Goal: Task Accomplishment & Management: Complete application form

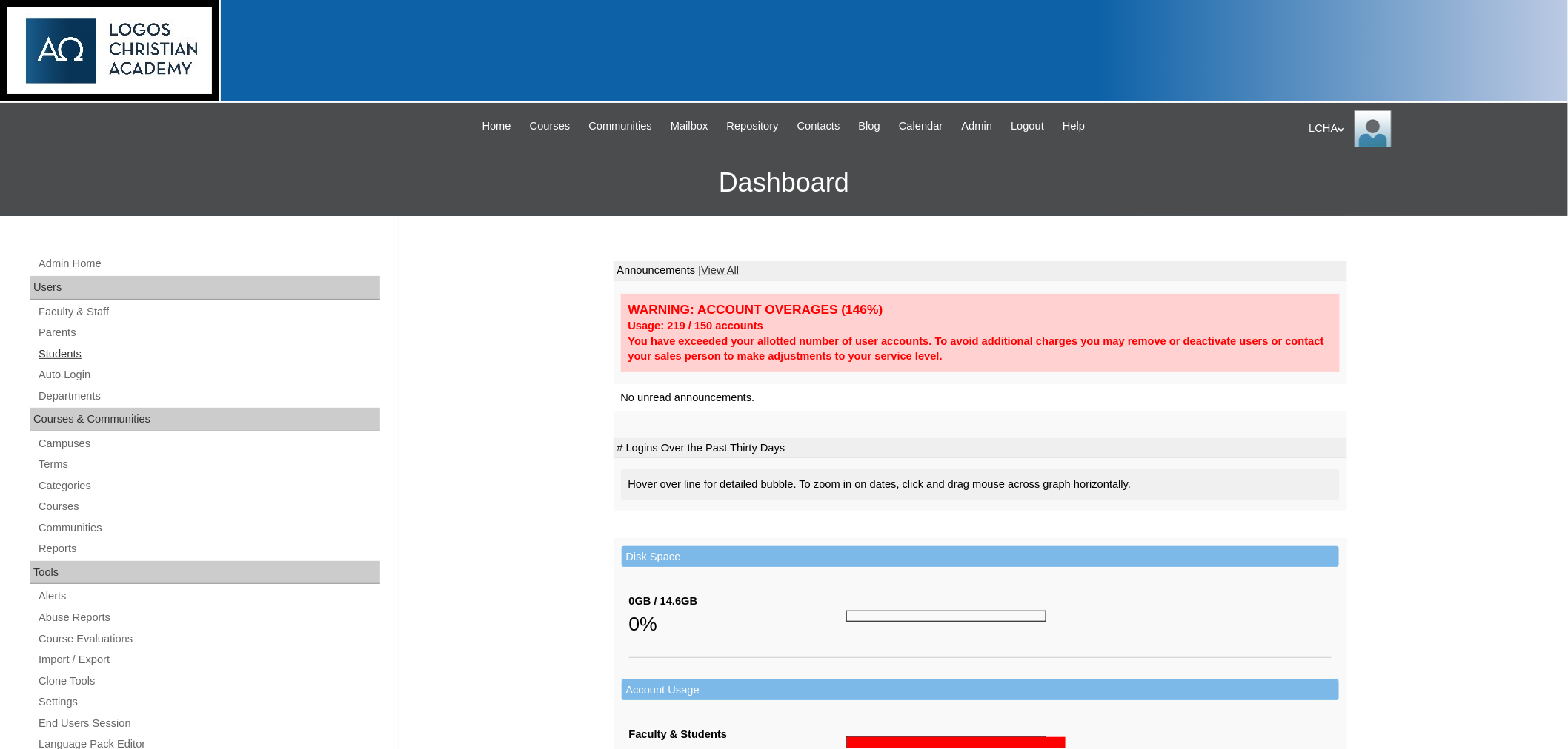
click at [63, 352] on link "Students" at bounding box center [208, 355] width 343 height 18
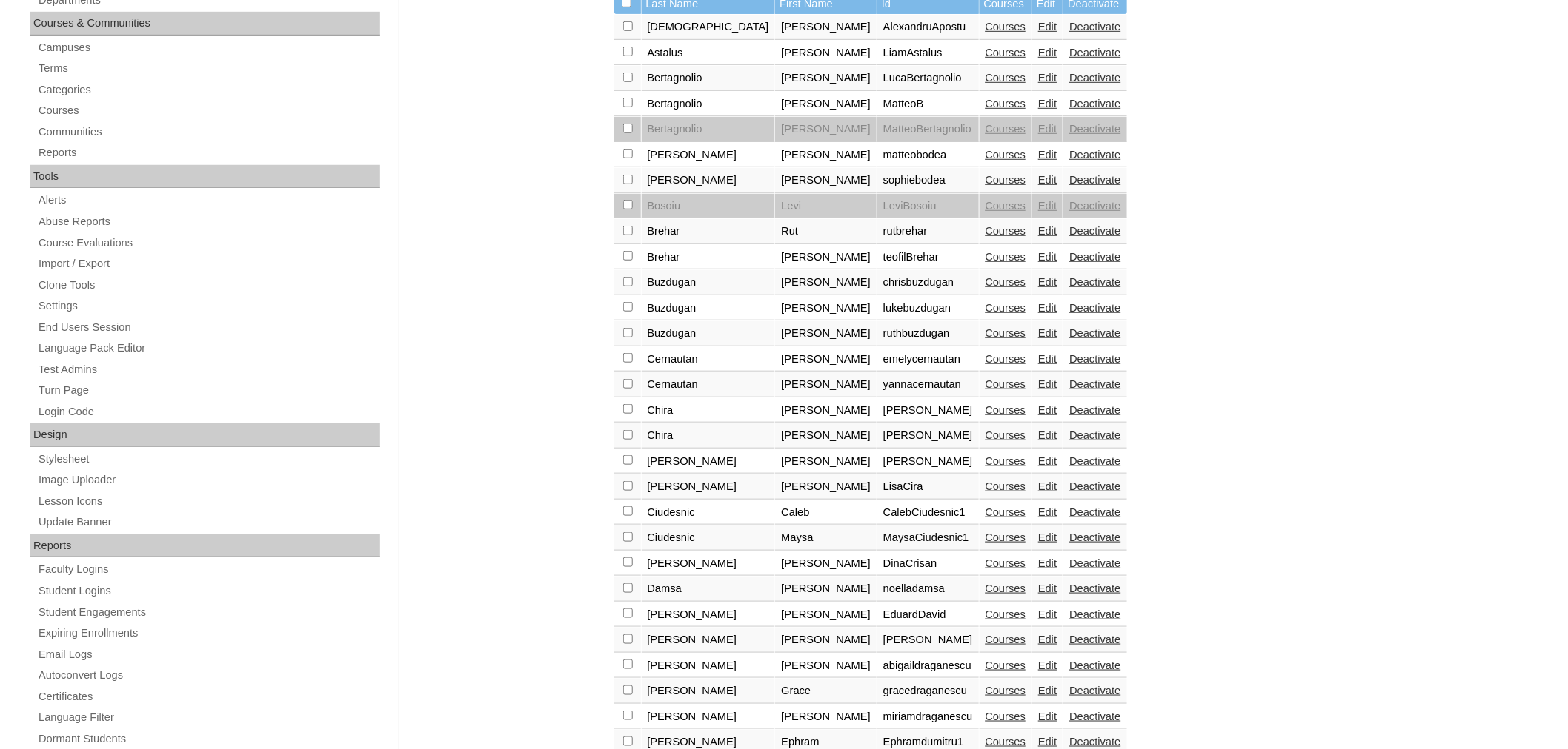
scroll to position [400, 0]
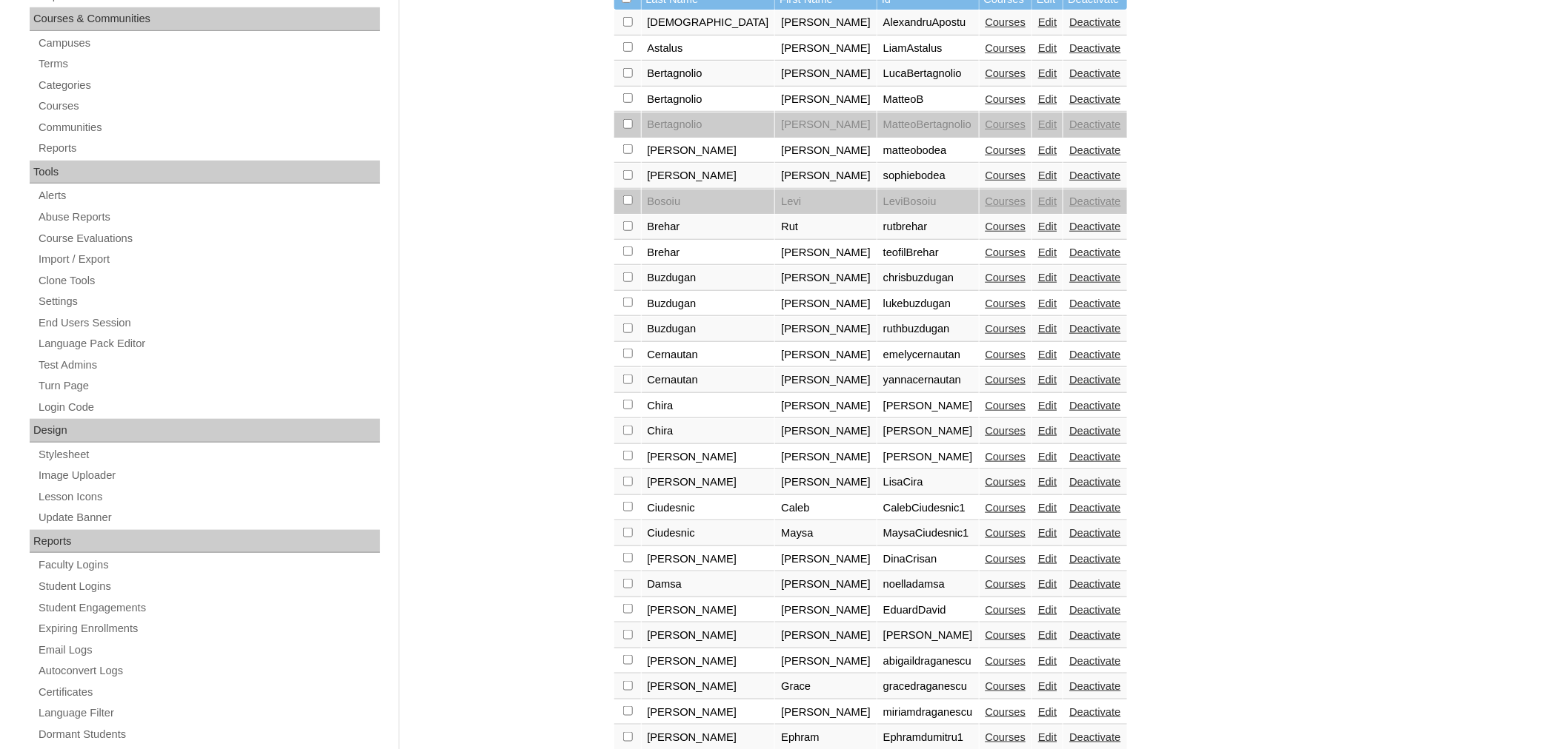
click at [985, 349] on link "Courses" at bounding box center [1005, 355] width 41 height 12
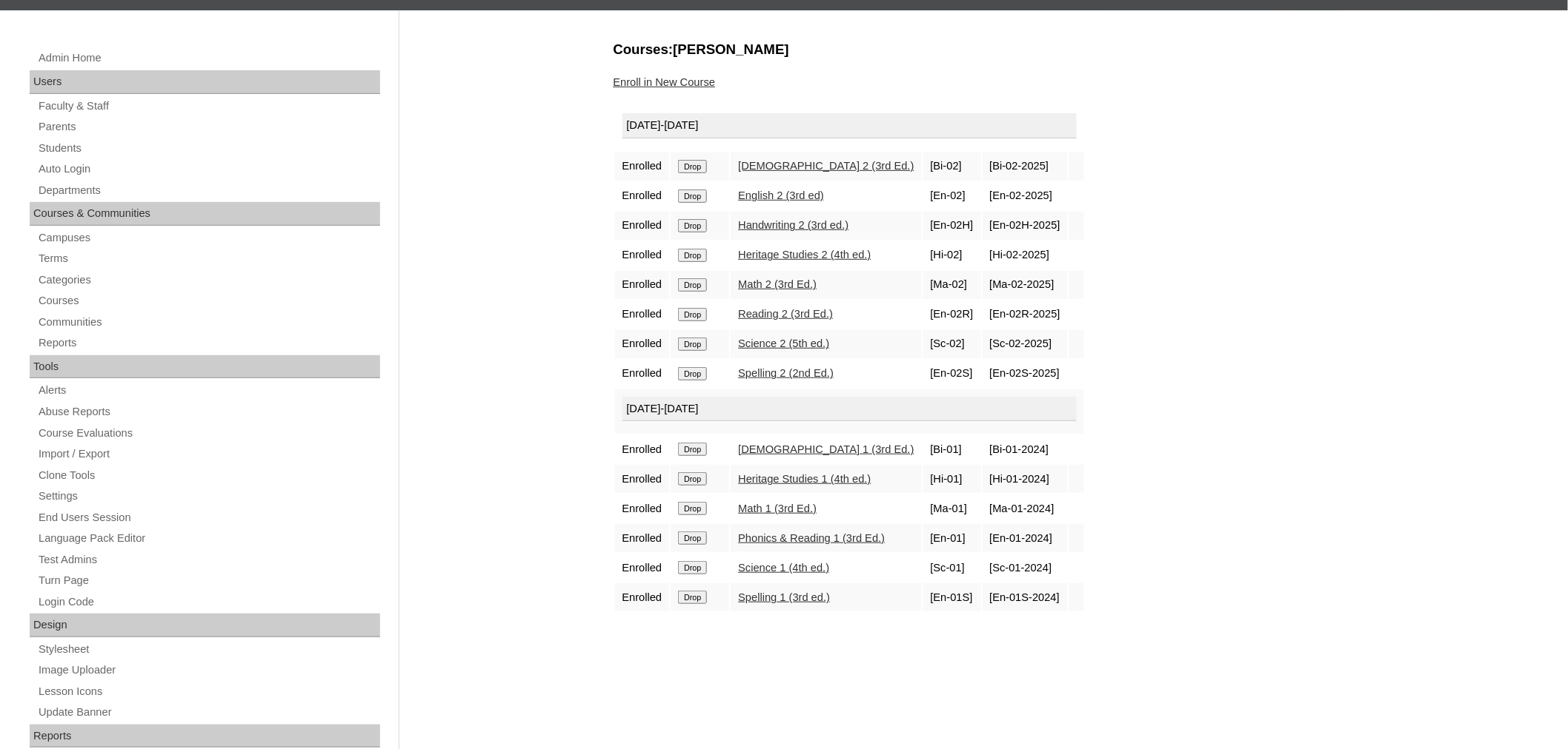
scroll to position [222, 0]
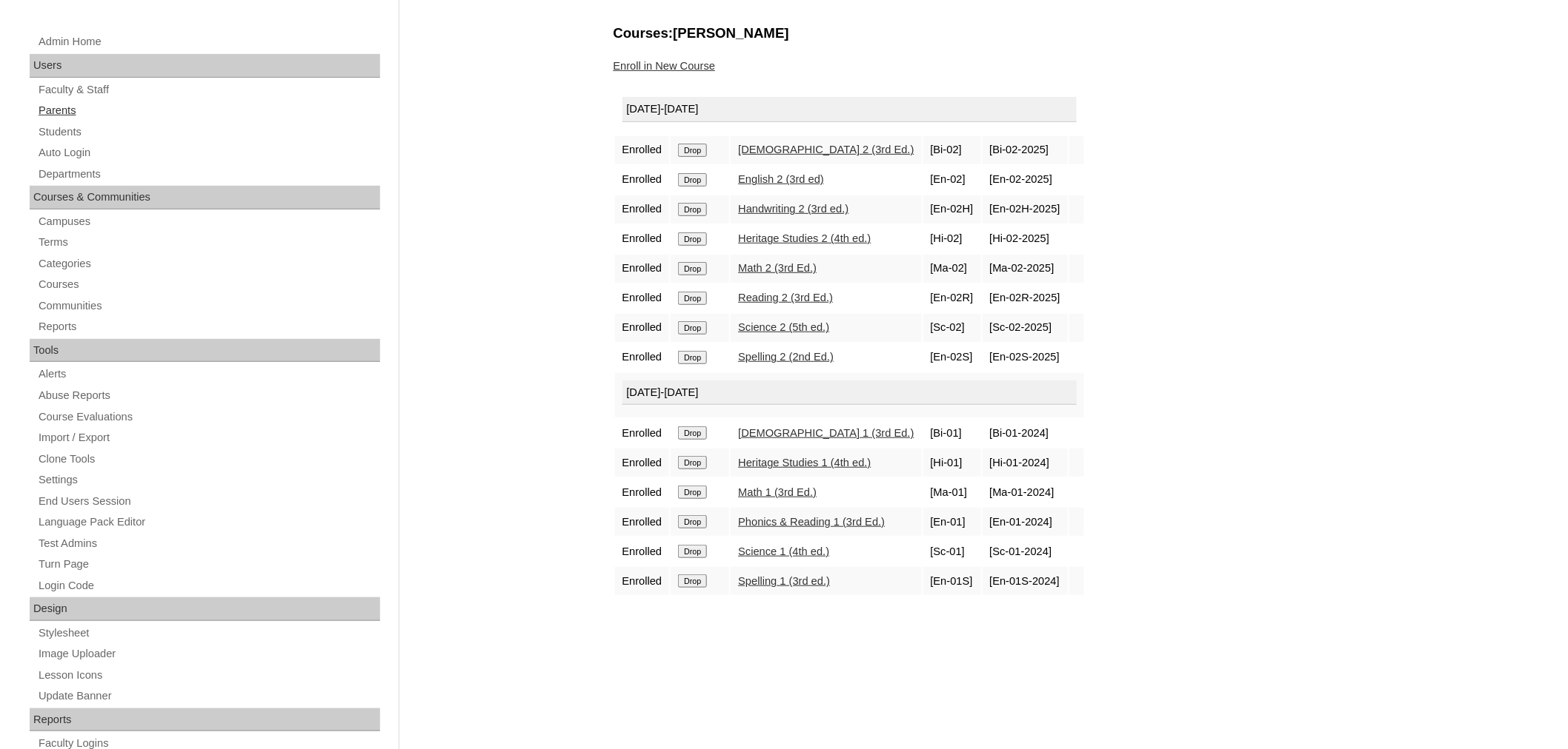
click at [54, 105] on link "Parents" at bounding box center [208, 111] width 343 height 18
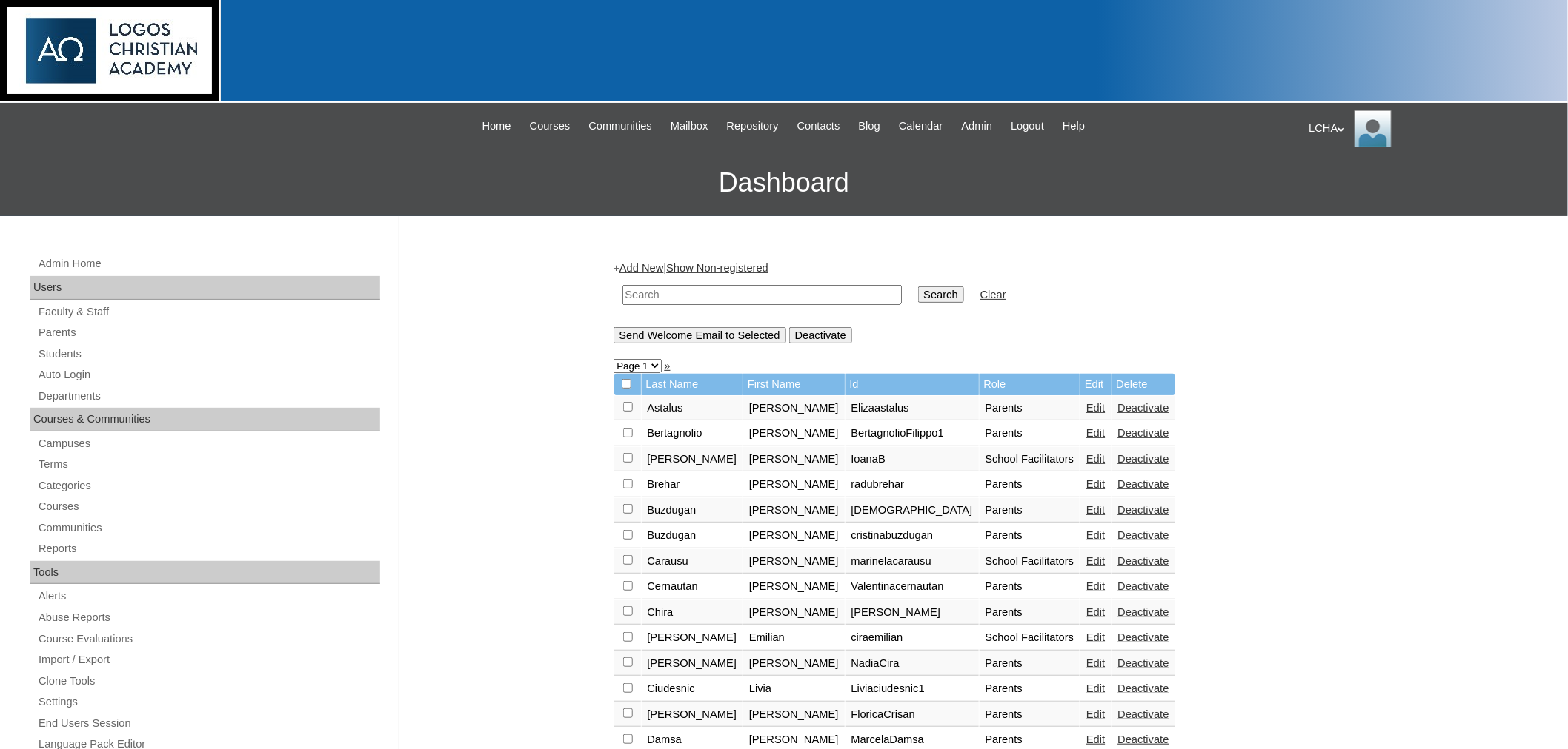
click at [653, 267] on link "Add New" at bounding box center [641, 268] width 43 height 12
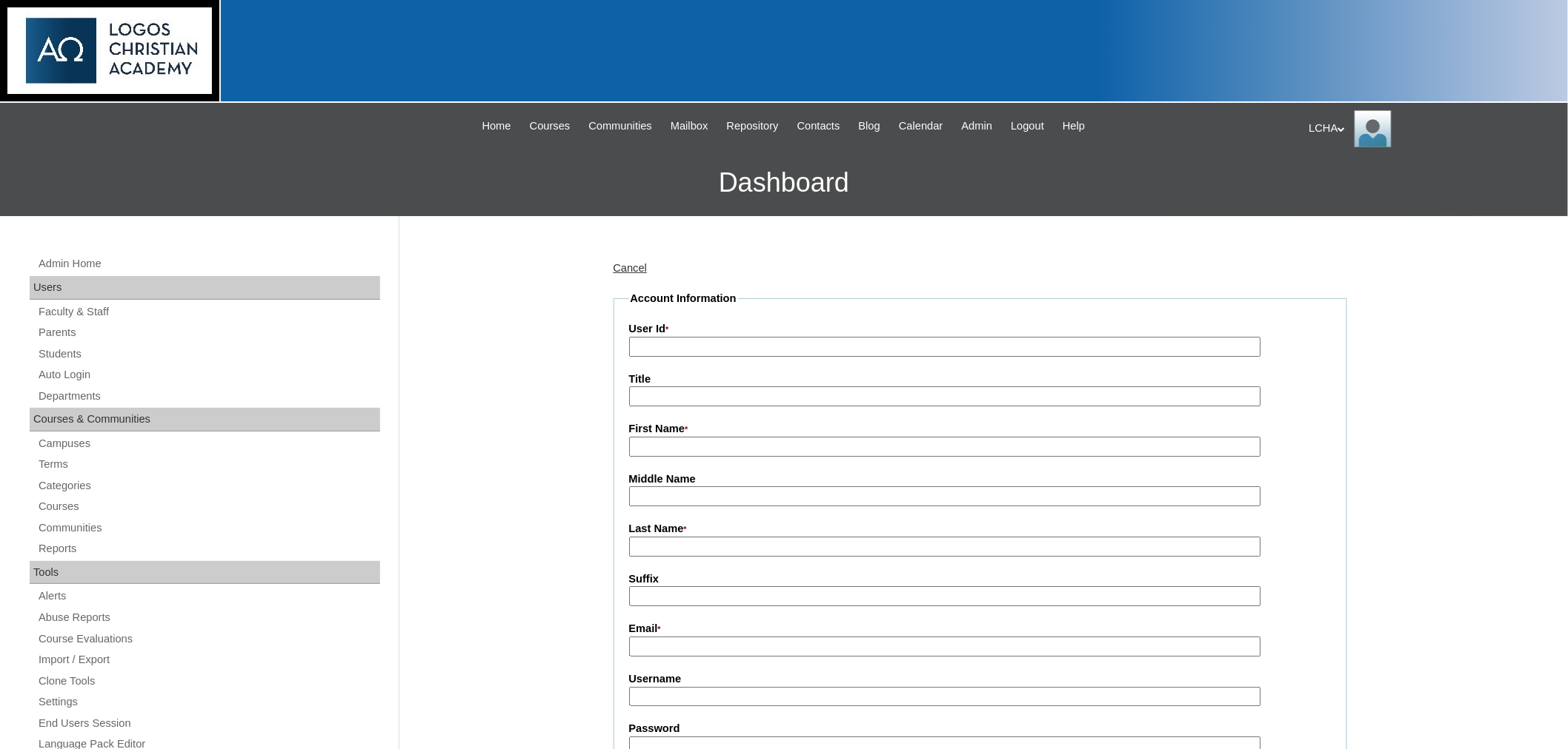
click at [704, 345] on input "User Id *" at bounding box center [944, 347] width 632 height 20
type input "dinamaticiuc"
click at [650, 438] on input "First Name *" at bounding box center [944, 447] width 632 height 20
type input "Dina"
type input "Maticiuc"
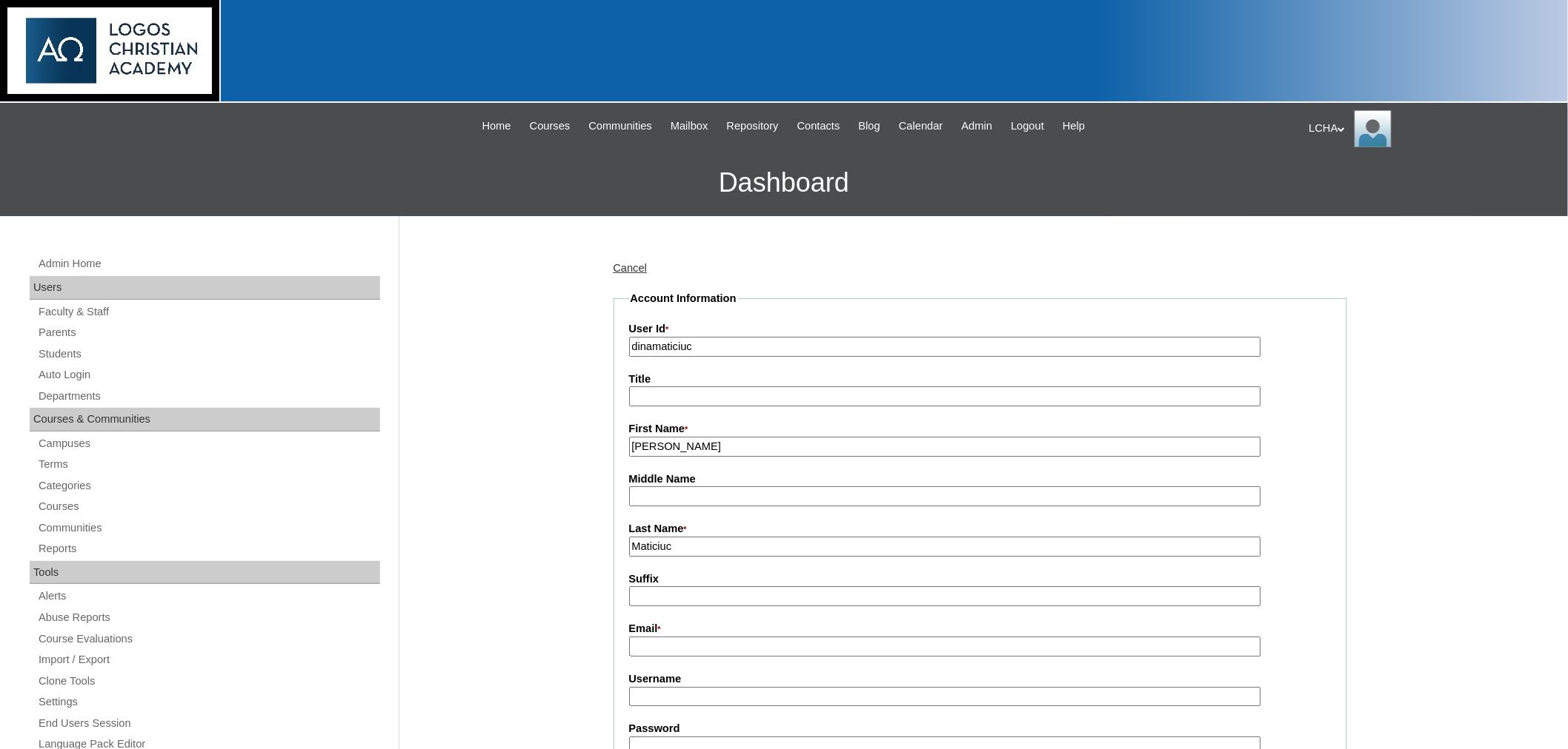
click at [671, 637] on input "Email *" at bounding box center [944, 647] width 632 height 20
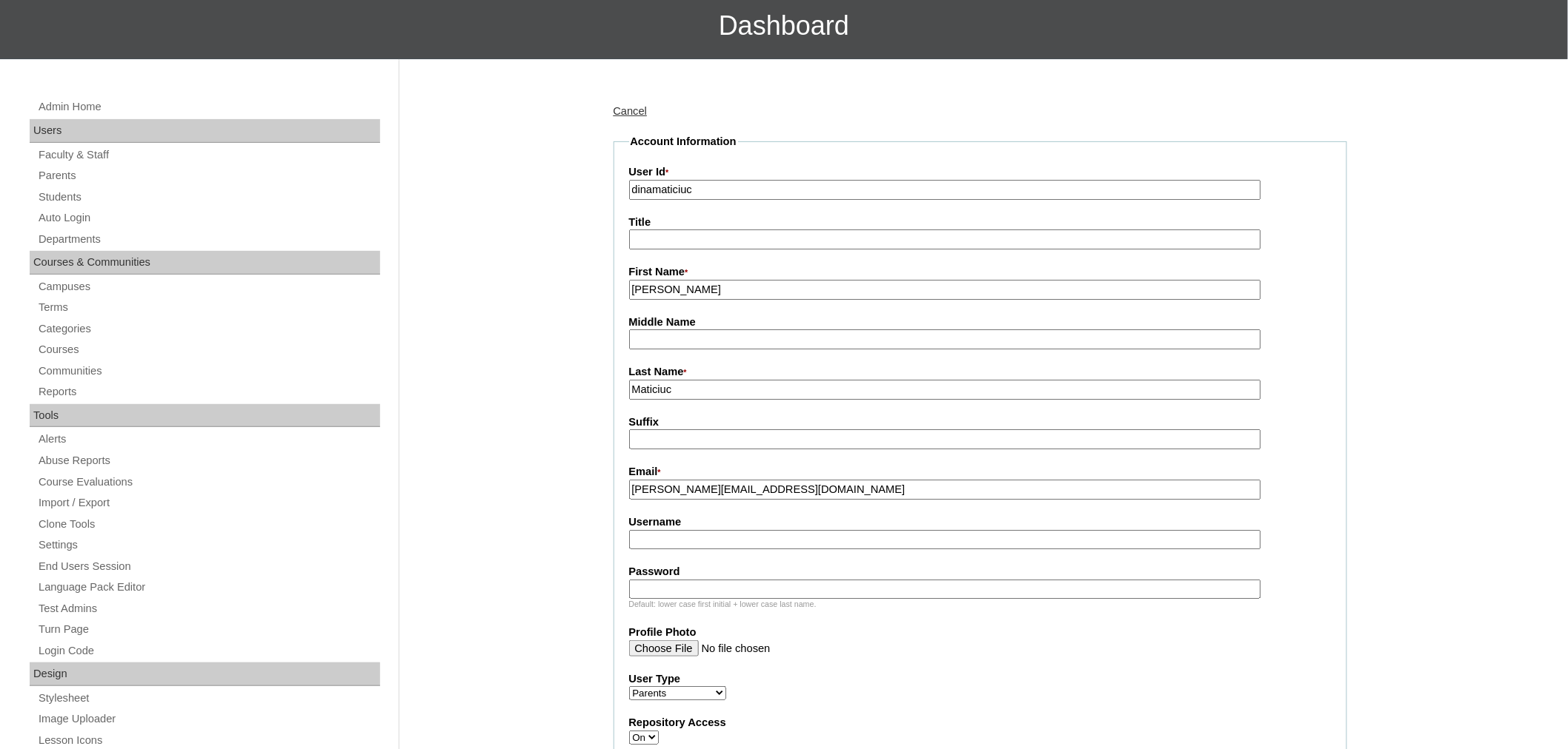
scroll to position [165, 0]
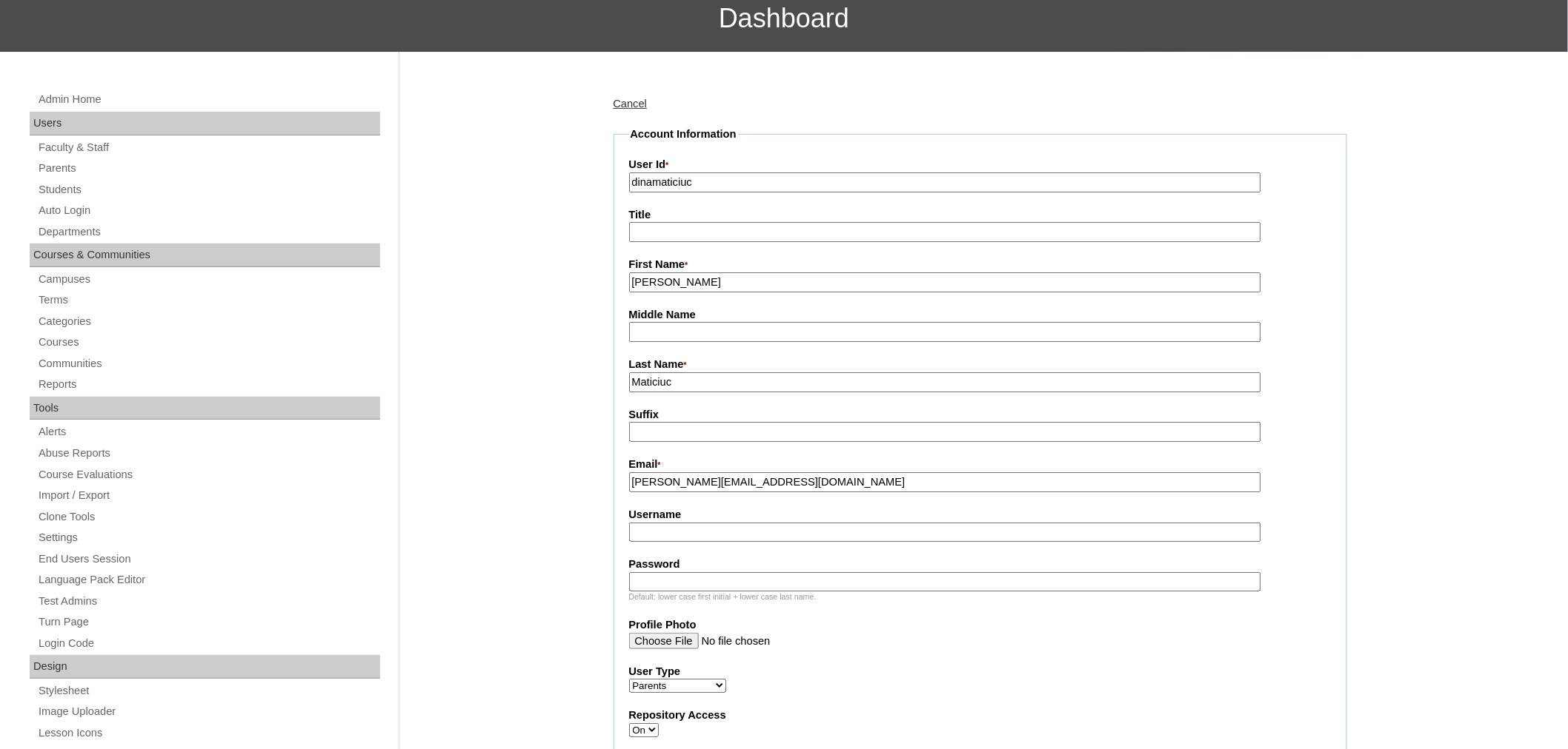
type input "dina.maticiuc@gmail.com"
click at [702, 523] on input "Username" at bounding box center [944, 533] width 632 height 20
type input "dinamaticiuc1"
click at [705, 573] on input "Password" at bounding box center [944, 583] width 632 height 20
type input "Logos123"
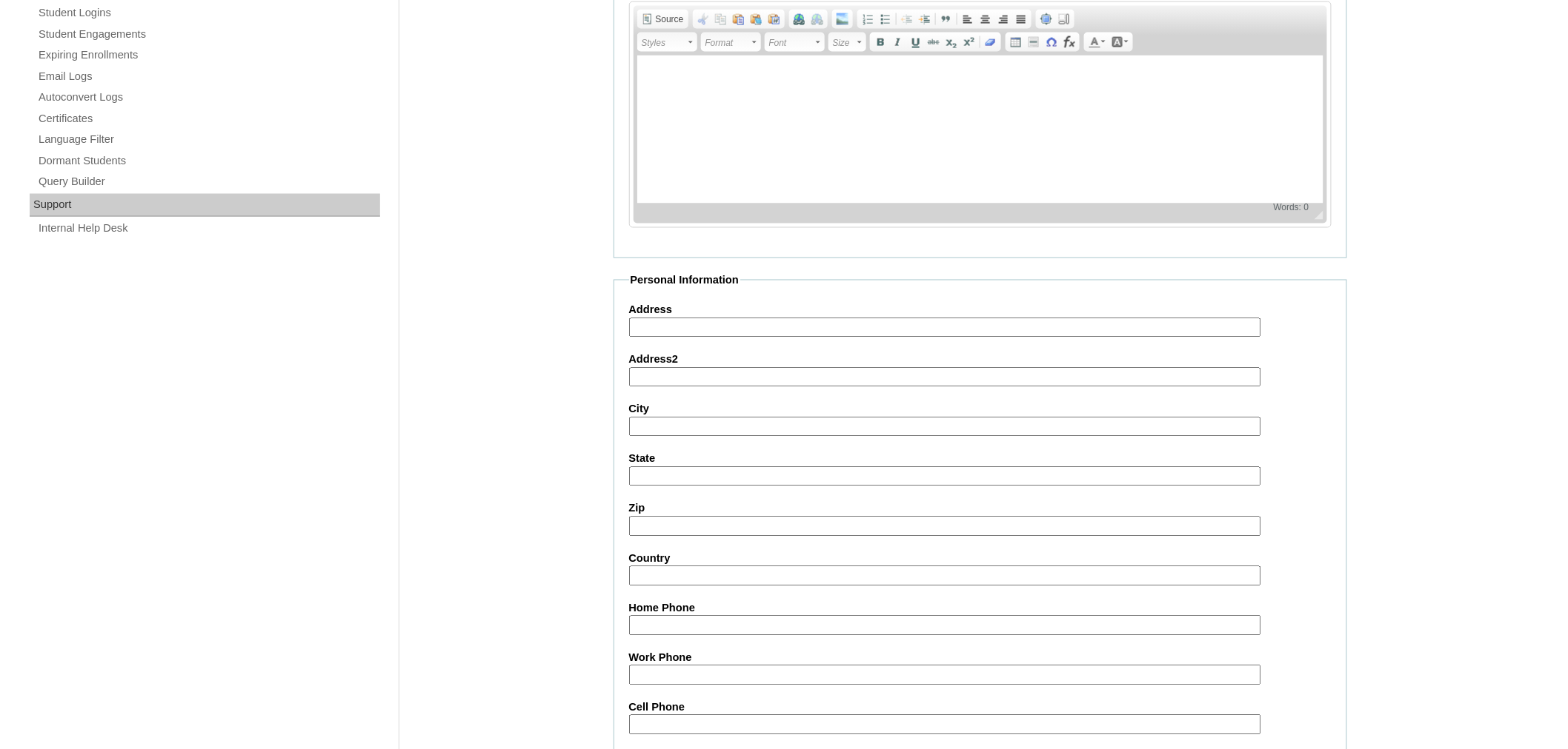
scroll to position [977, 0]
click at [652, 315] on input "Address" at bounding box center [944, 325] width 632 height 20
type input "6305 N Tripp Abe"
type input "Forest Park"
type input "IL"
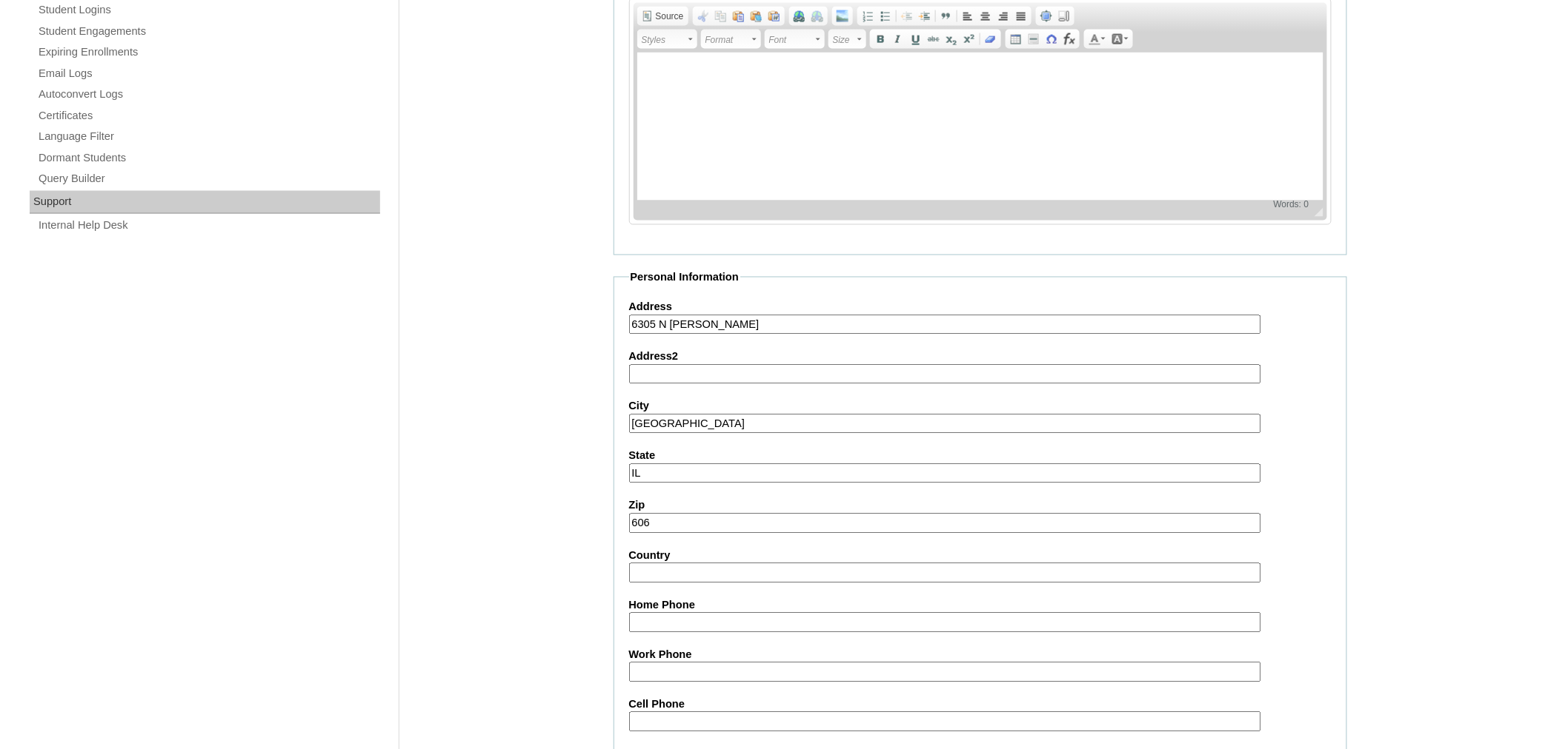
click at [665, 513] on input "606" at bounding box center [944, 523] width 632 height 20
type input "60646"
click at [663, 414] on input "Forest Park" at bounding box center [944, 424] width 632 height 20
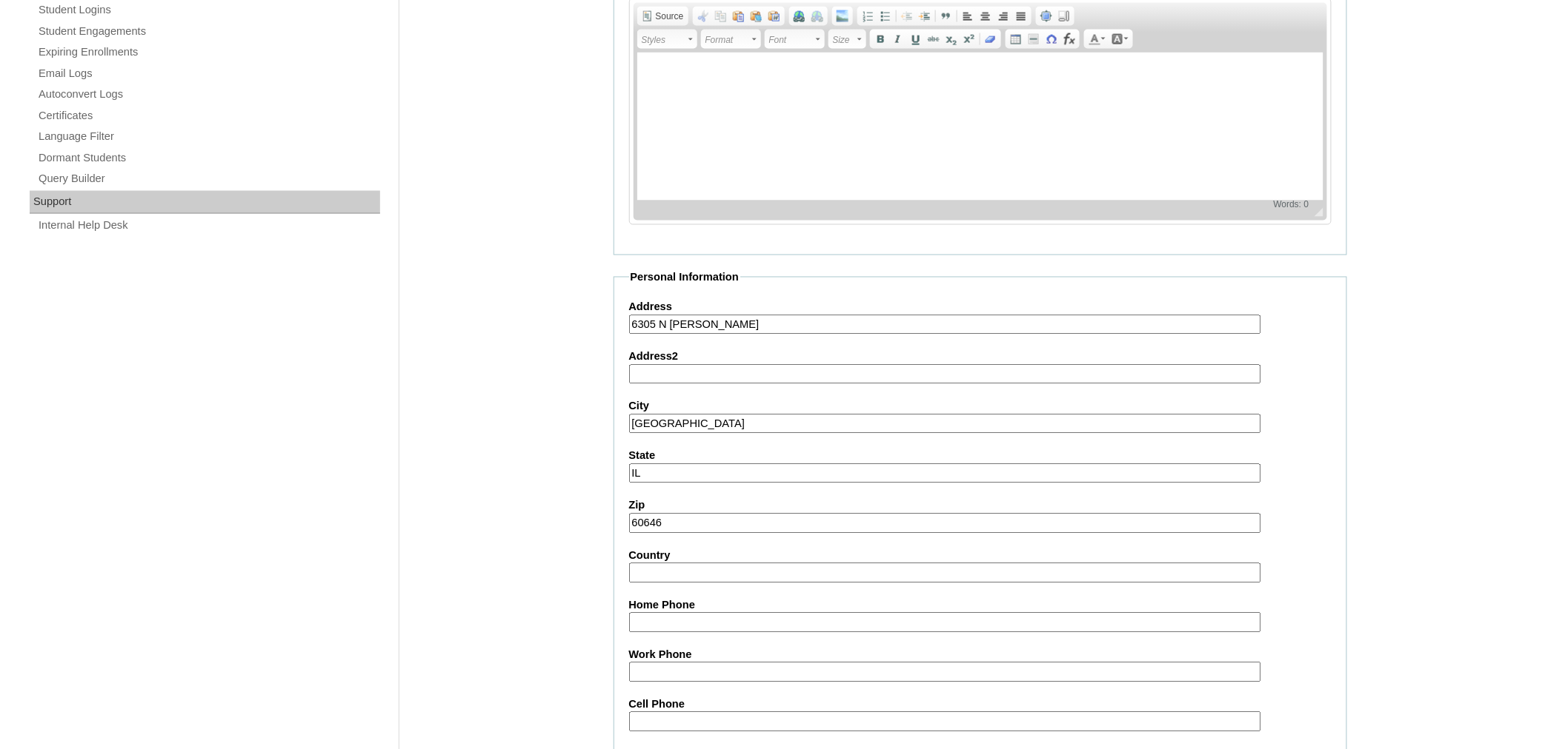
click at [663, 414] on input "Forest Park" at bounding box center [944, 424] width 632 height 20
type input "Chicago"
click at [1009, 449] on label "State" at bounding box center [979, 456] width 702 height 16
click at [1009, 464] on input "IL" at bounding box center [944, 474] width 632 height 20
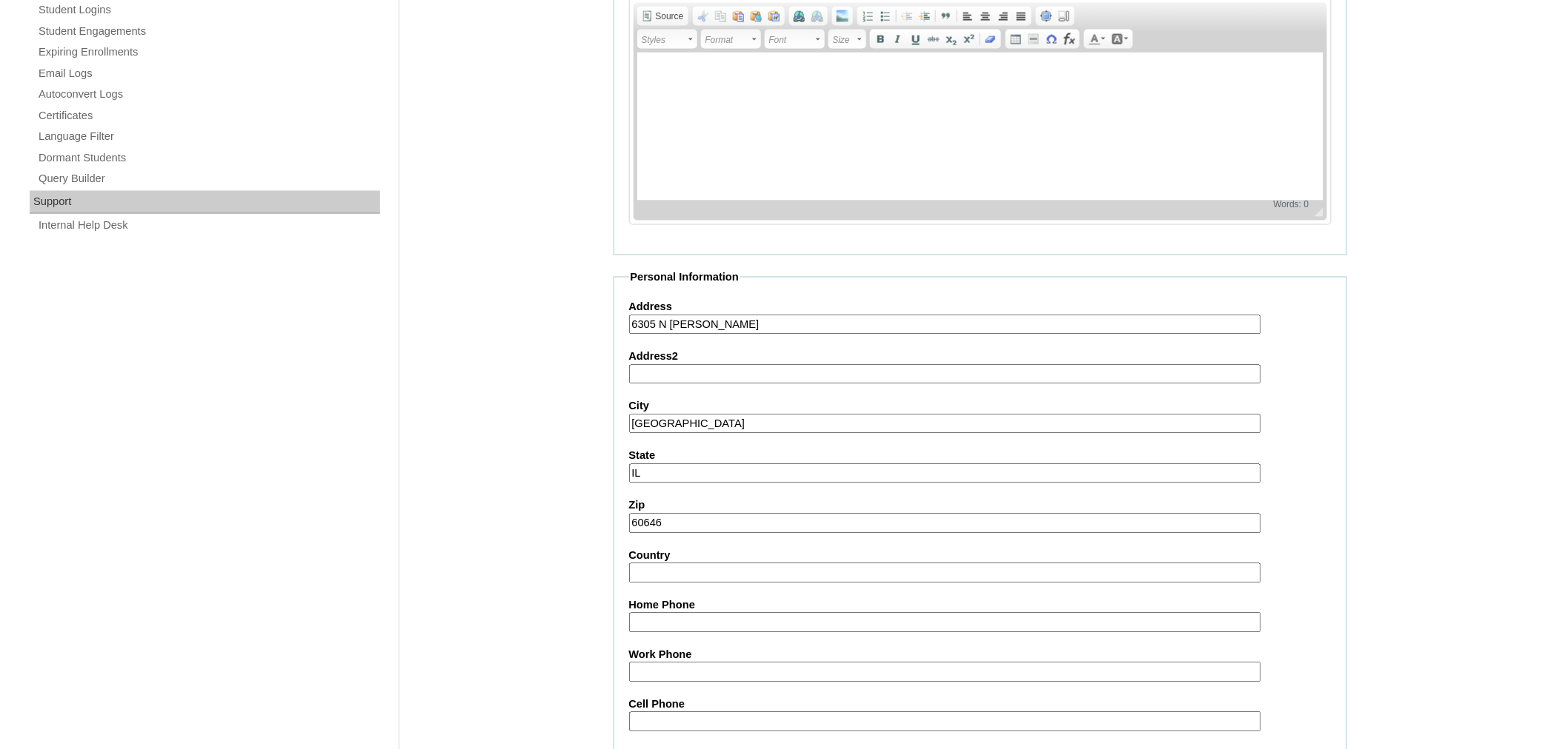
click at [684, 712] on input "Cell Phone" at bounding box center [944, 722] width 632 height 20
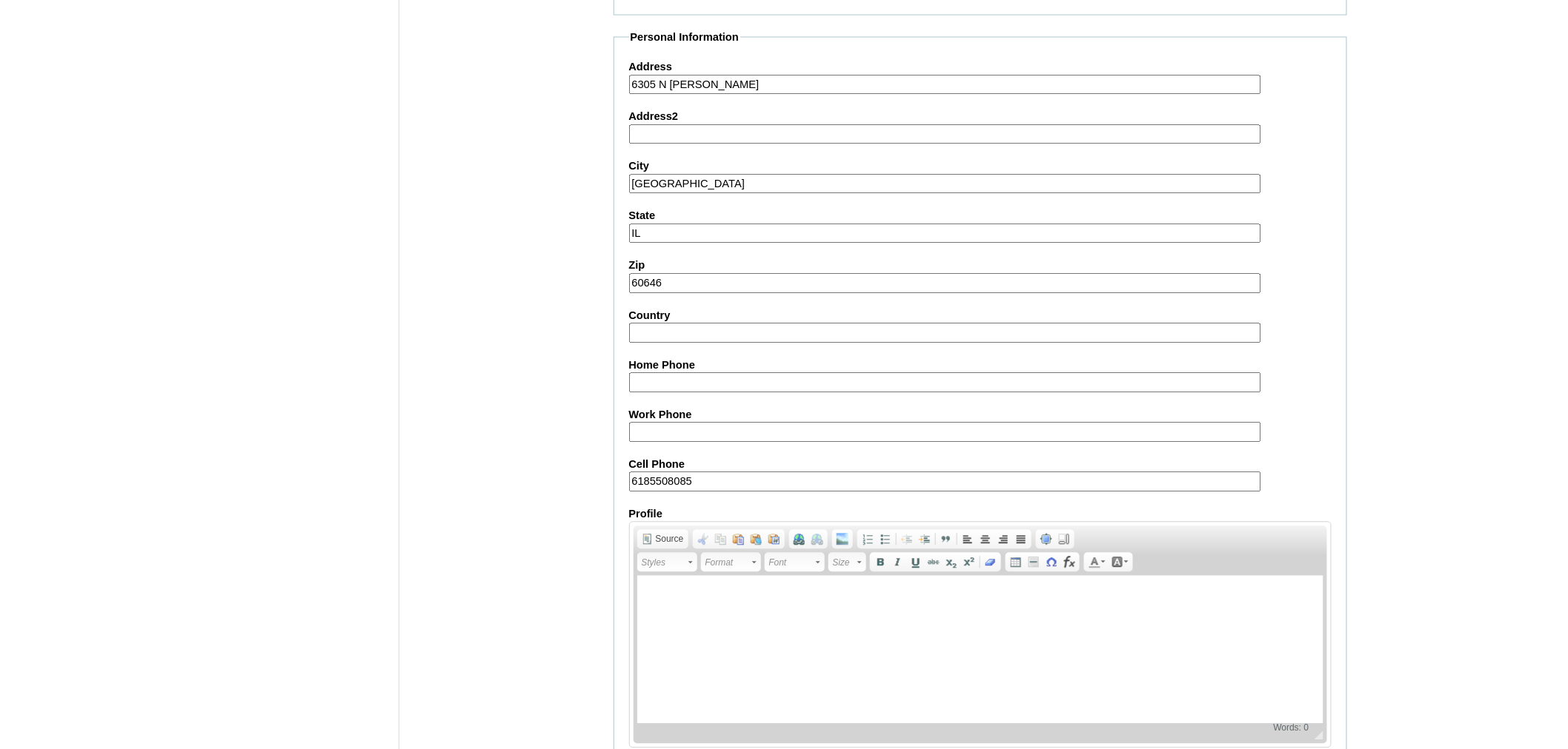
scroll to position [1263, 0]
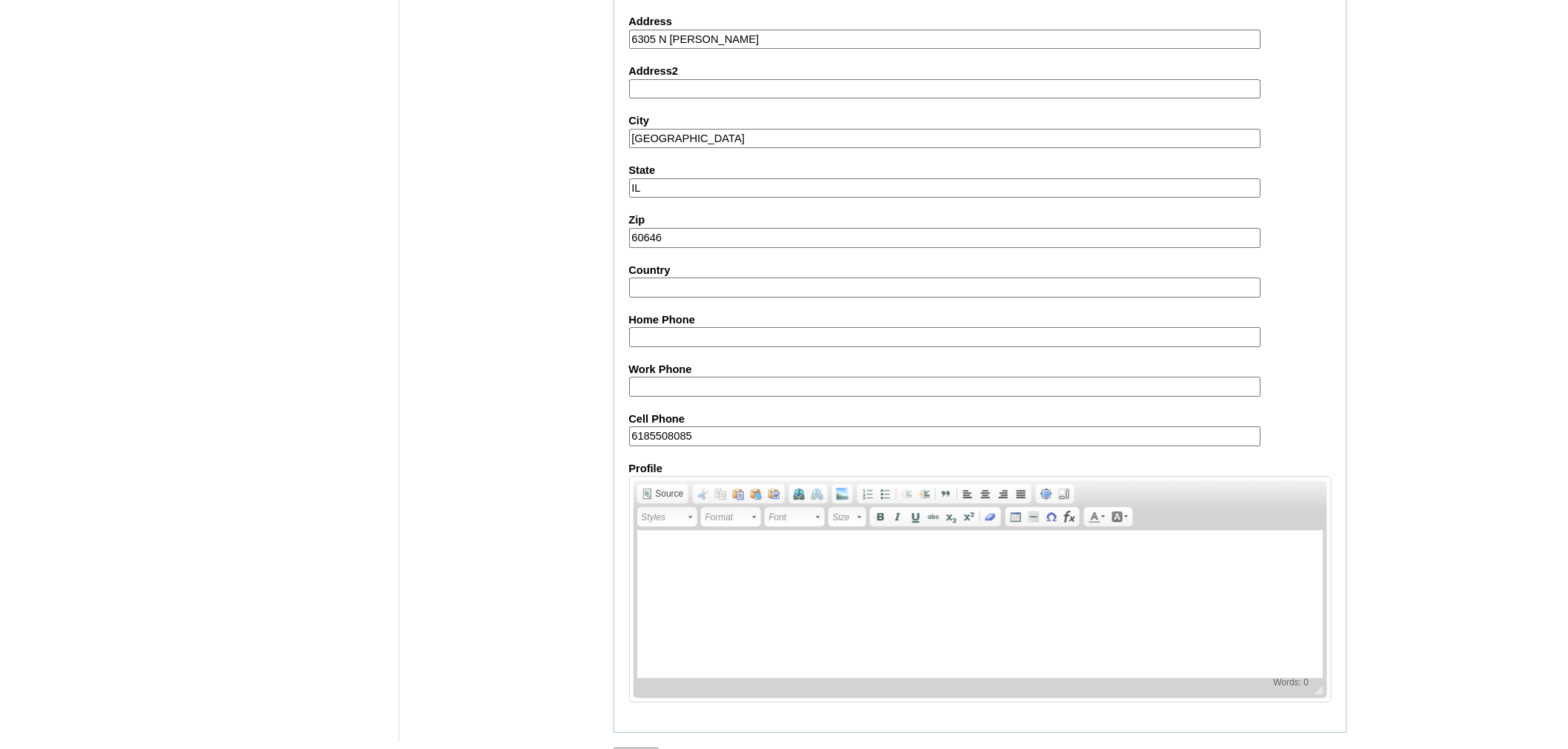
type input "6185508085"
click at [643, 748] on input "Submit" at bounding box center [636, 756] width 46 height 17
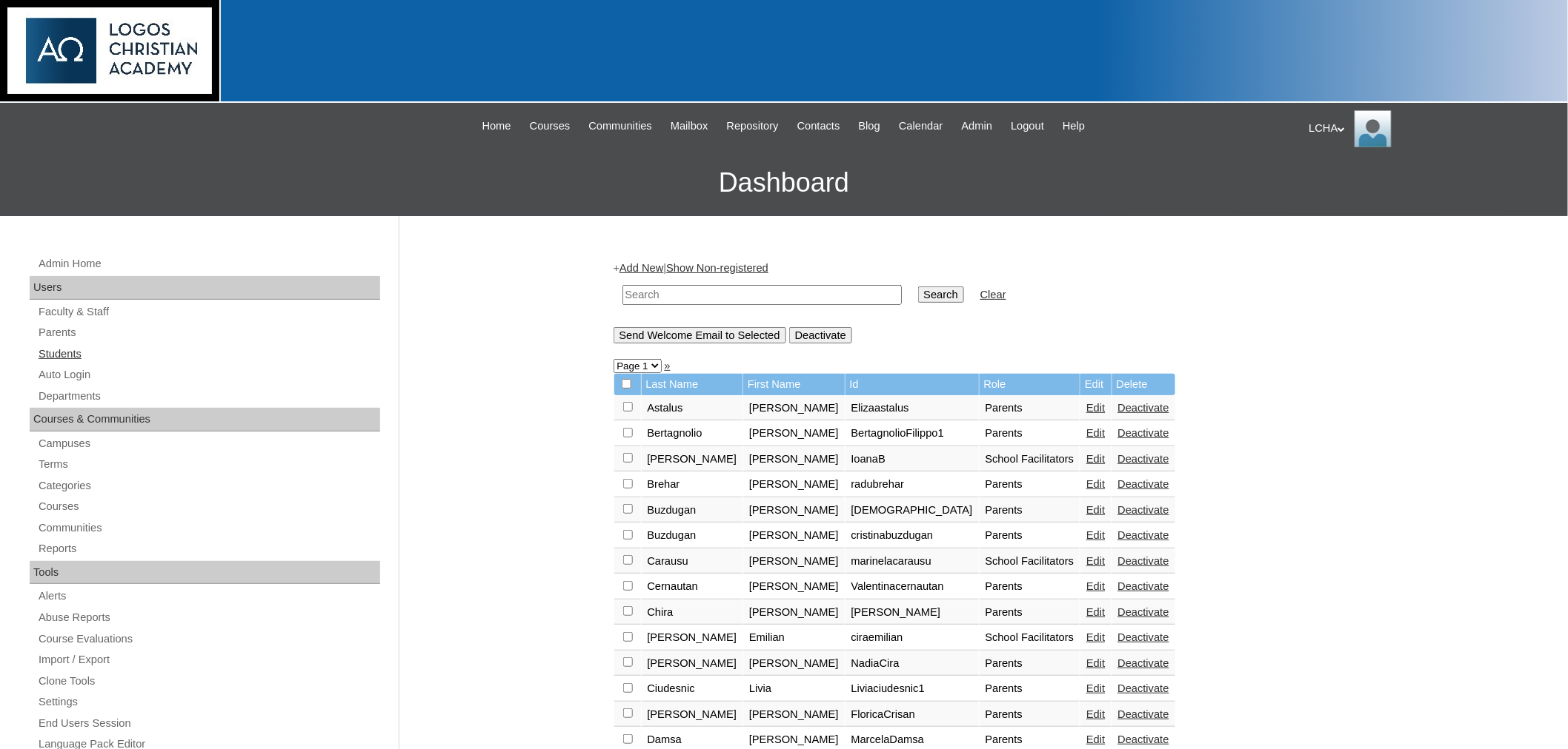
click at [57, 351] on link "Students" at bounding box center [208, 355] width 343 height 18
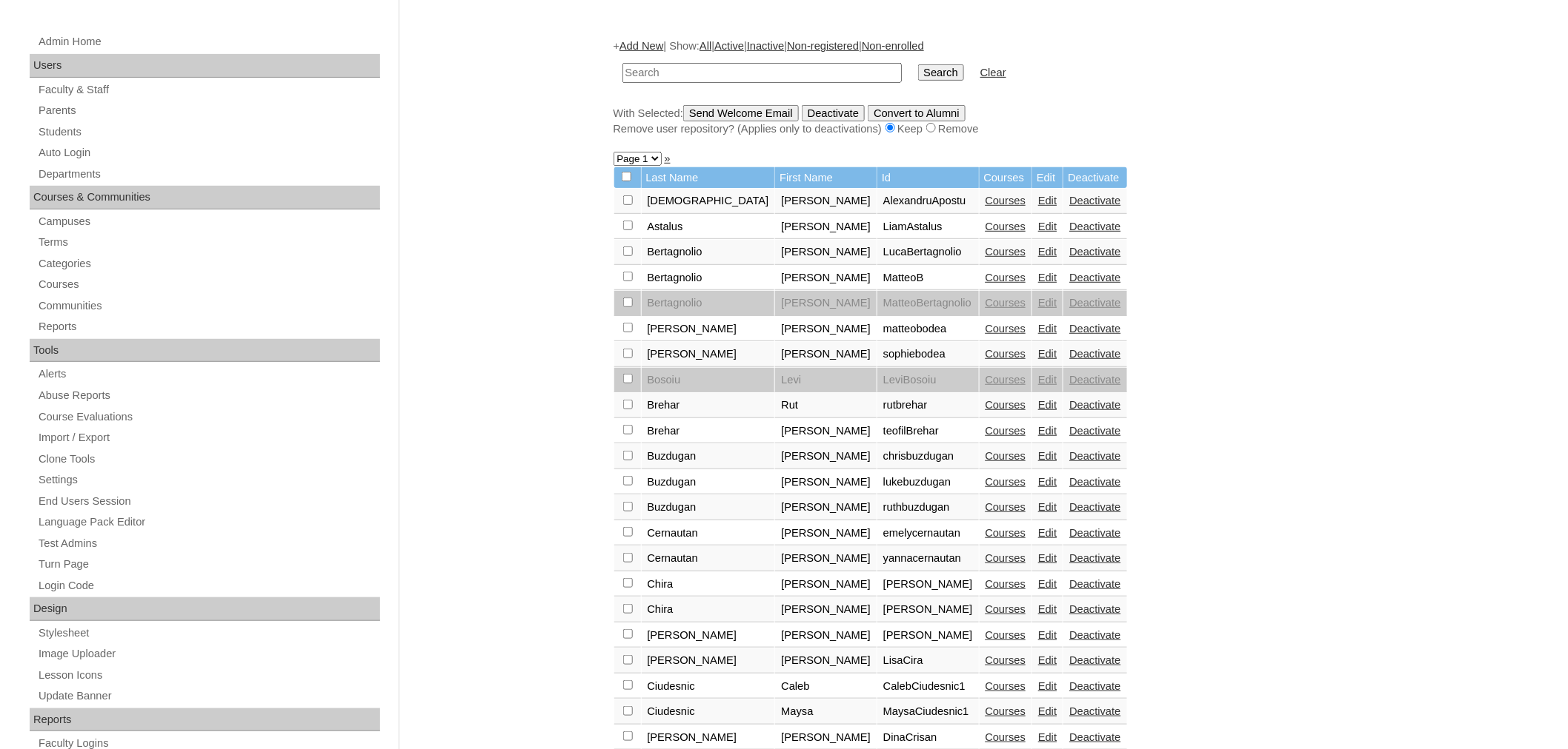
scroll to position [218, 0]
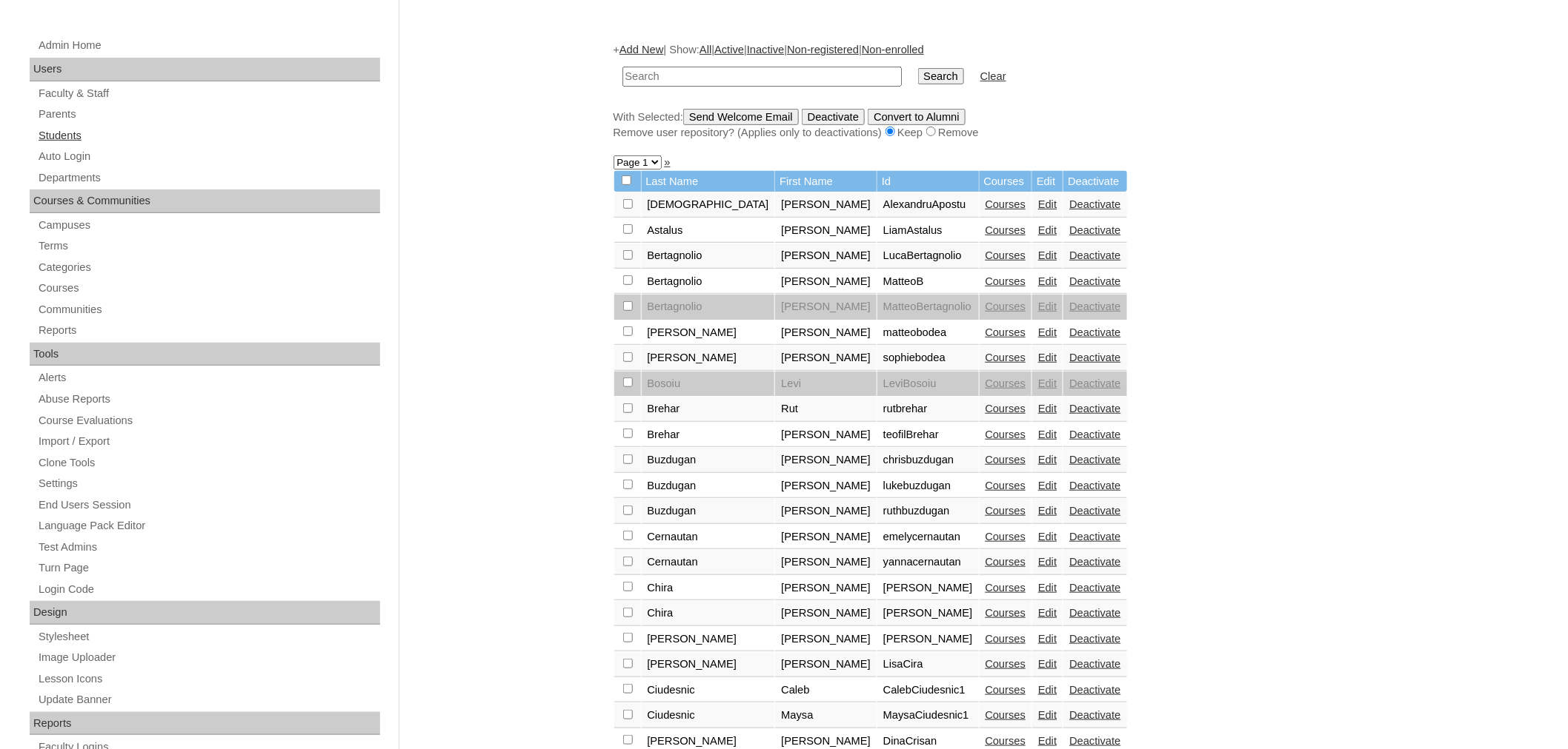
click at [43, 129] on link "Students" at bounding box center [208, 136] width 343 height 18
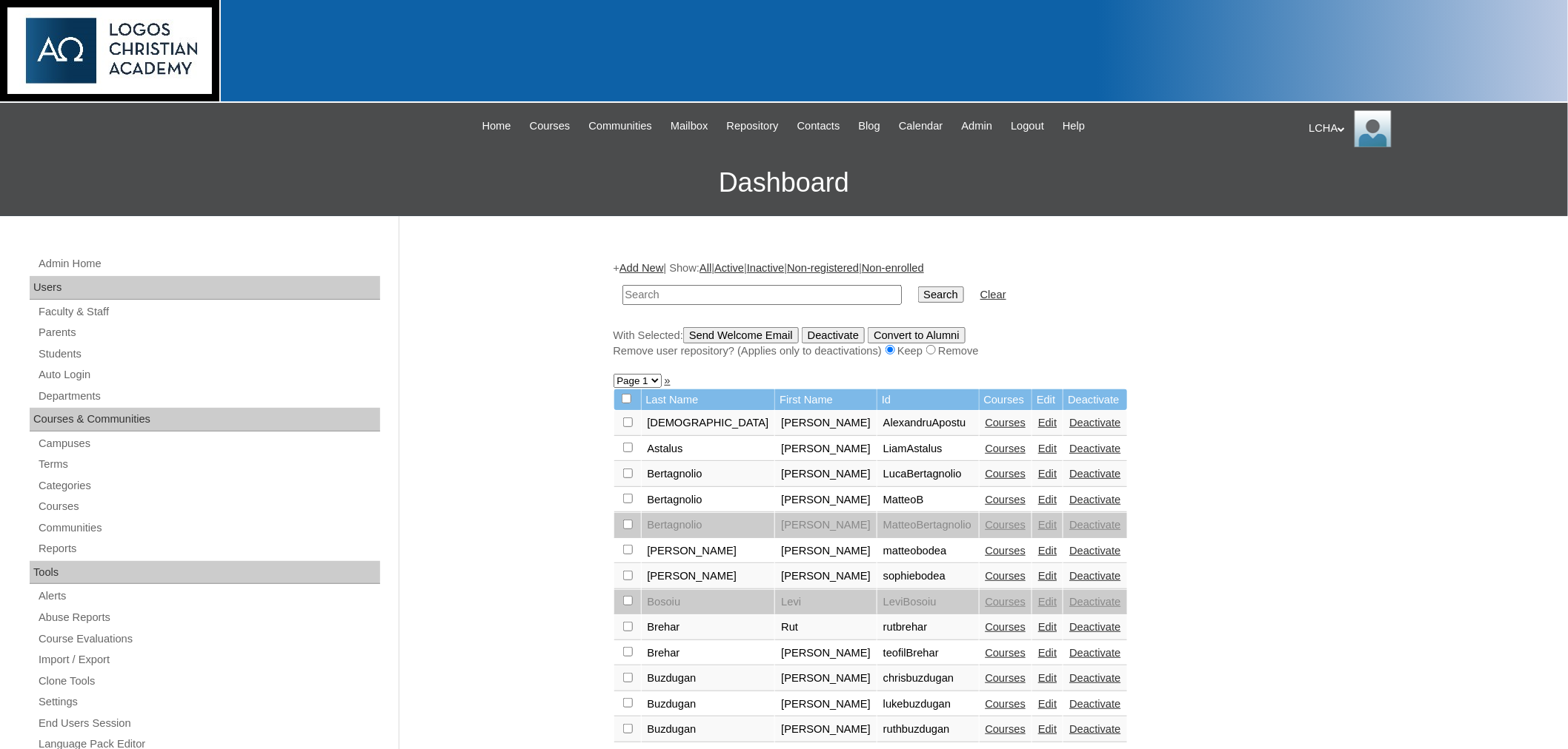
click at [655, 265] on link "Add New" at bounding box center [641, 268] width 43 height 12
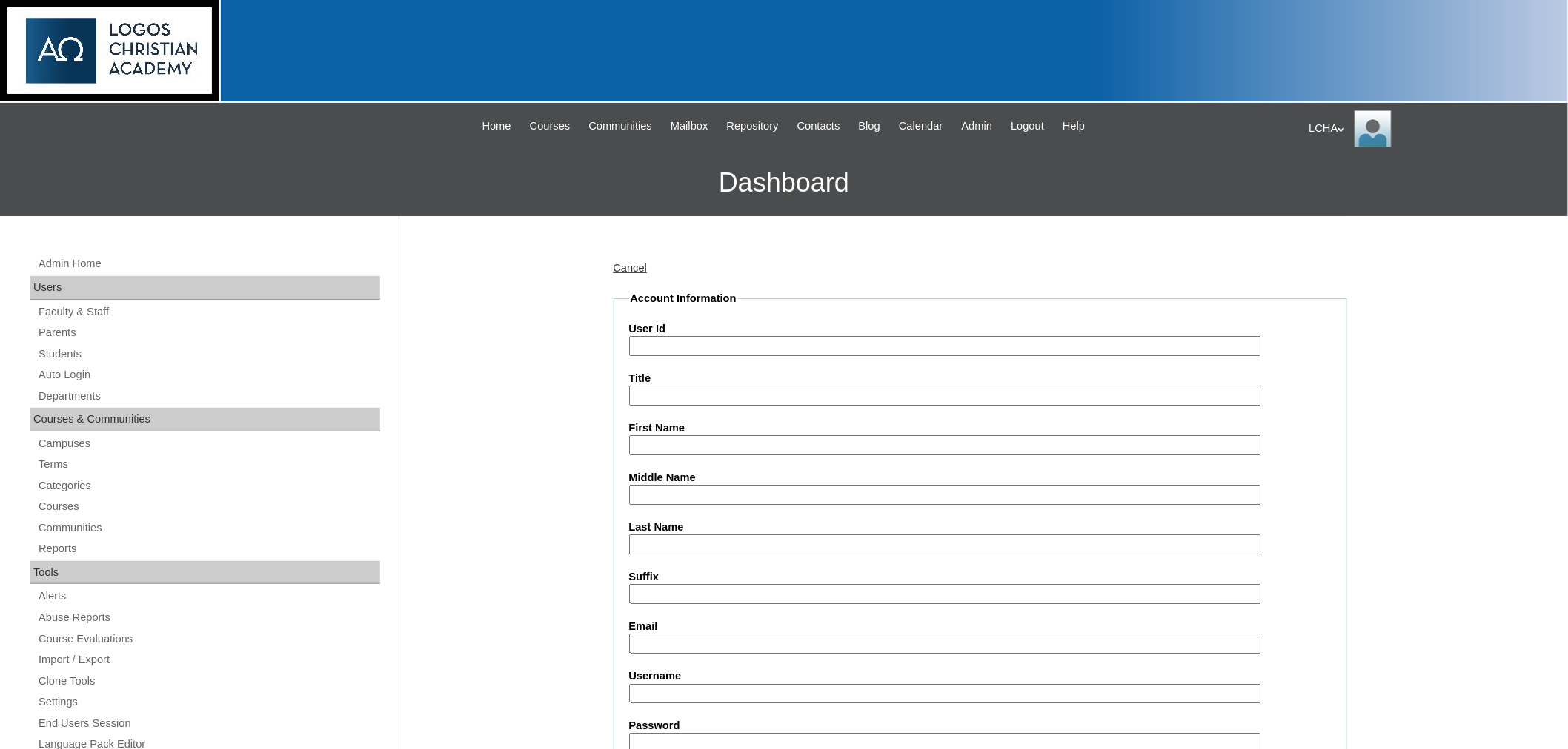
click at [717, 350] on input "User Id" at bounding box center [944, 346] width 632 height 20
type input "owenmaticiuc1"
click at [667, 439] on input "First Name" at bounding box center [944, 445] width 632 height 20
type input "Owen"
type input "Maticiuc"
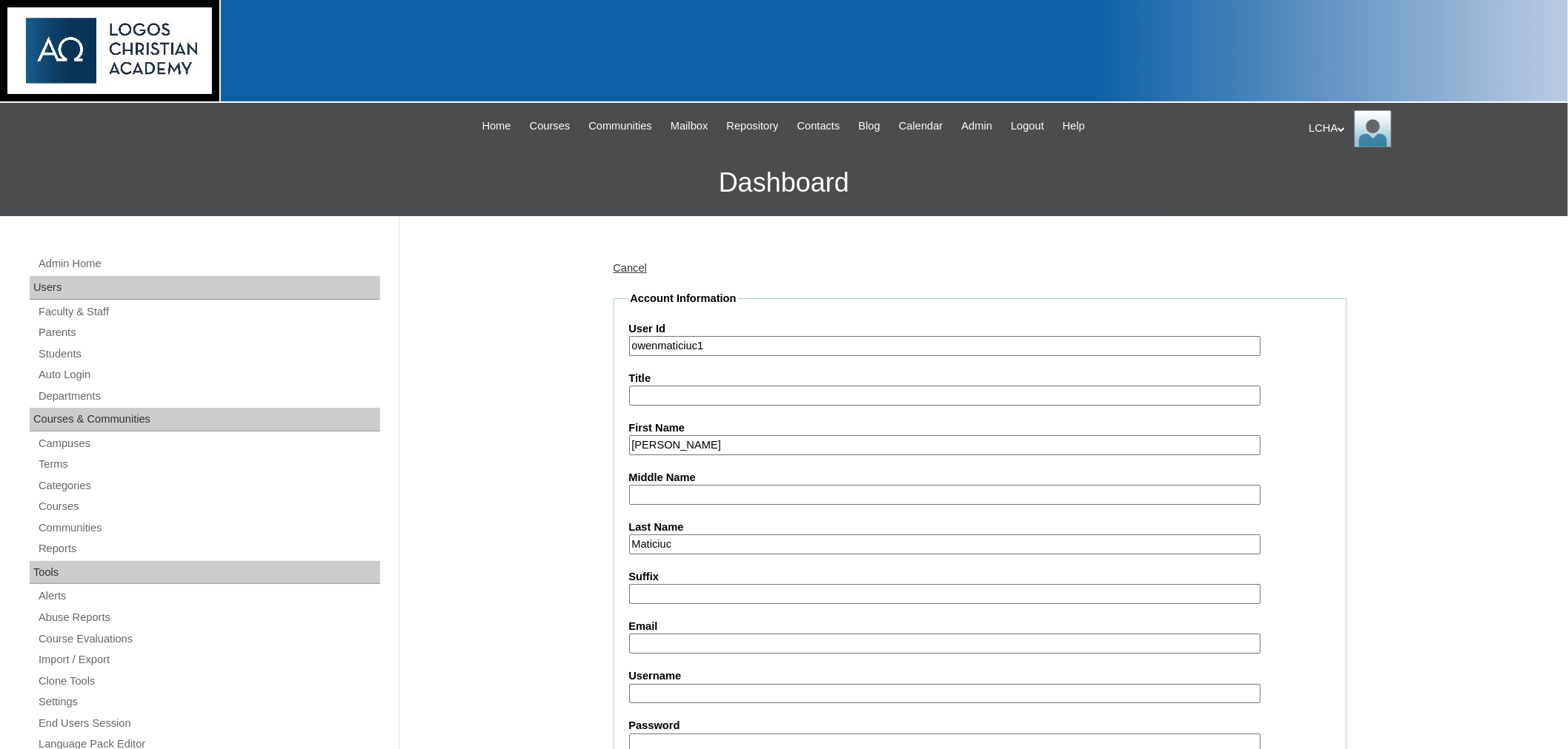
click at [668, 485] on input "Middle Name" at bounding box center [944, 495] width 632 height 20
type input "Ballard"
click at [663, 634] on input "Email" at bounding box center [944, 644] width 632 height 20
type input "dina.maticiuc@gmail.com"
click at [729, 684] on input "Username" at bounding box center [944, 694] width 632 height 20
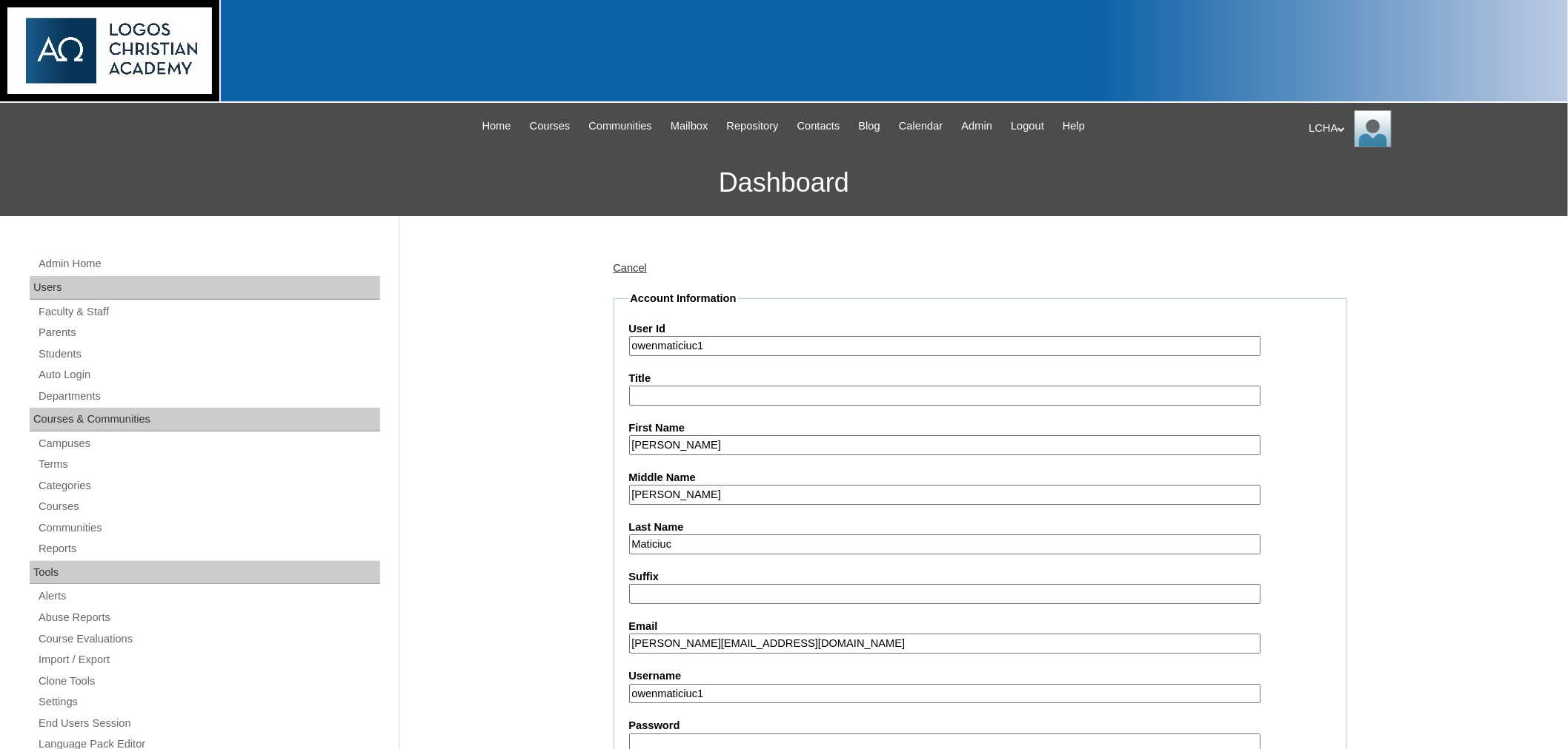
type input "owenmaticiuc1"
click at [701, 734] on input "Password" at bounding box center [944, 744] width 632 height 20
type input "Logos123"
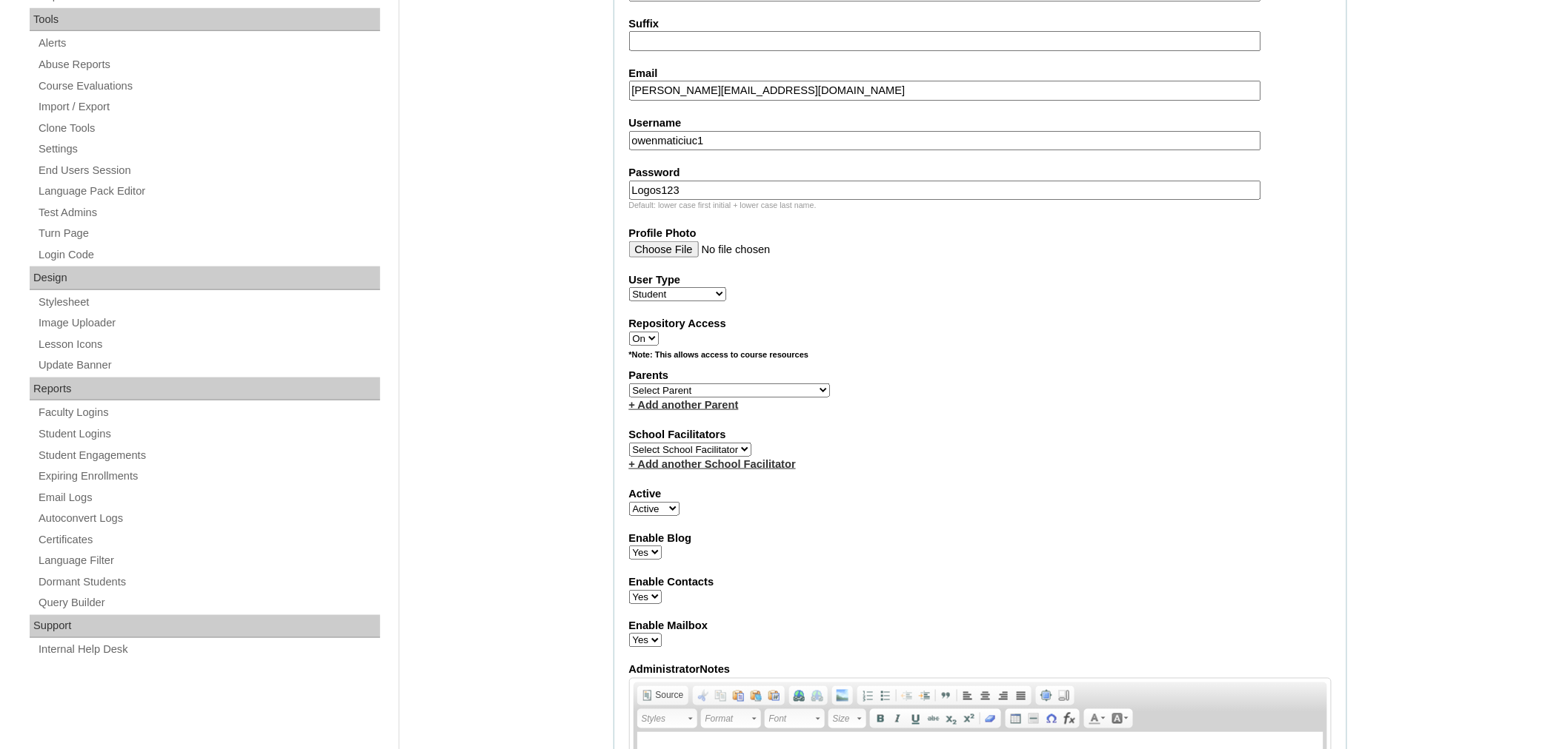
scroll to position [588, 0]
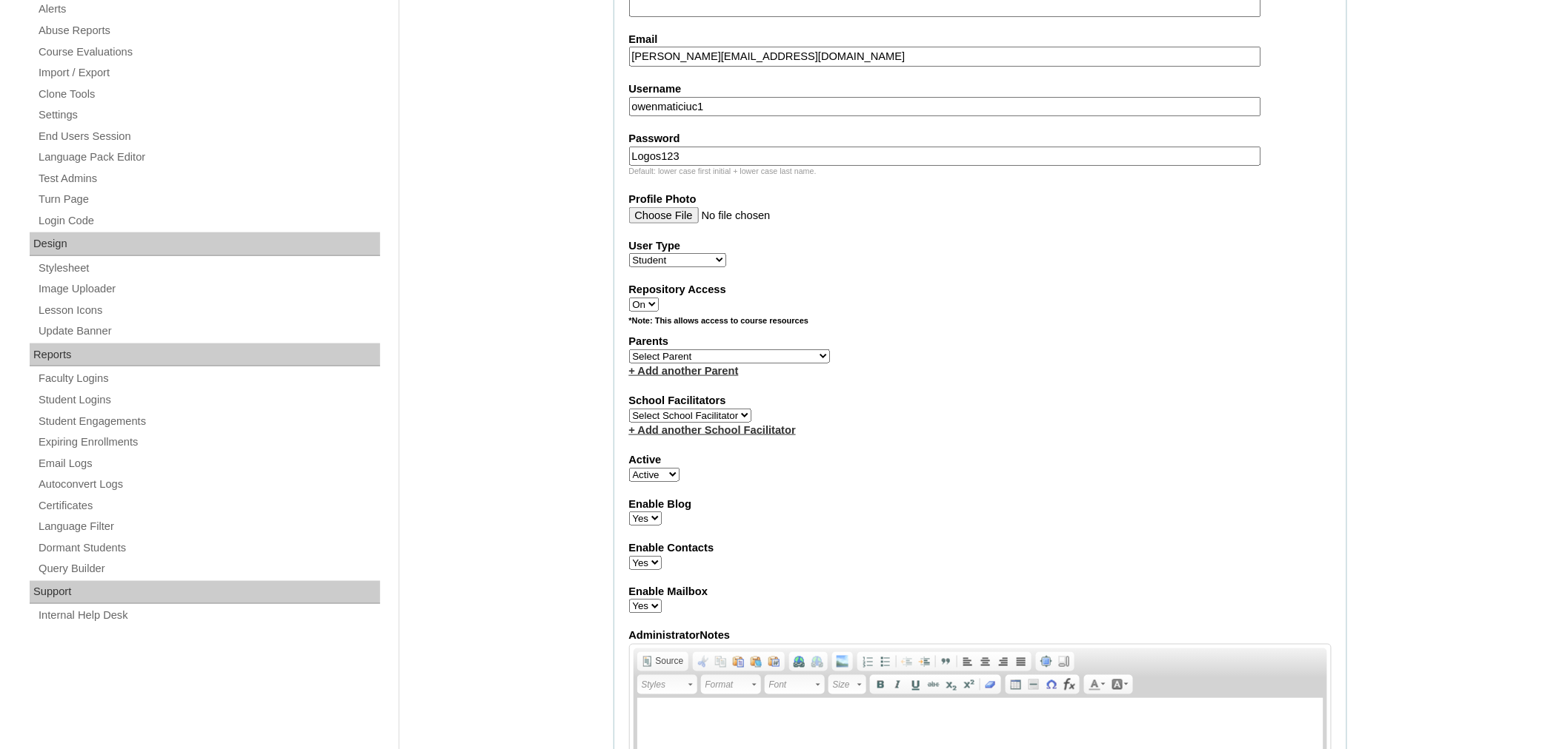
click at [665, 350] on select "Select Parent Astalus, Eliza Bertagnolio, Filippo Brehar, Radu Buzdugan, Cristi…" at bounding box center [729, 356] width 201 height 14
select select "98898"
click at [629, 350] on select "Select Parent Astalus, Eliza Bertagnolio, Filippo Brehar, Radu Buzdugan, Cristi…" at bounding box center [729, 356] width 201 height 14
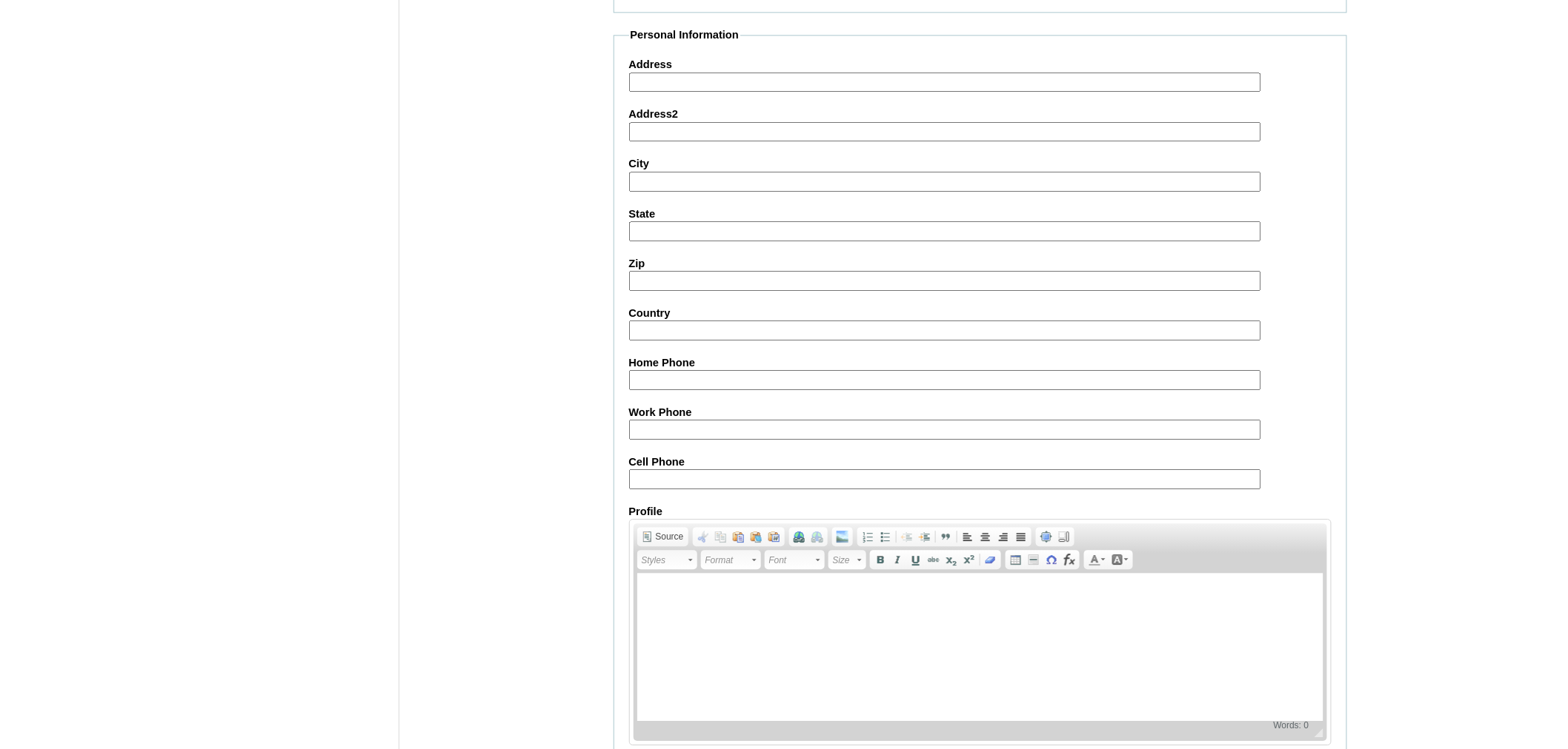
scroll to position [1514, 0]
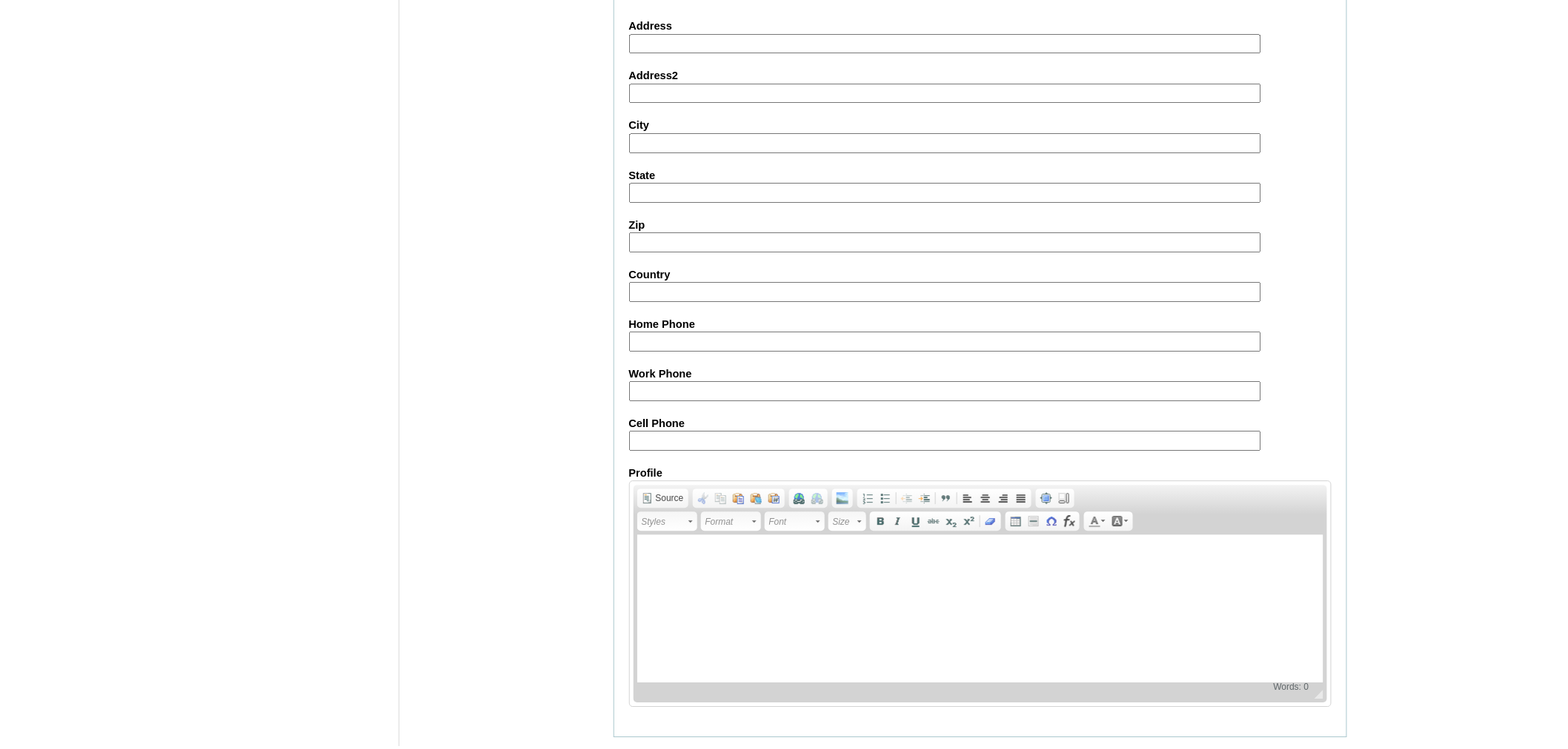
click at [632, 748] on input "Submit" at bounding box center [636, 761] width 46 height 17
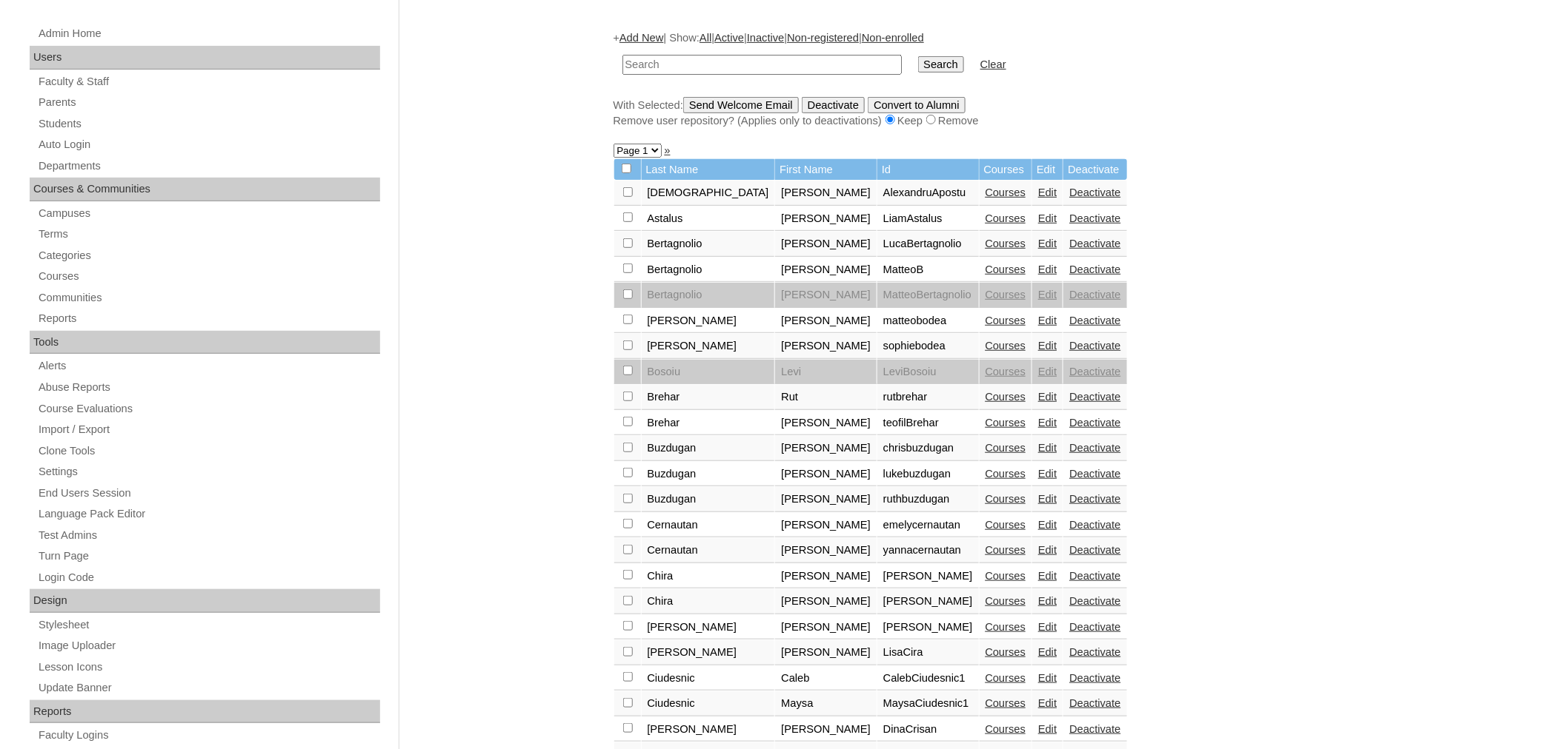
scroll to position [227, 0]
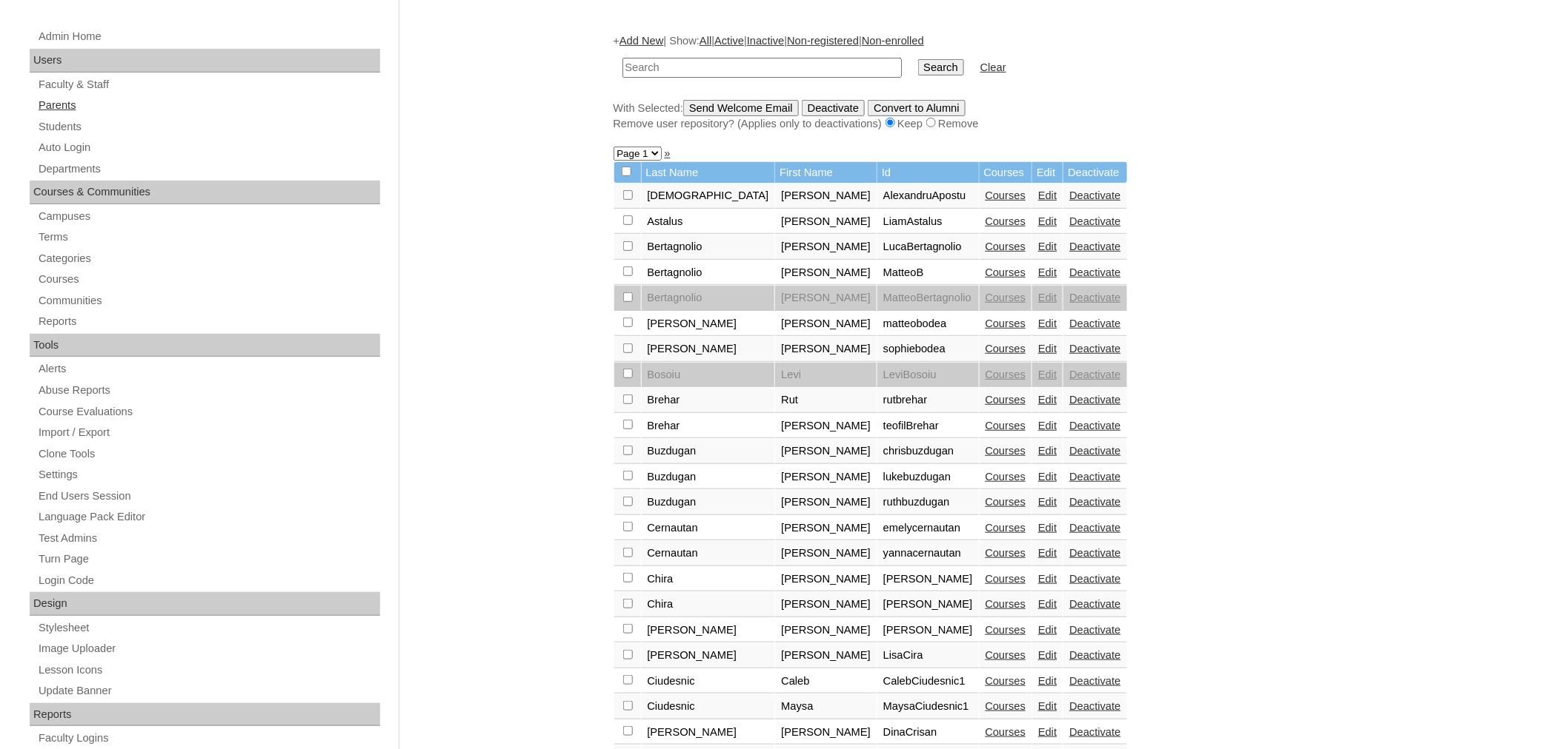
click at [57, 107] on link "Parents" at bounding box center [208, 106] width 343 height 18
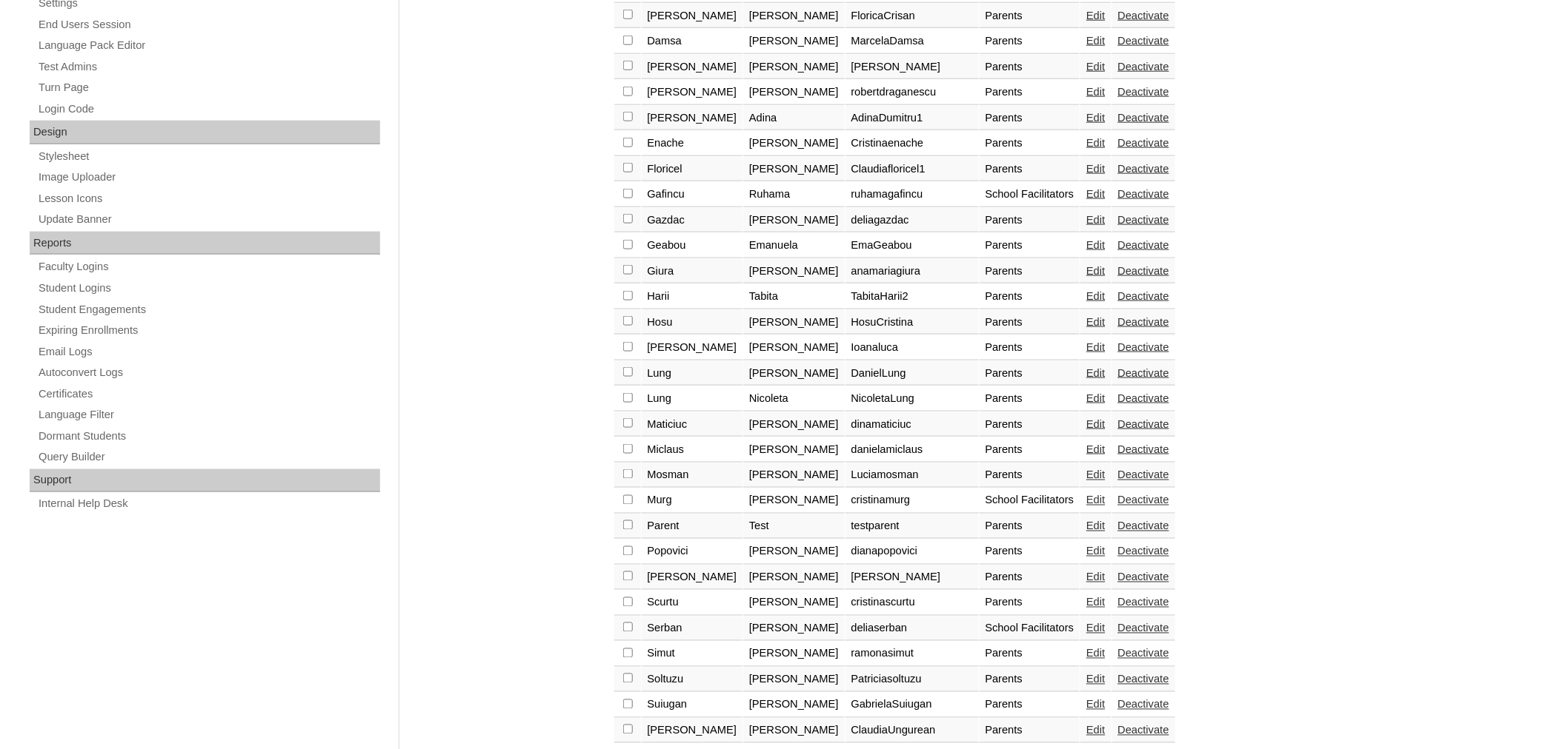
scroll to position [754, 0]
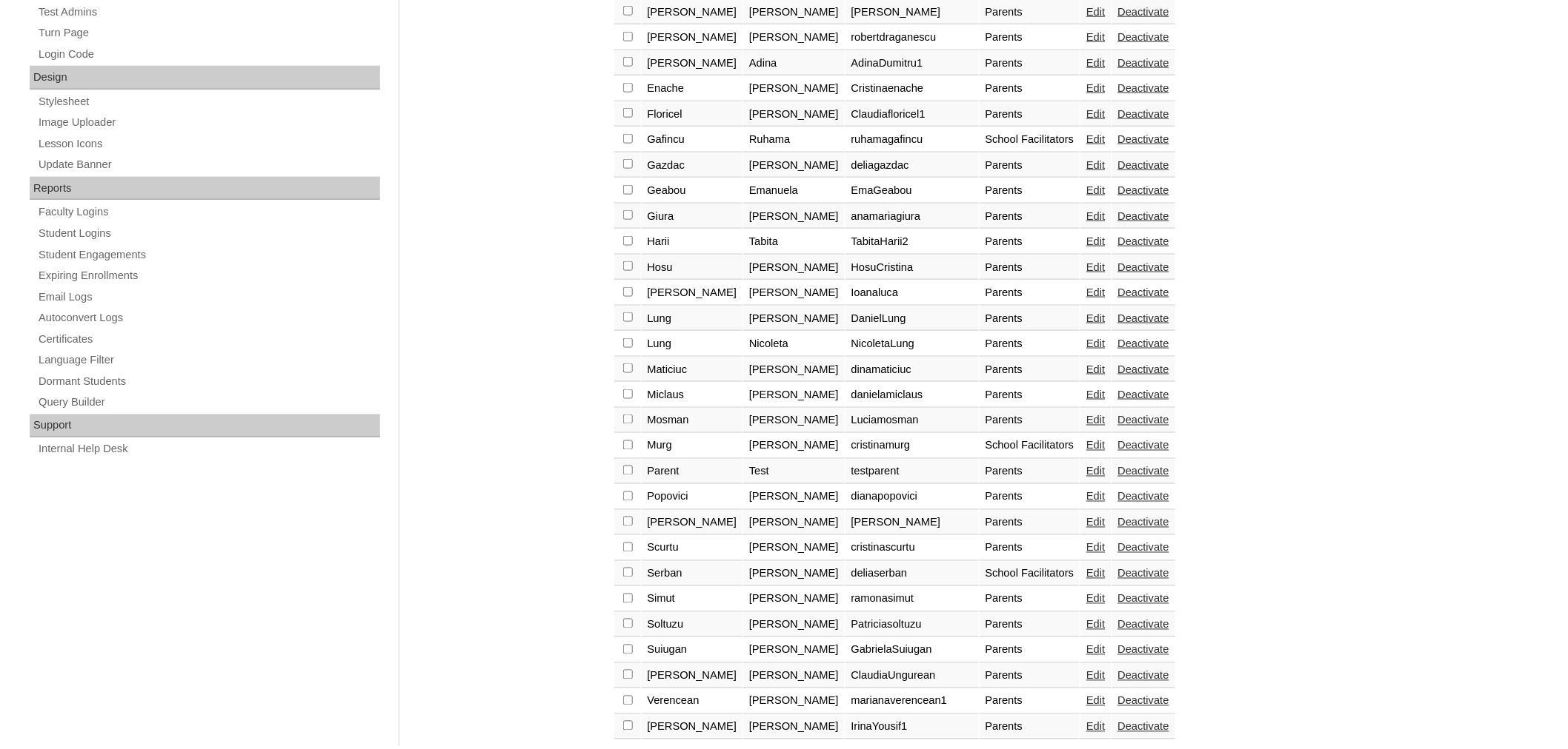
checkbox input "true"
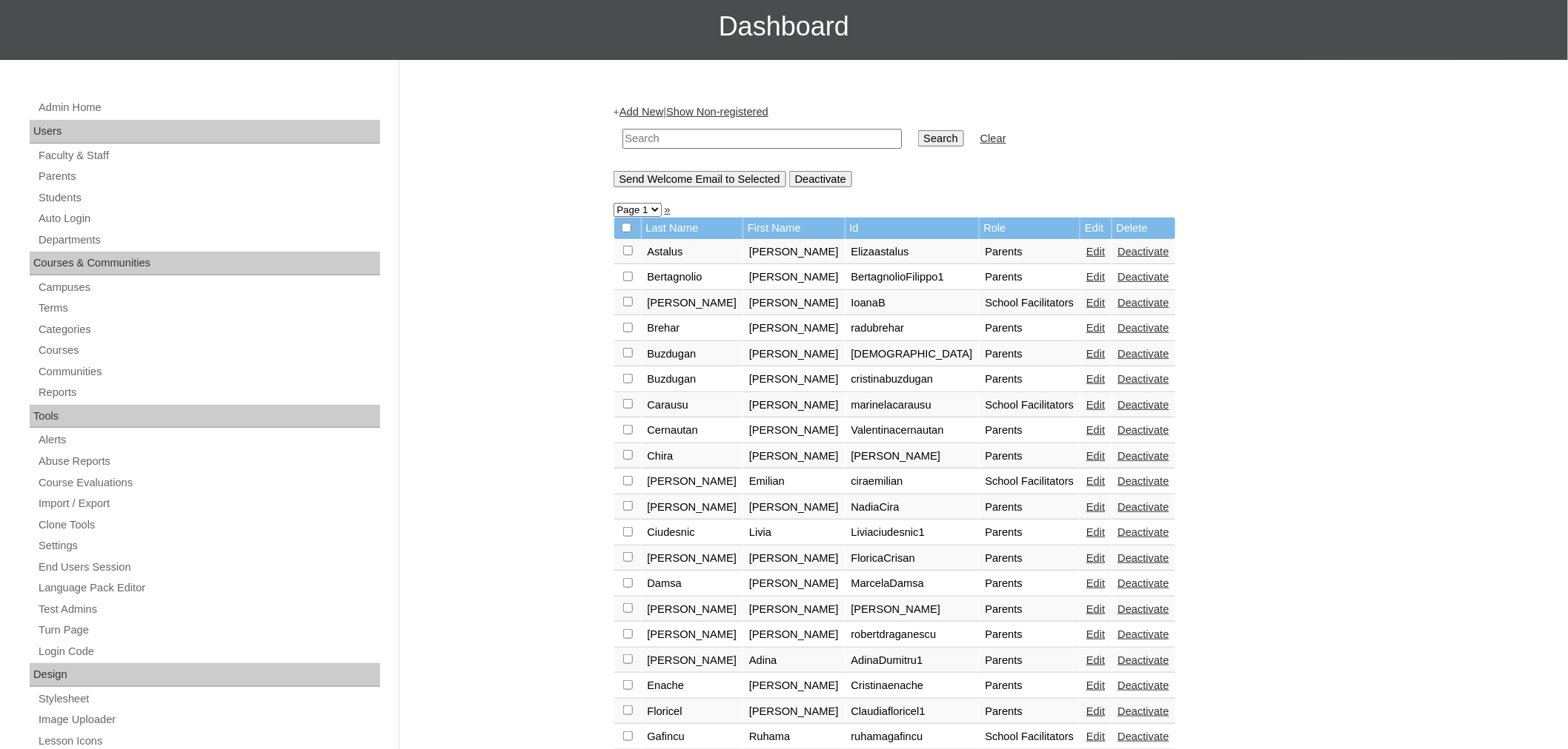
scroll to position [118, 0]
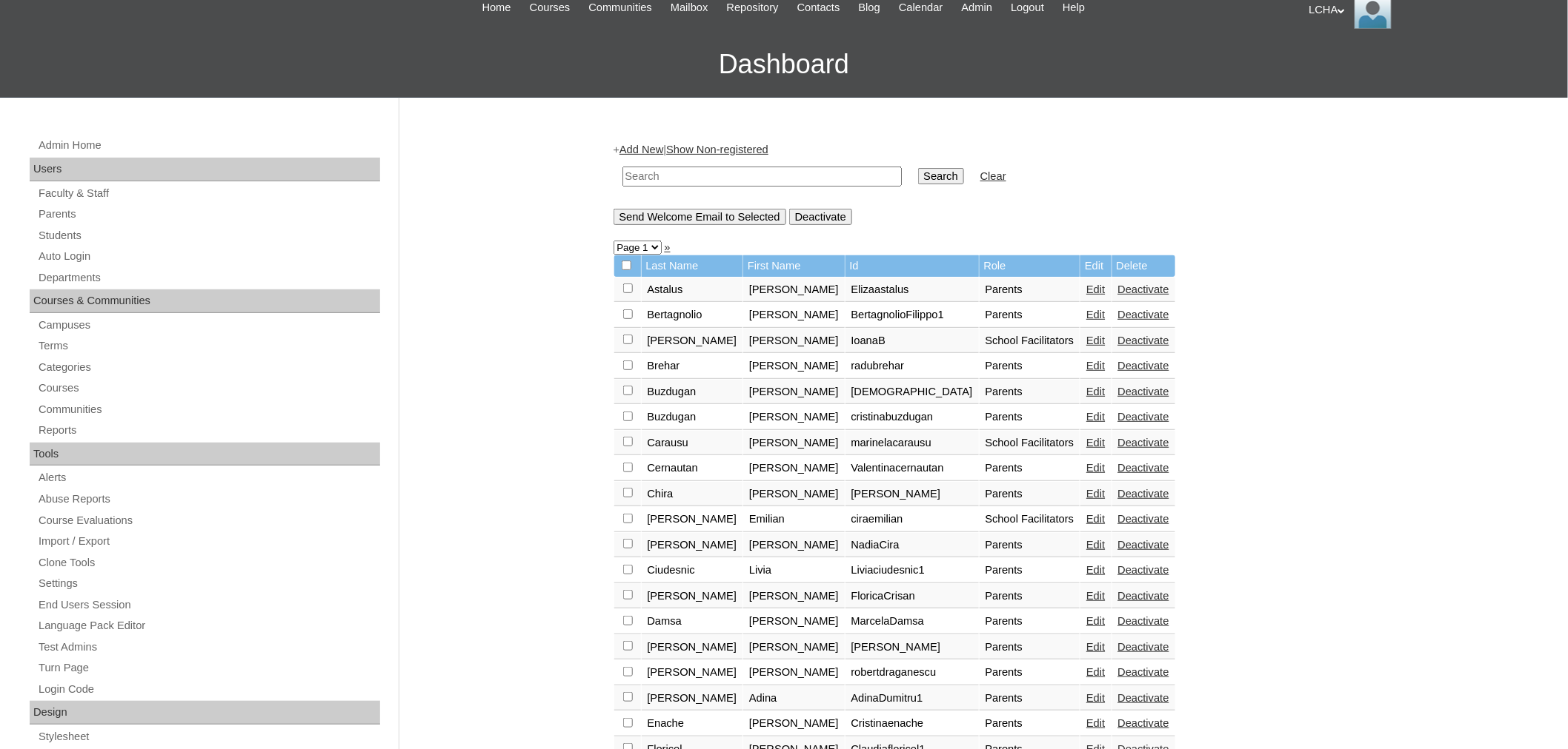
click at [717, 211] on input "Send Welcome Email to Selected" at bounding box center [699, 217] width 172 height 17
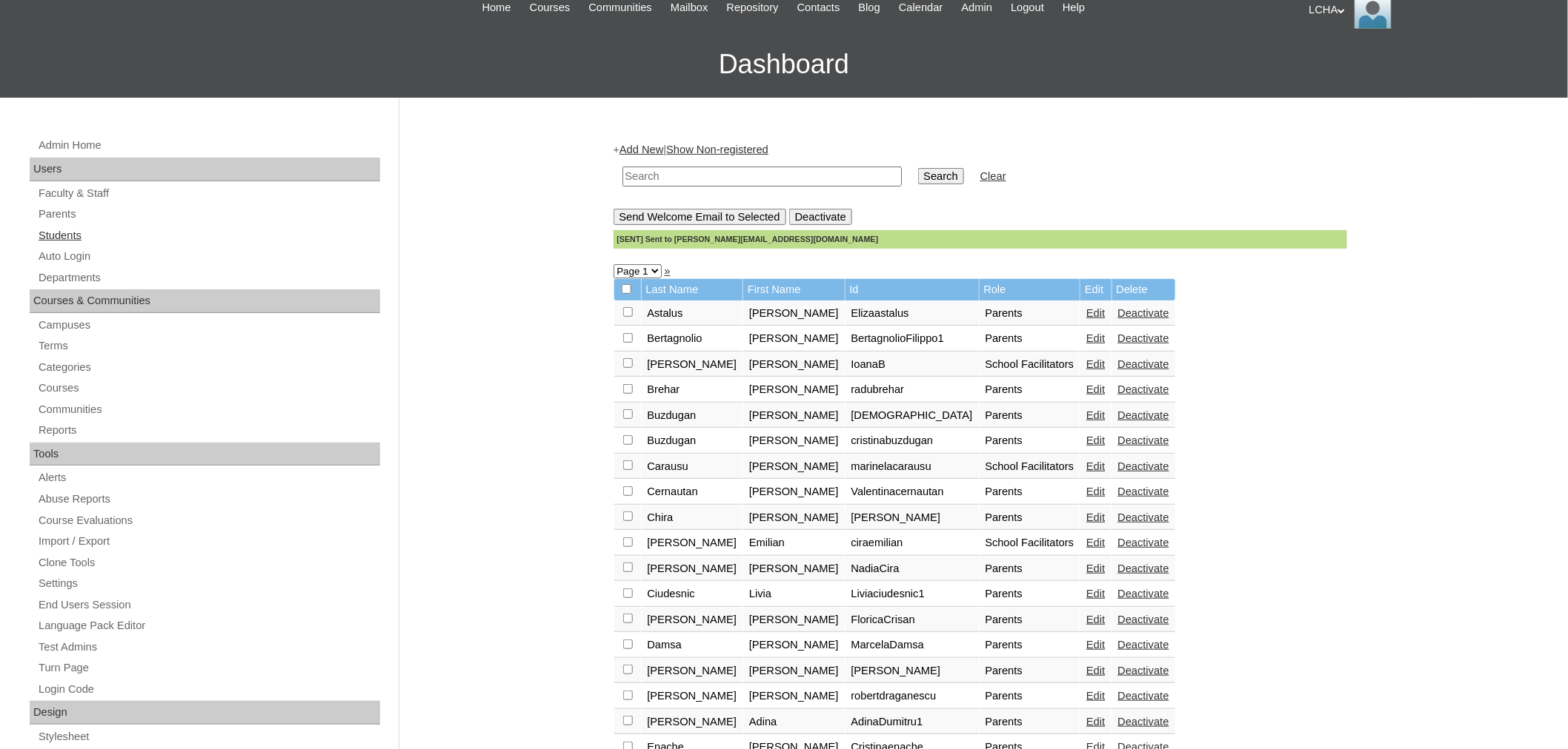
click at [52, 231] on link "Students" at bounding box center [208, 236] width 343 height 18
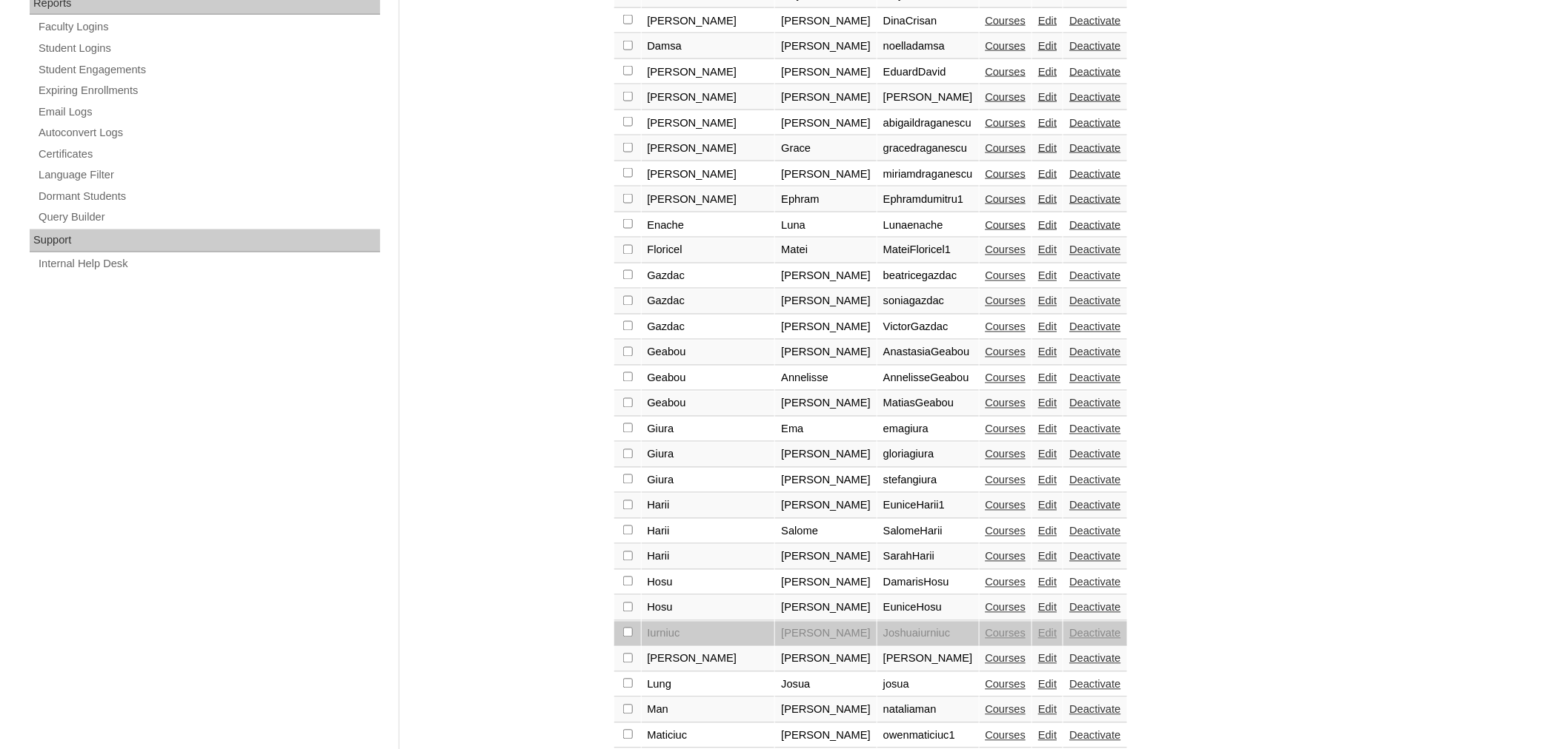
scroll to position [943, 0]
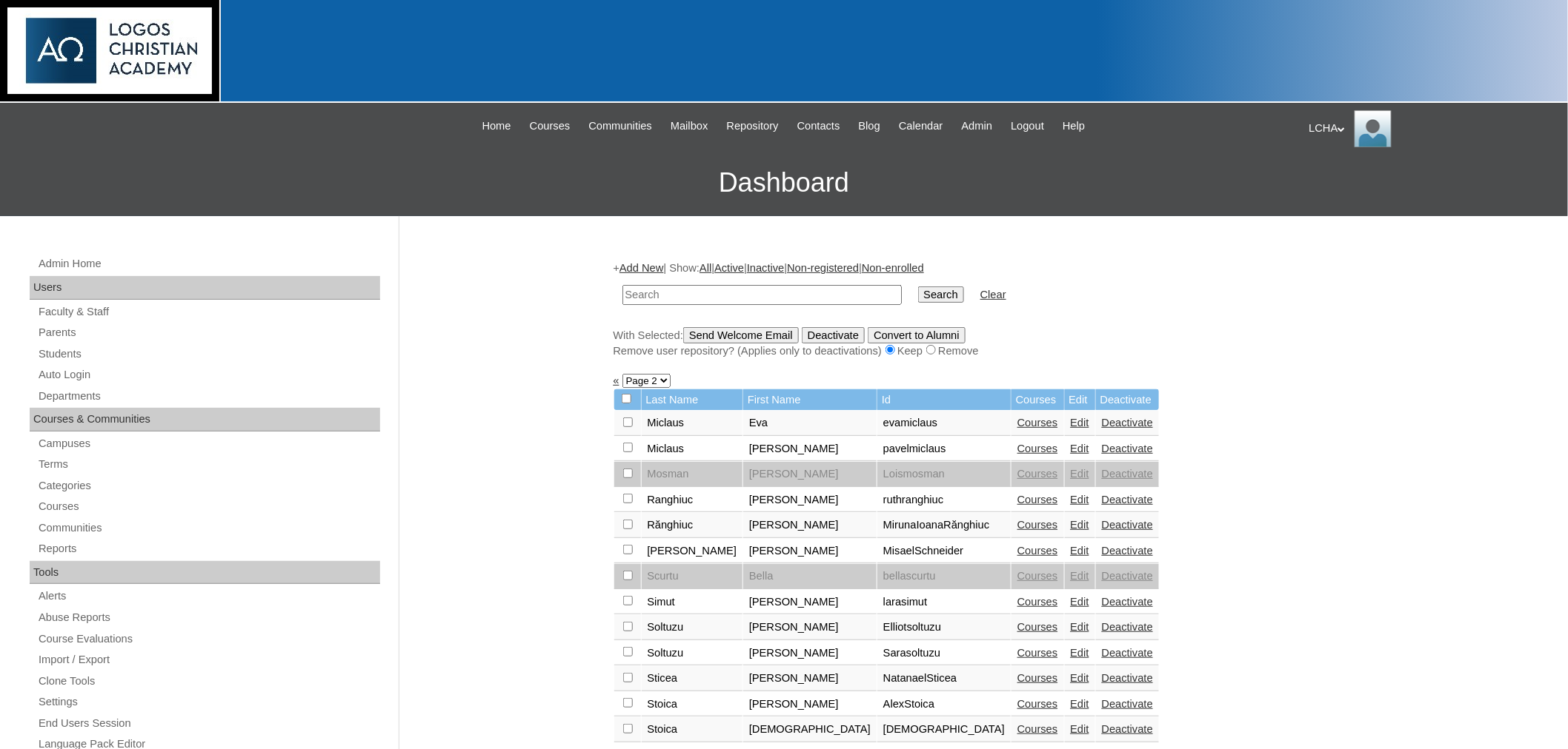
scroll to position [502, 0]
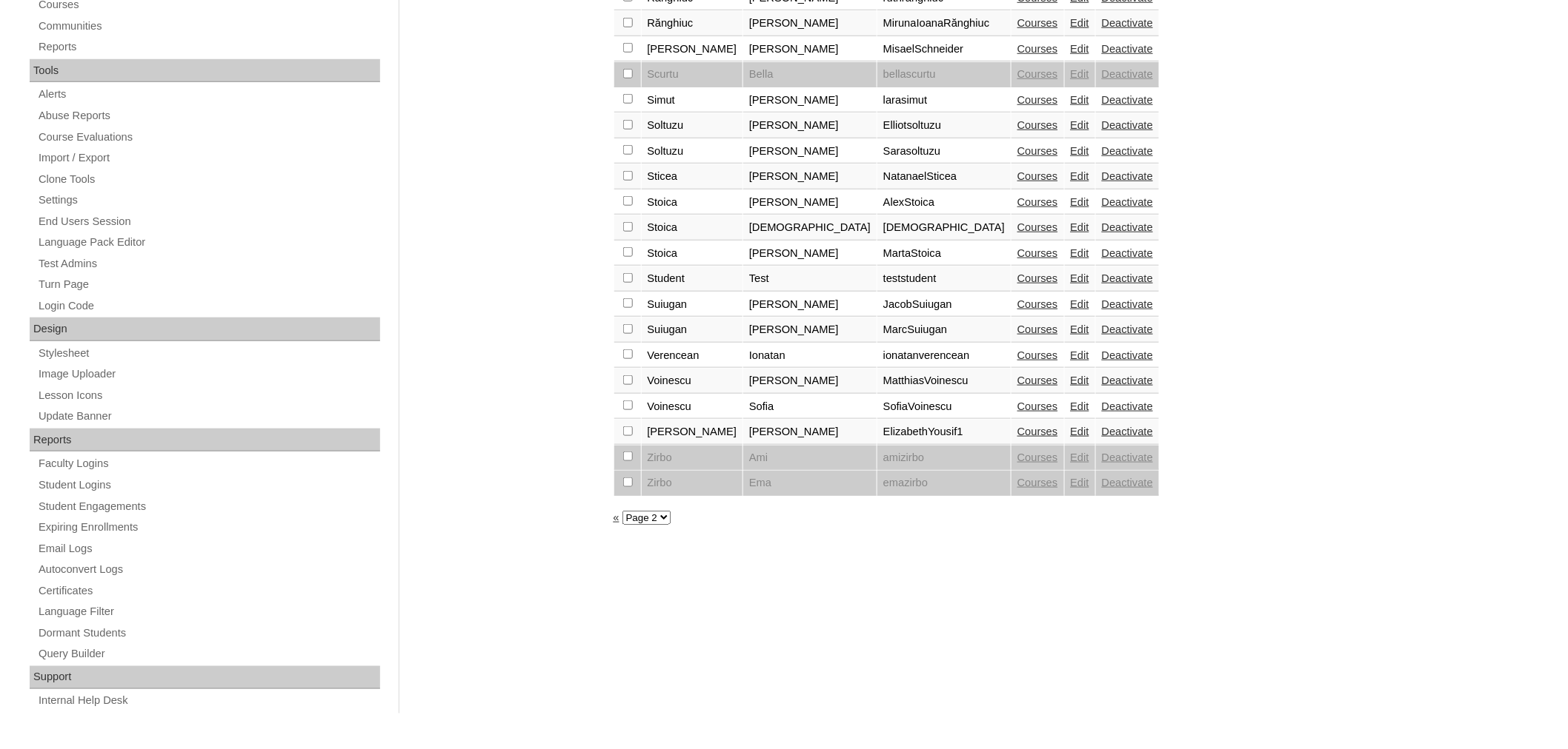
click at [616, 512] on link "«" at bounding box center [616, 518] width 6 height 12
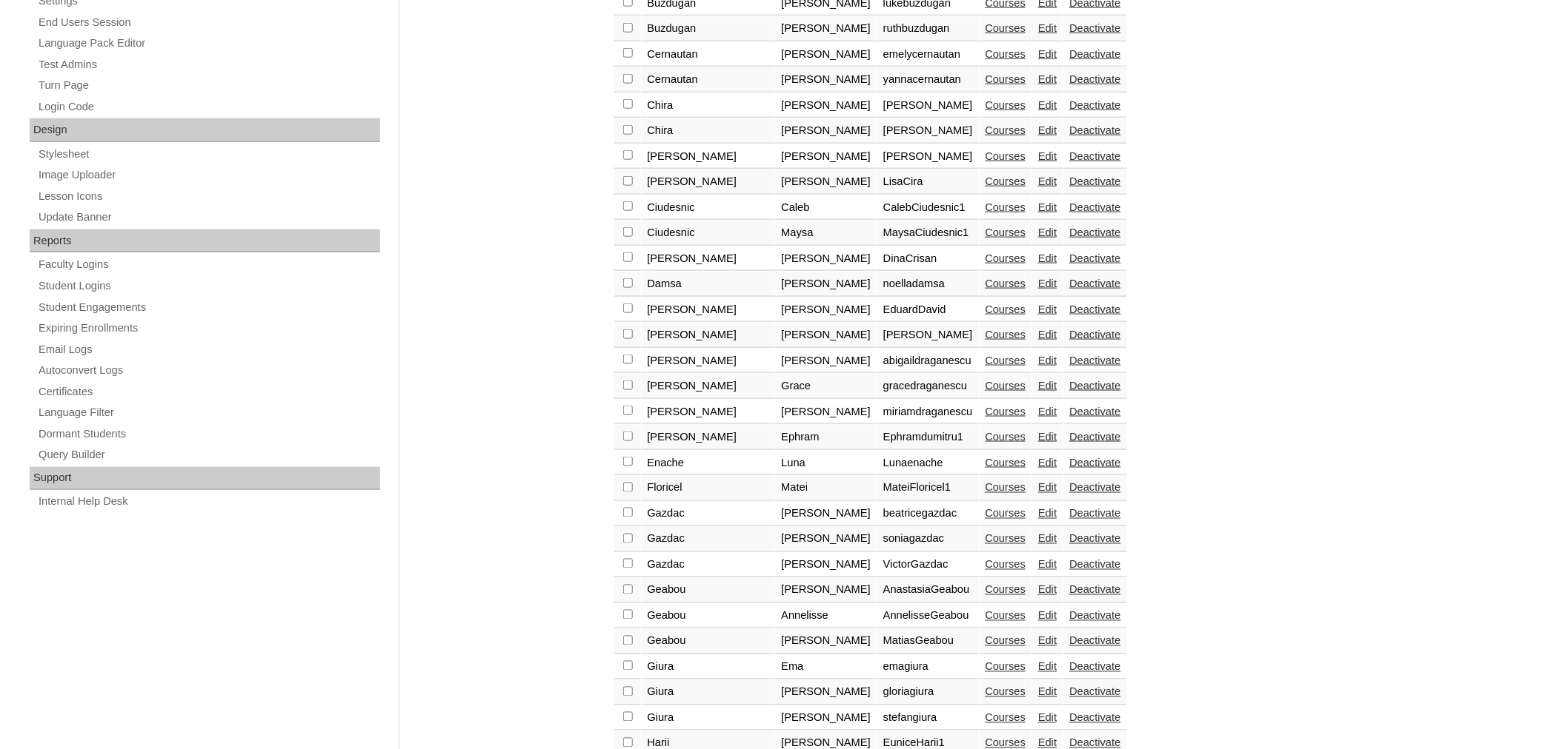
scroll to position [943, 0]
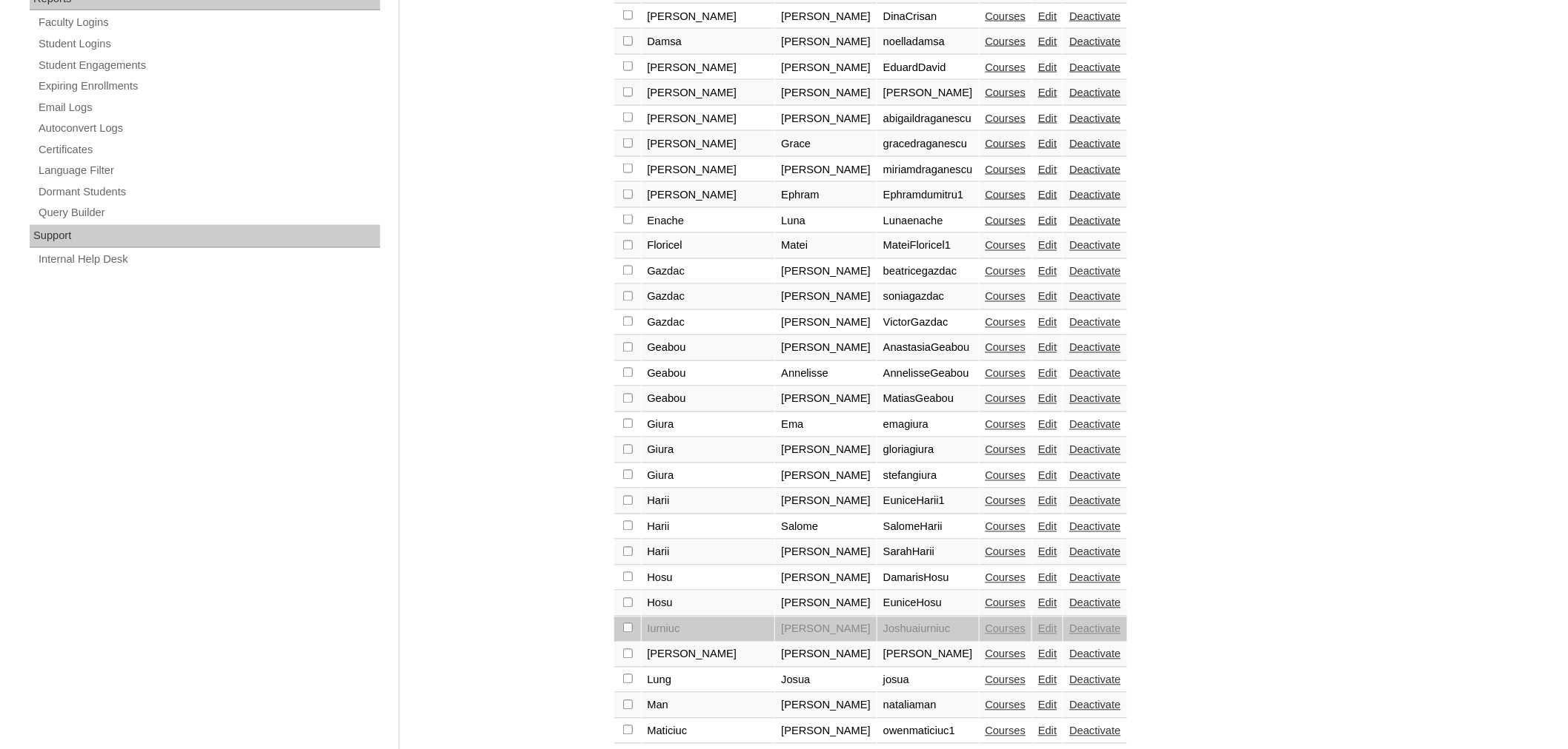
checkbox input "true"
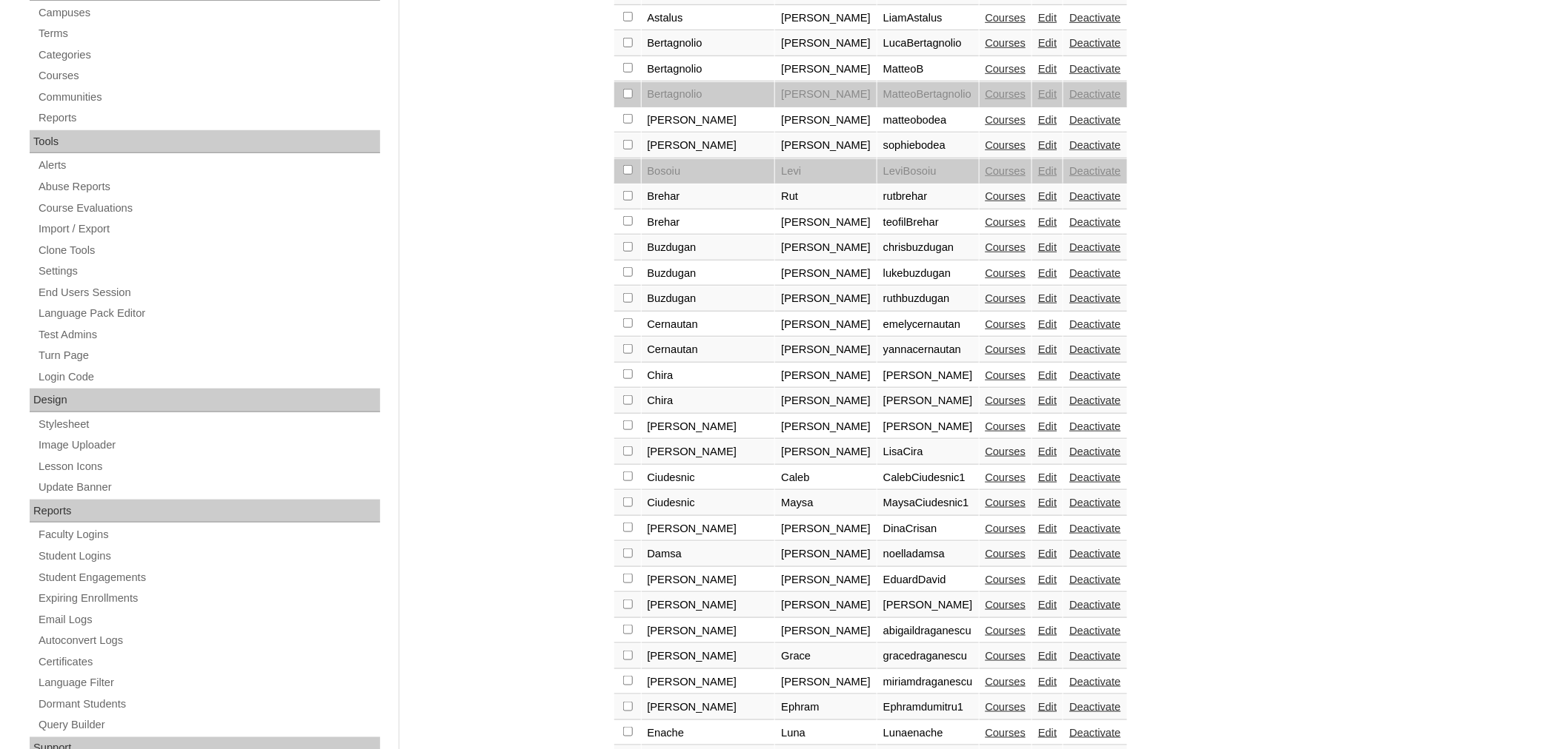
scroll to position [0, 0]
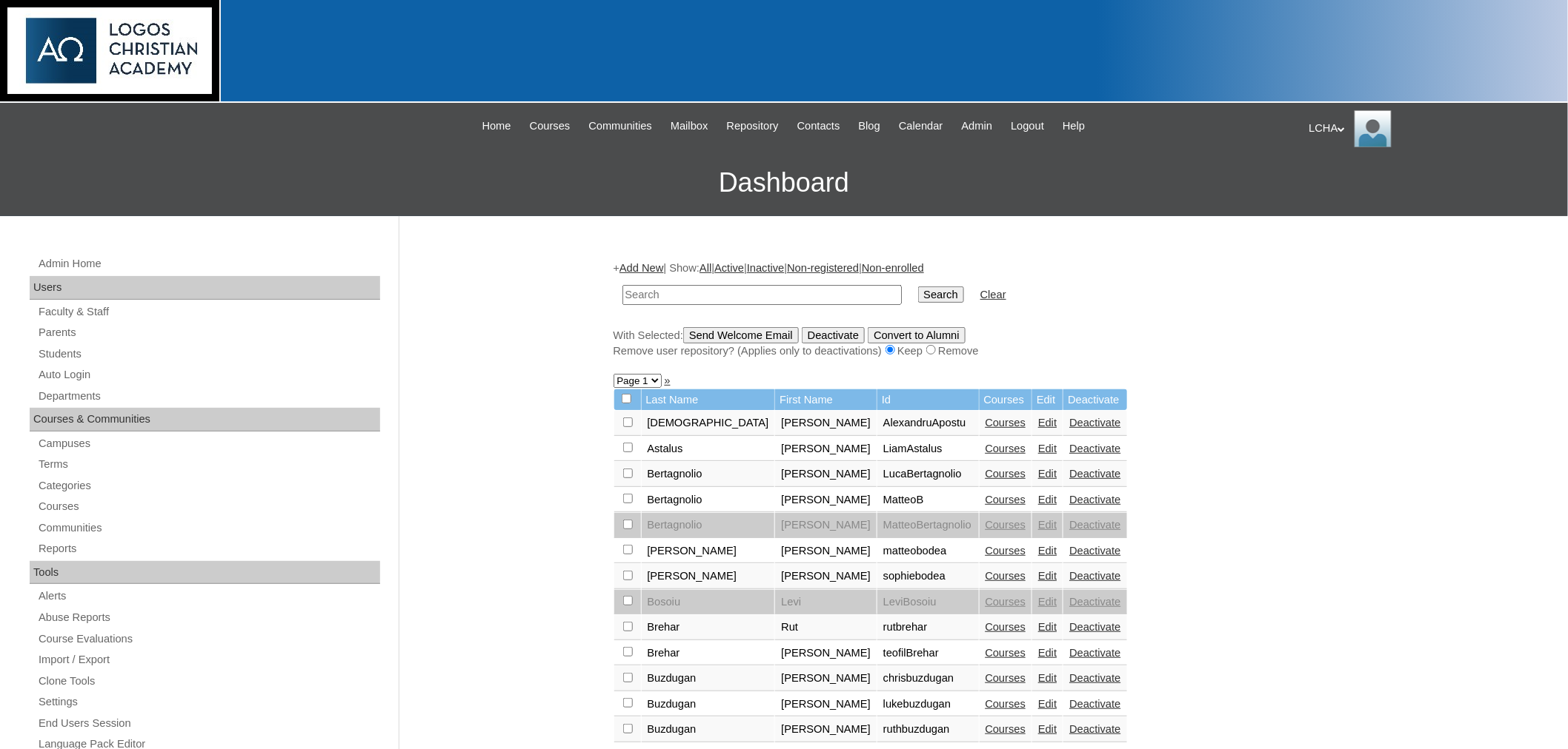
click at [735, 327] on input "Send Welcome Email" at bounding box center [740, 335] width 116 height 17
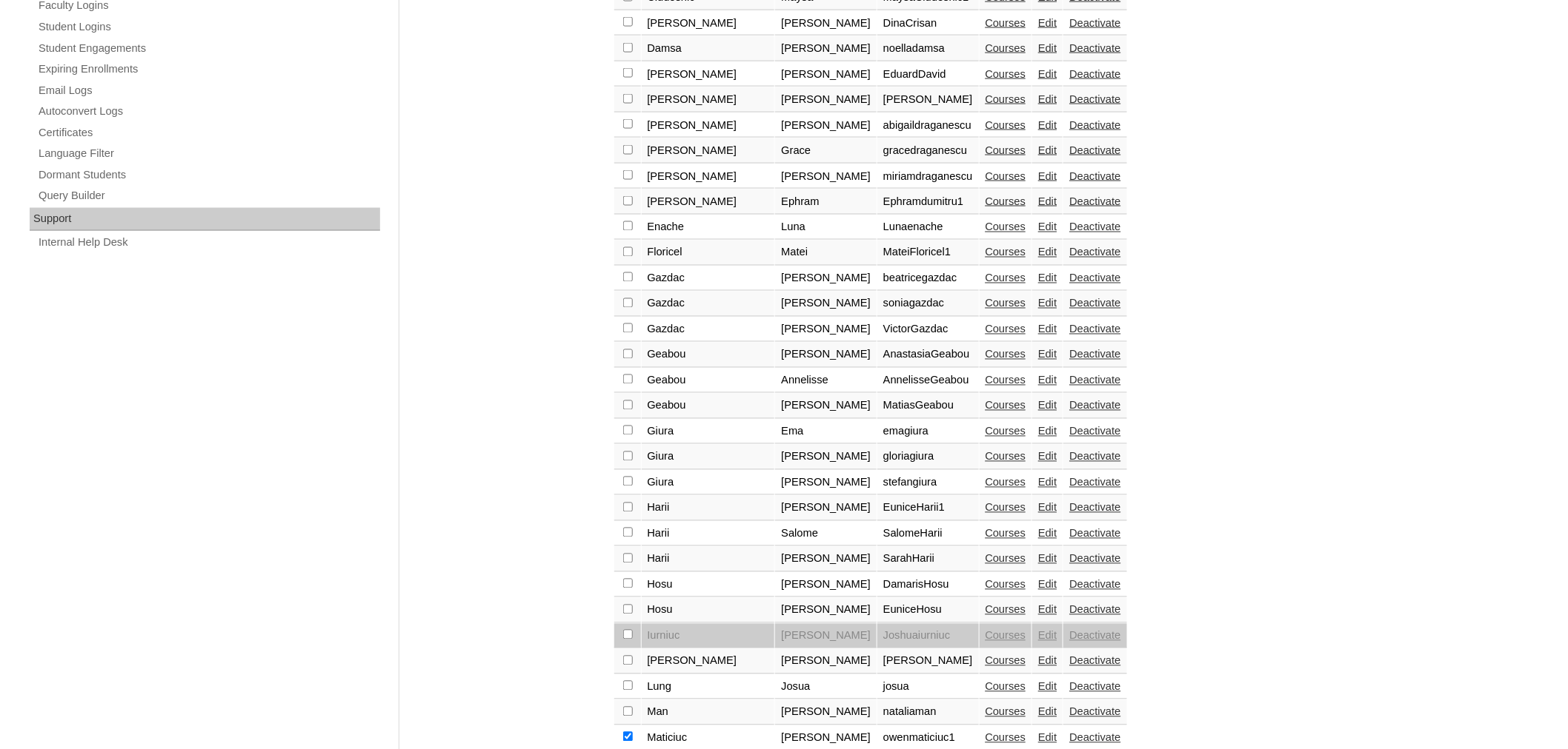
scroll to position [966, 0]
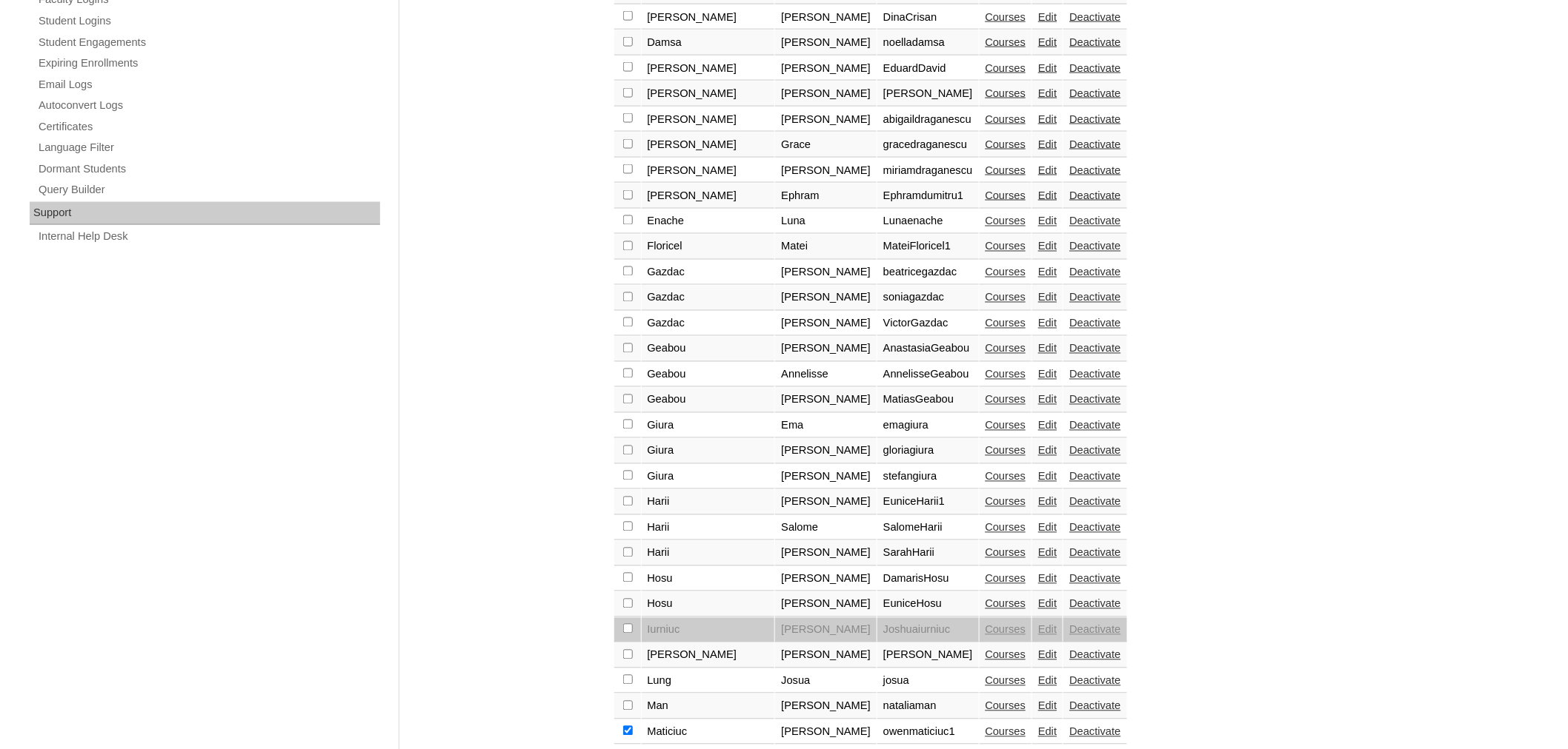
click at [985, 727] on link "Courses" at bounding box center [1005, 732] width 41 height 12
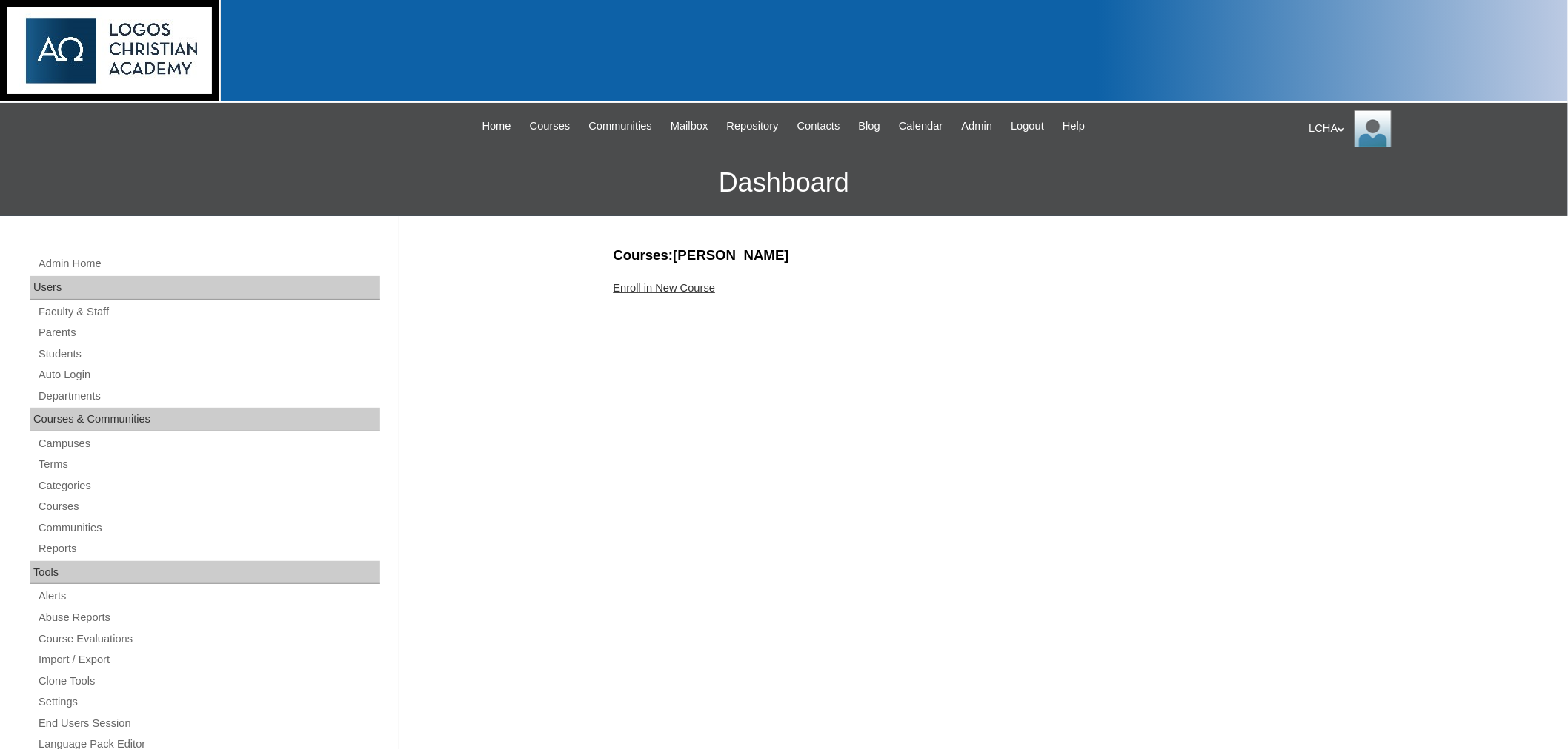
click at [655, 285] on link "Enroll in New Course" at bounding box center [665, 288] width 102 height 12
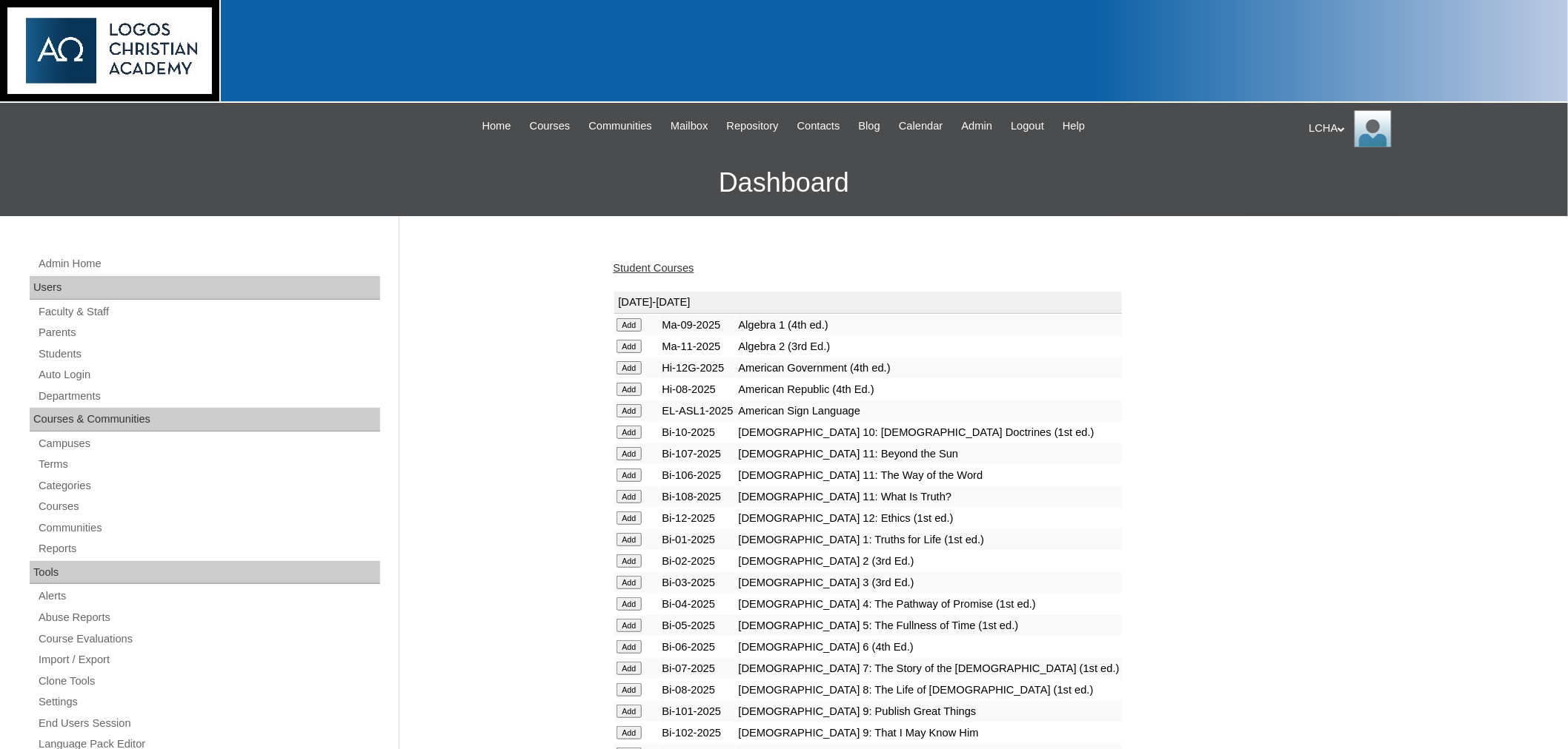
click at [625, 332] on input "Add" at bounding box center [629, 325] width 26 height 13
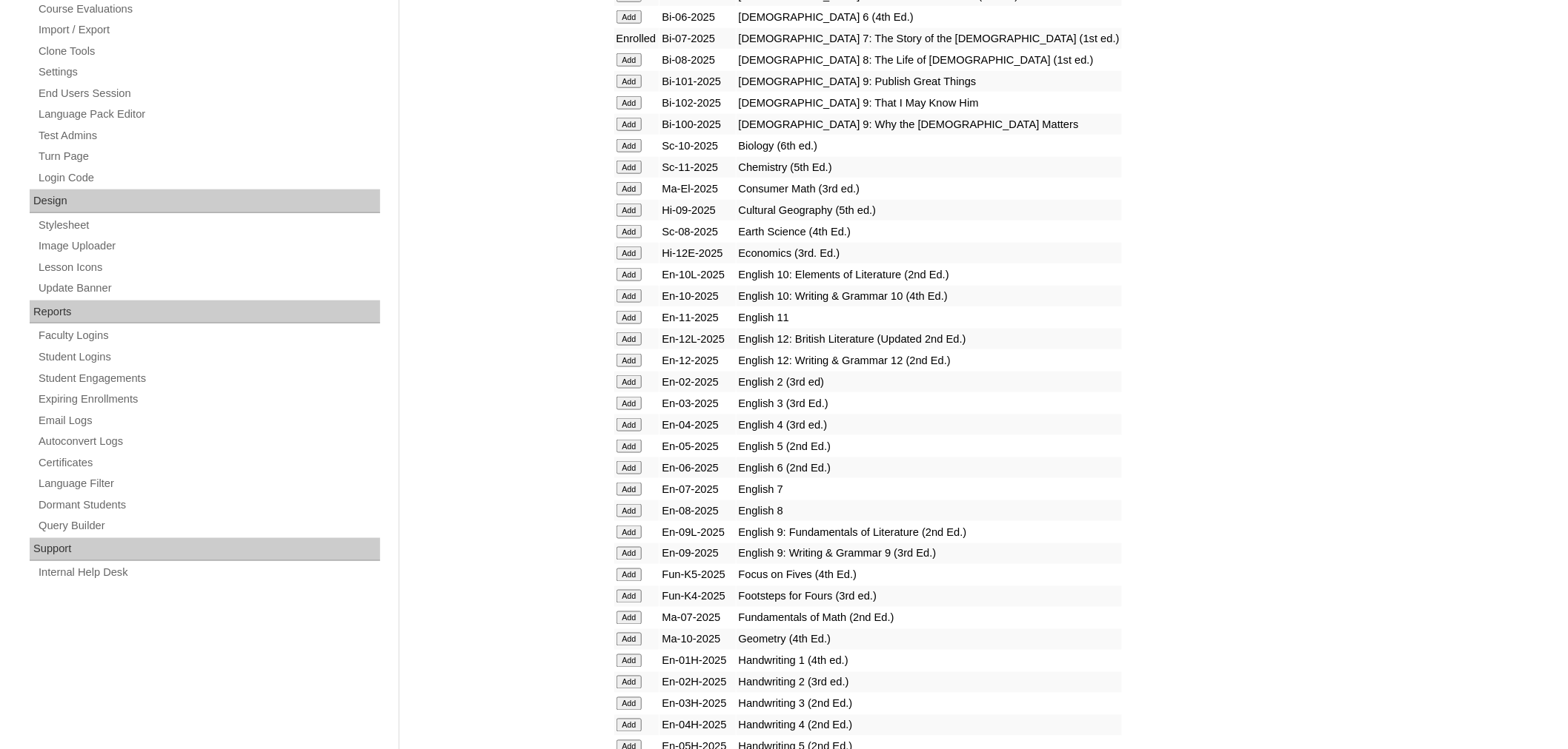
scroll to position [654, 0]
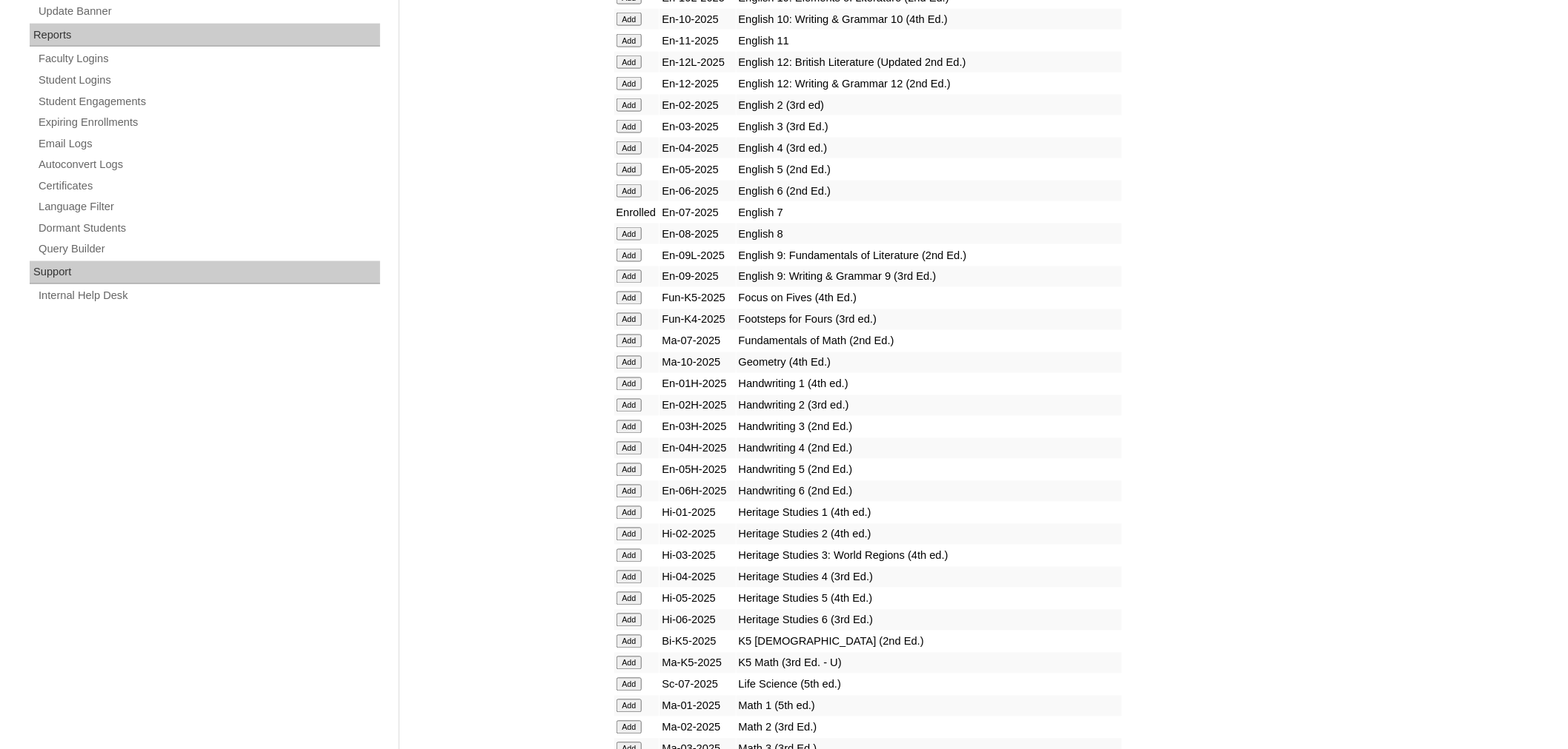
scroll to position [927, 0]
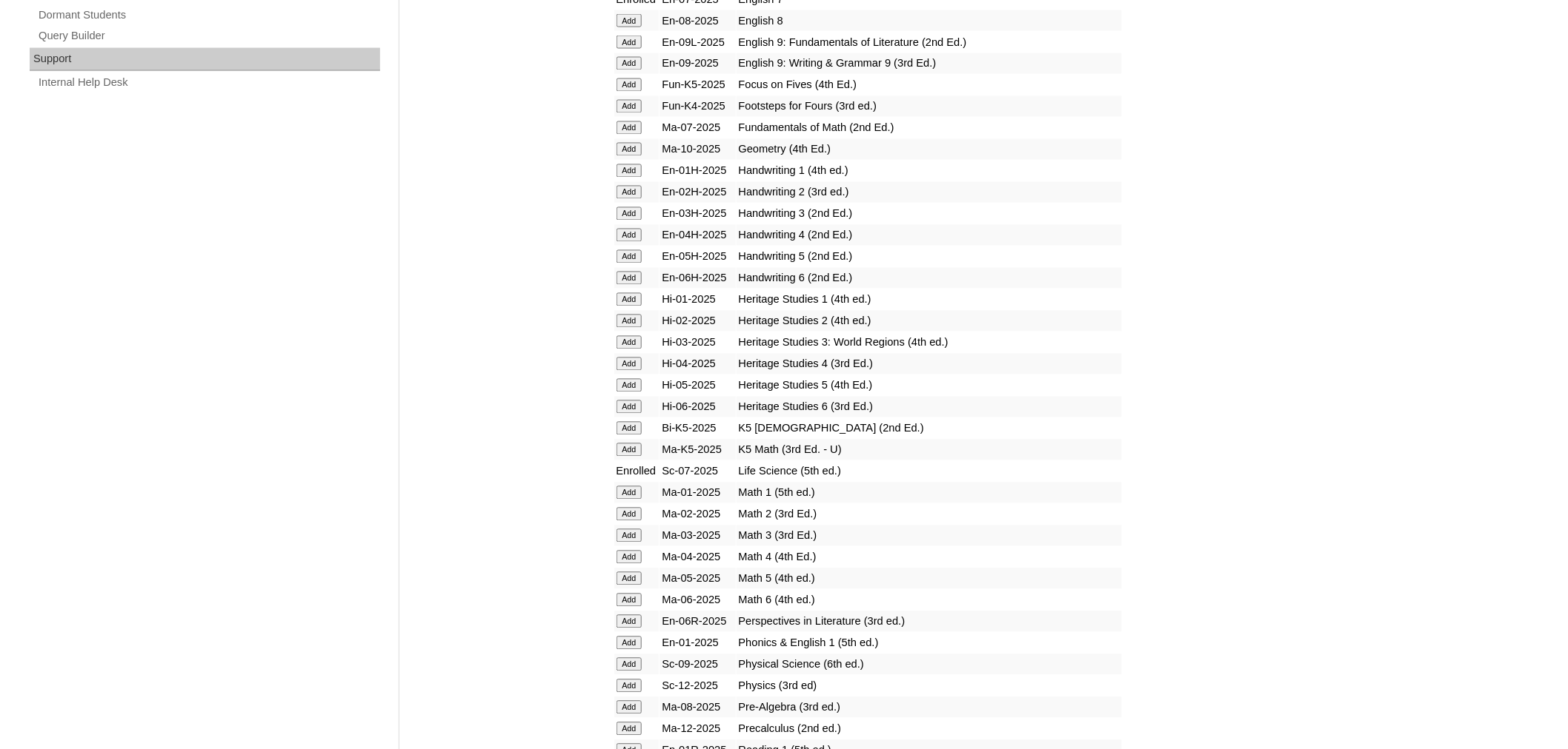
scroll to position [1115, 0]
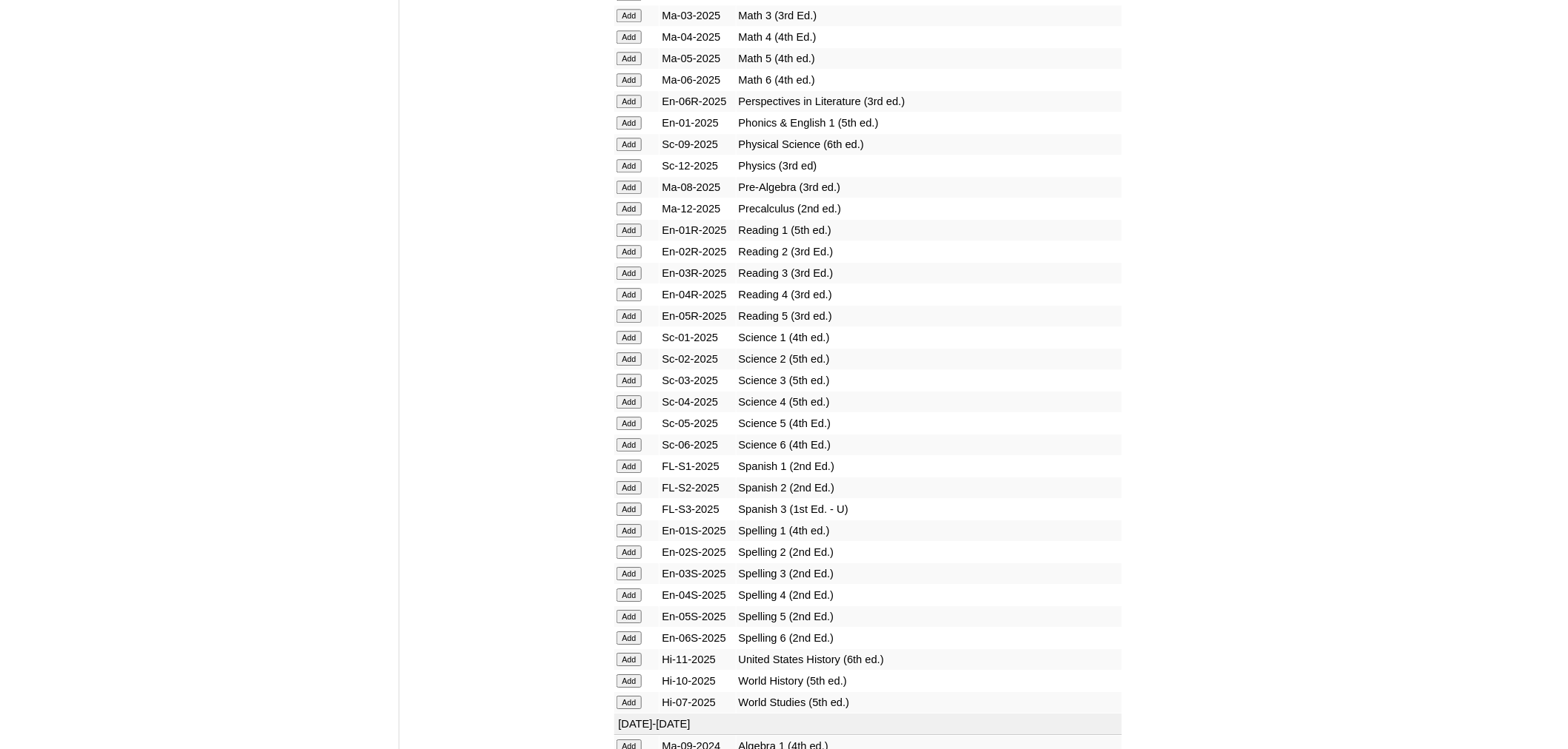
scroll to position [1646, 0]
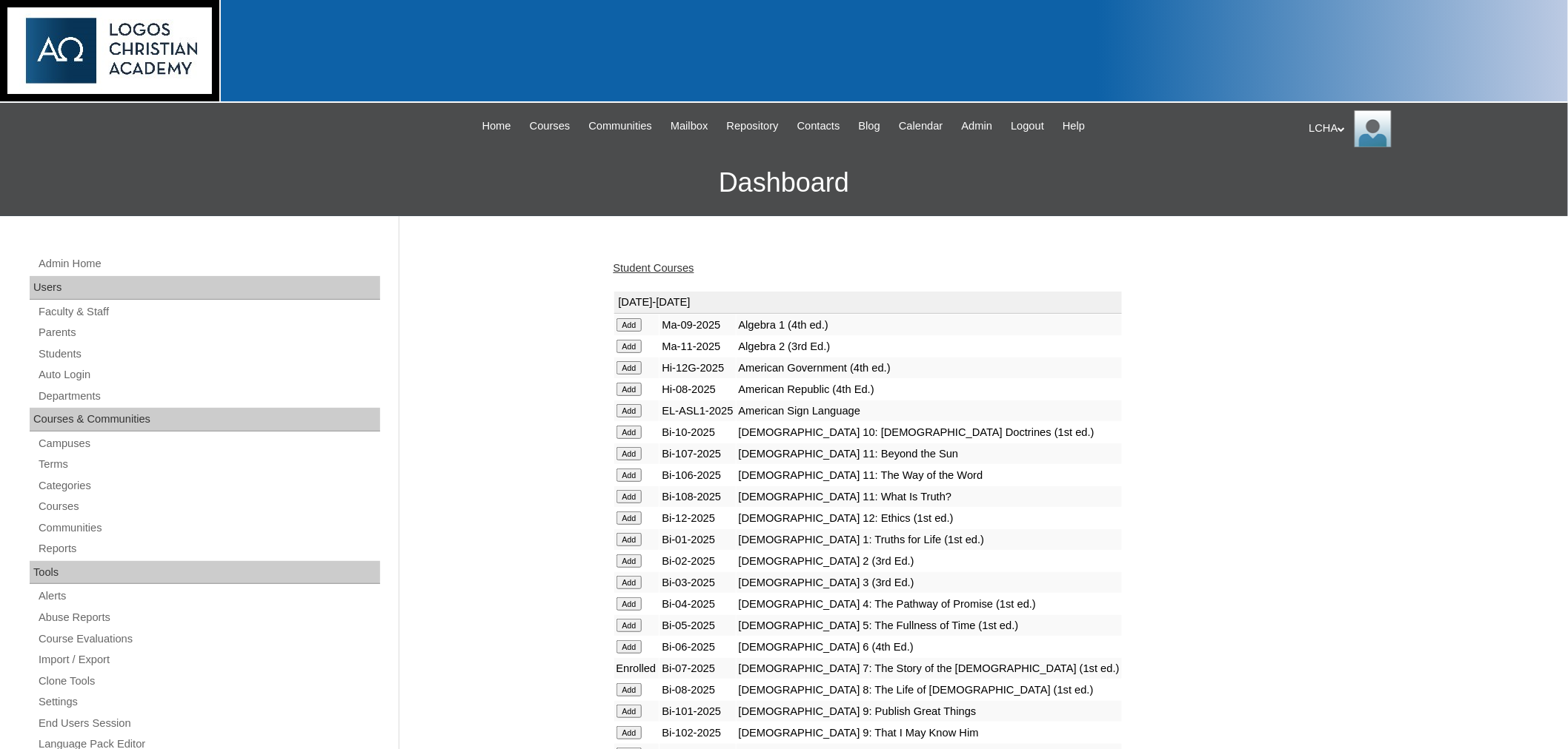
click at [680, 270] on link "Student Courses" at bounding box center [654, 268] width 81 height 12
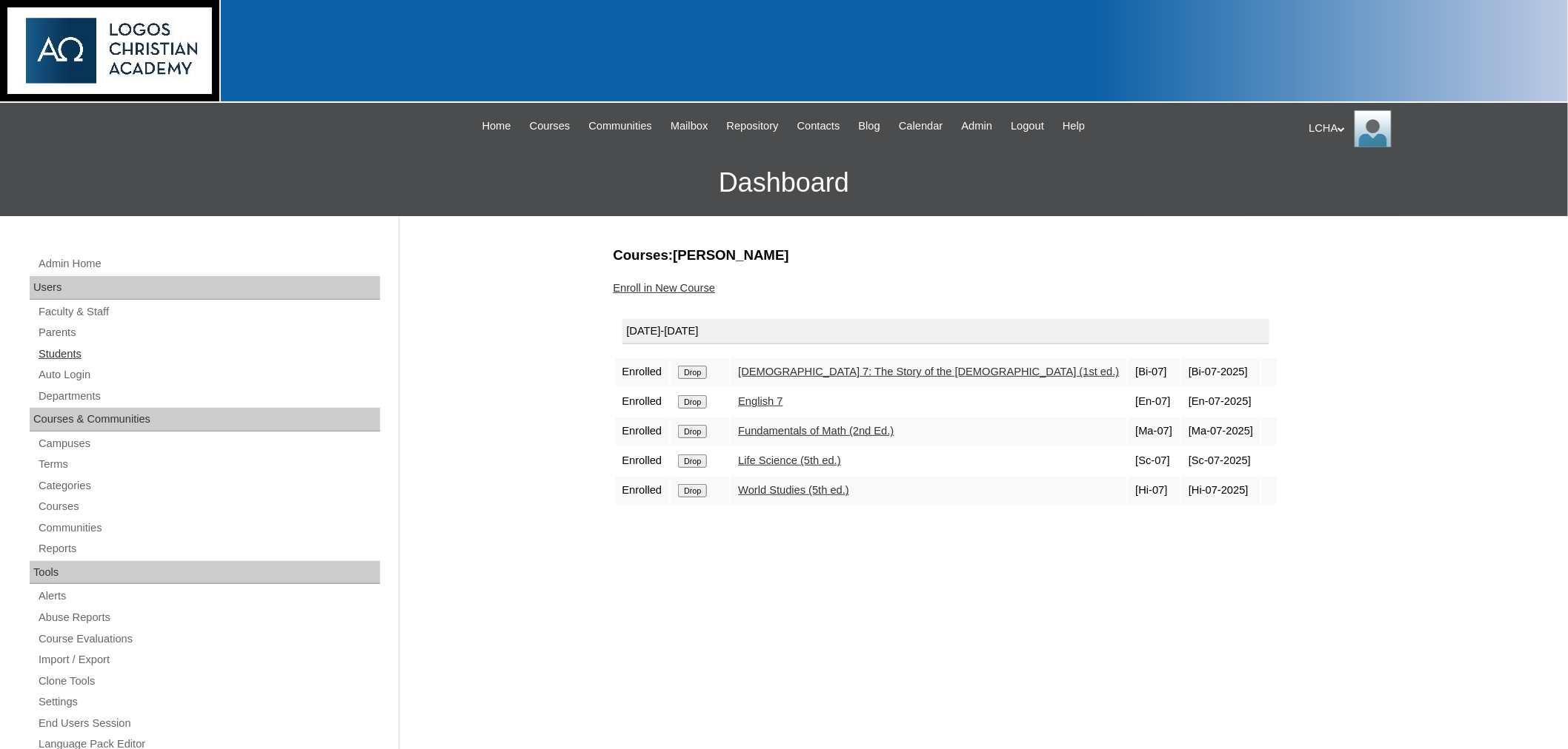
click at [57, 348] on link "Students" at bounding box center [208, 355] width 343 height 18
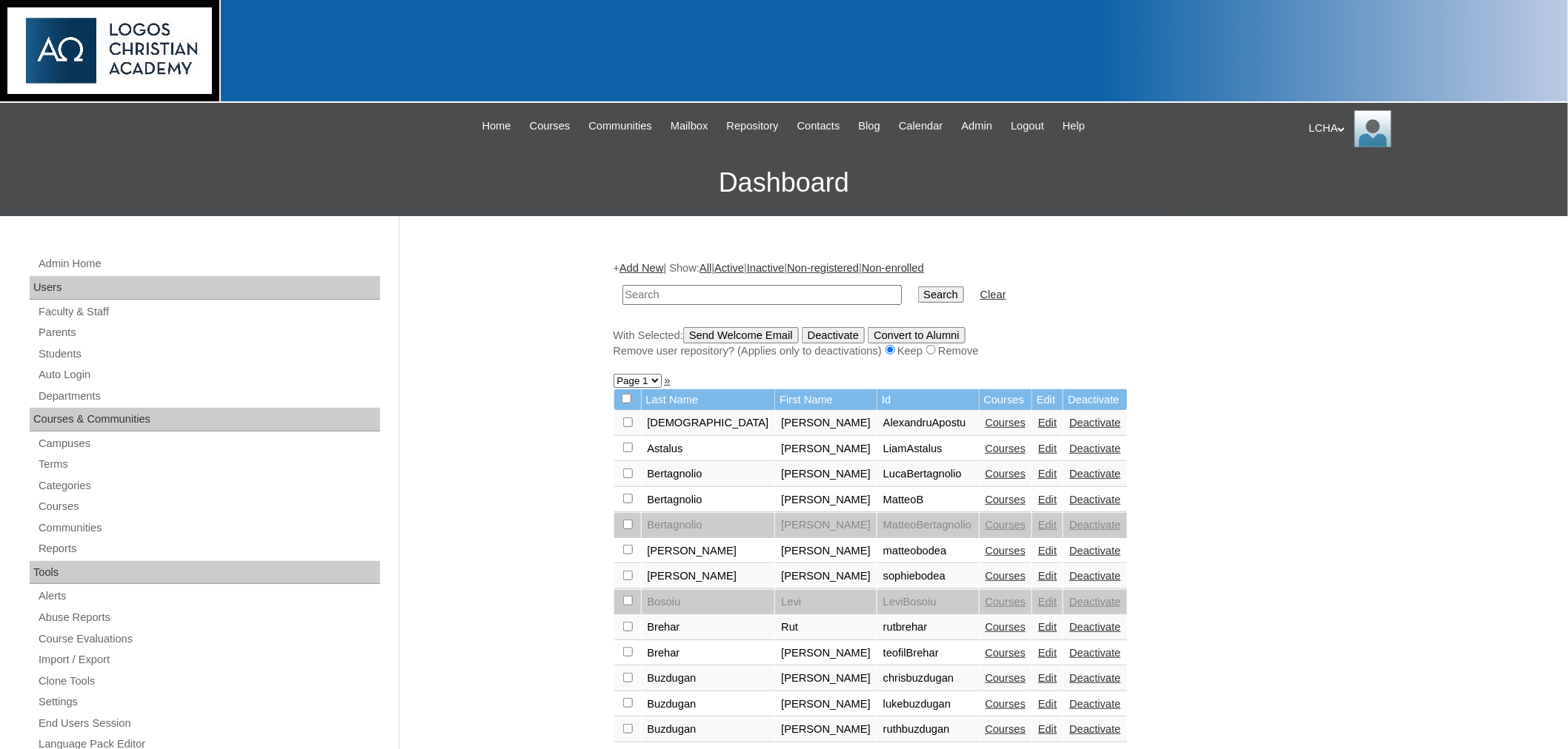
click at [985, 672] on link "Courses" at bounding box center [1005, 678] width 41 height 12
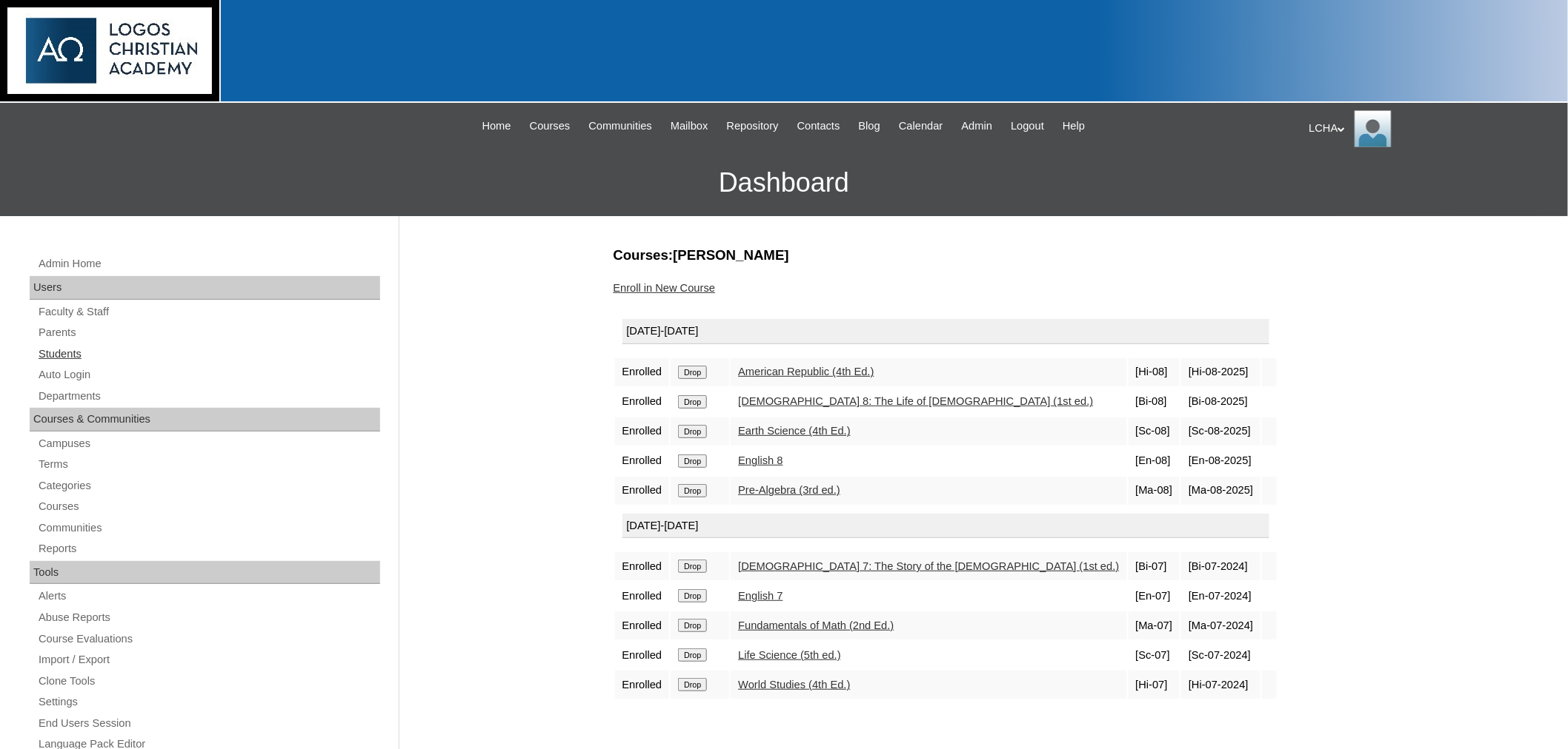
click at [52, 353] on link "Students" at bounding box center [208, 355] width 343 height 18
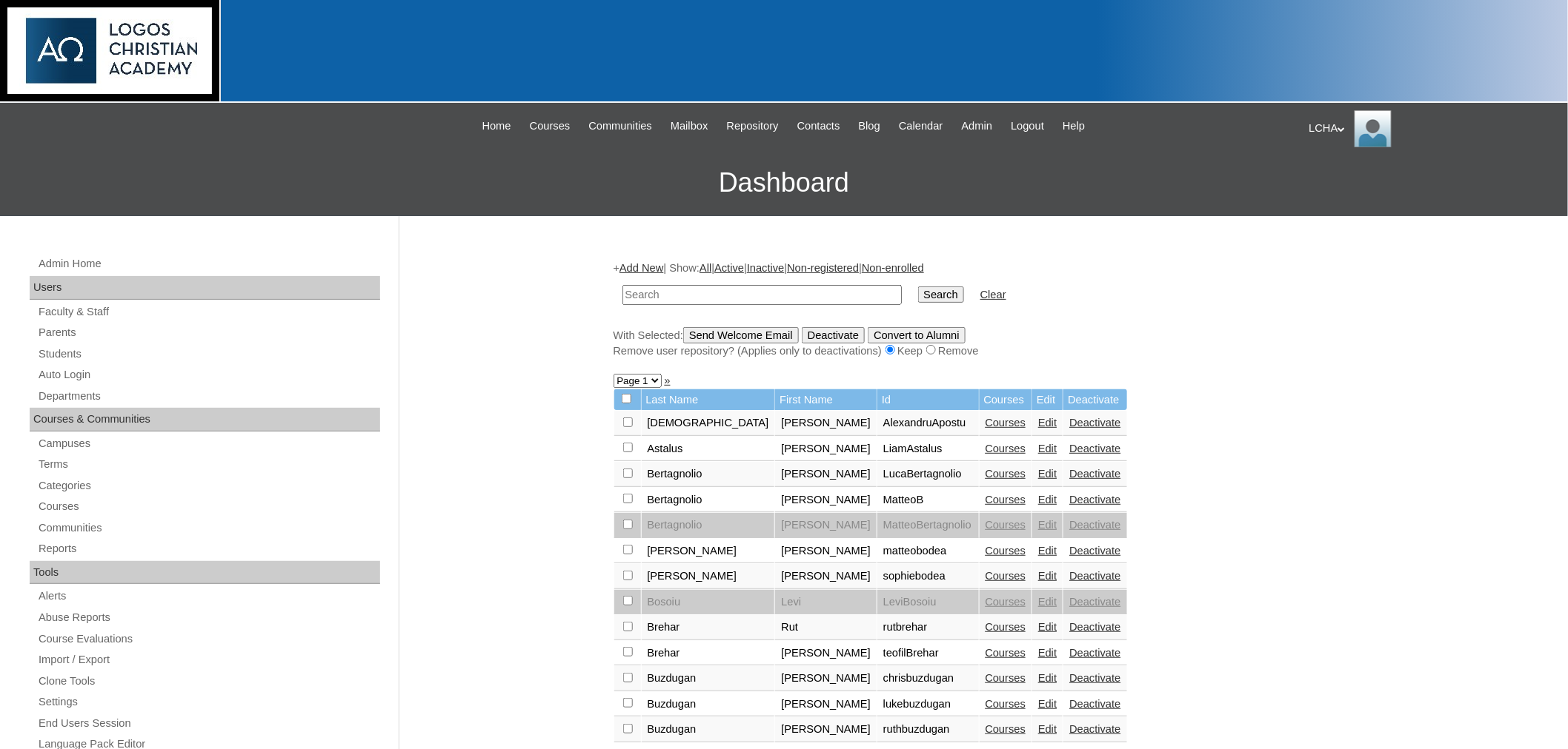
click at [641, 266] on link "Add New" at bounding box center [641, 268] width 43 height 12
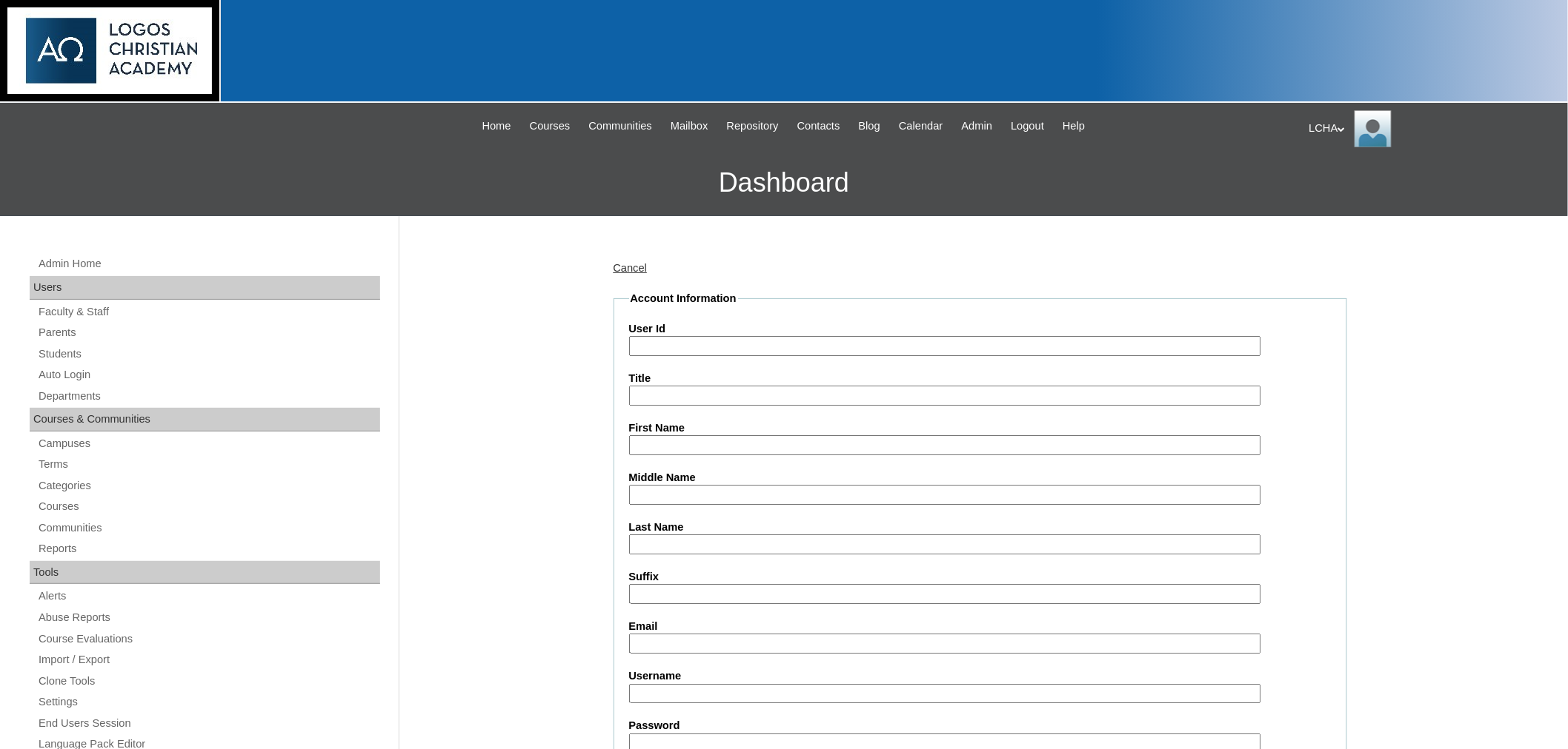
click at [682, 345] on input "User Id" at bounding box center [944, 346] width 632 height 20
type input "wyattmaticiuc1"
type input "[PERSON_NAME]"
click at [663, 534] on input "Last Name" at bounding box center [944, 544] width 632 height 20
type input "Maticiuc"
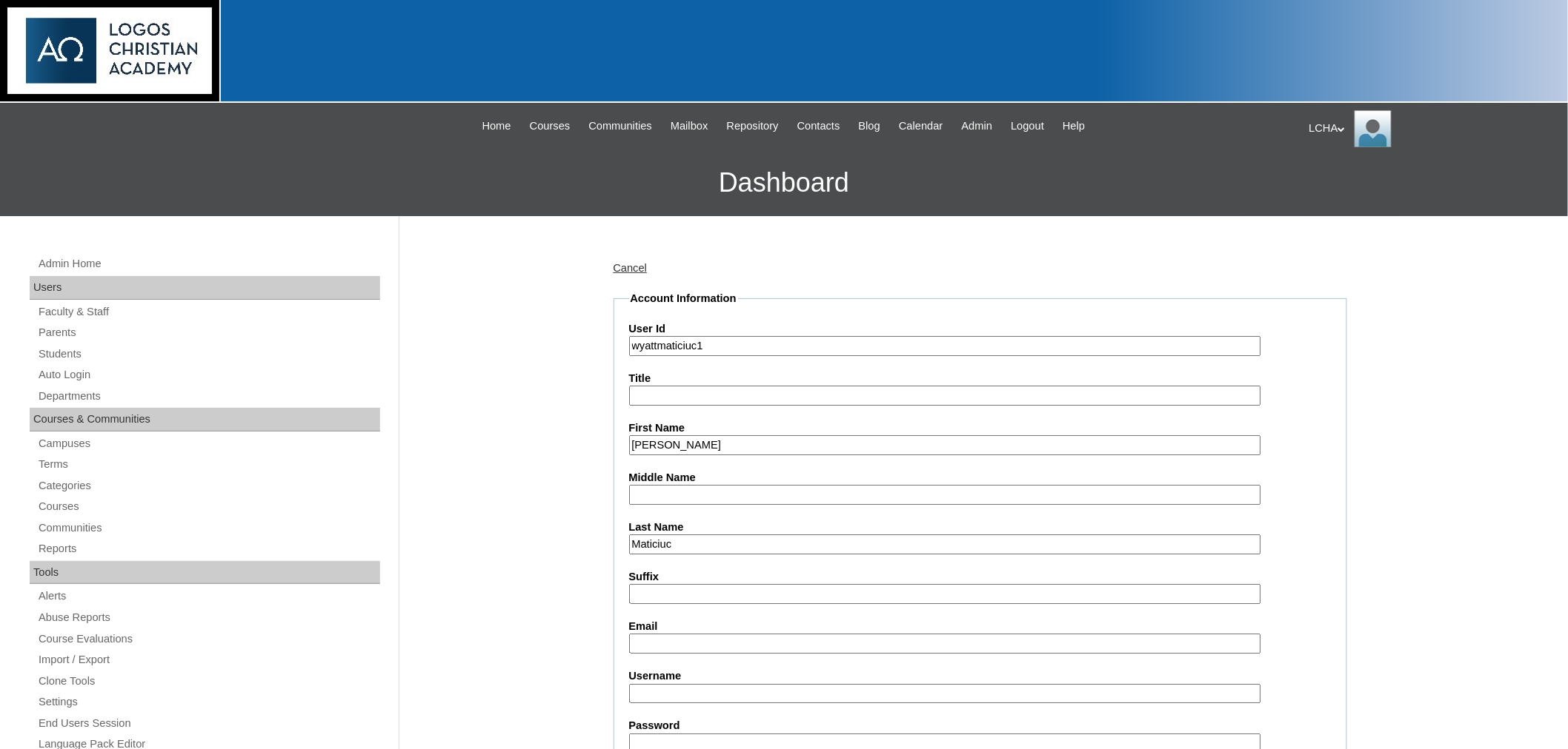
click at [647, 498] on input "Middle Name" at bounding box center [944, 495] width 632 height 20
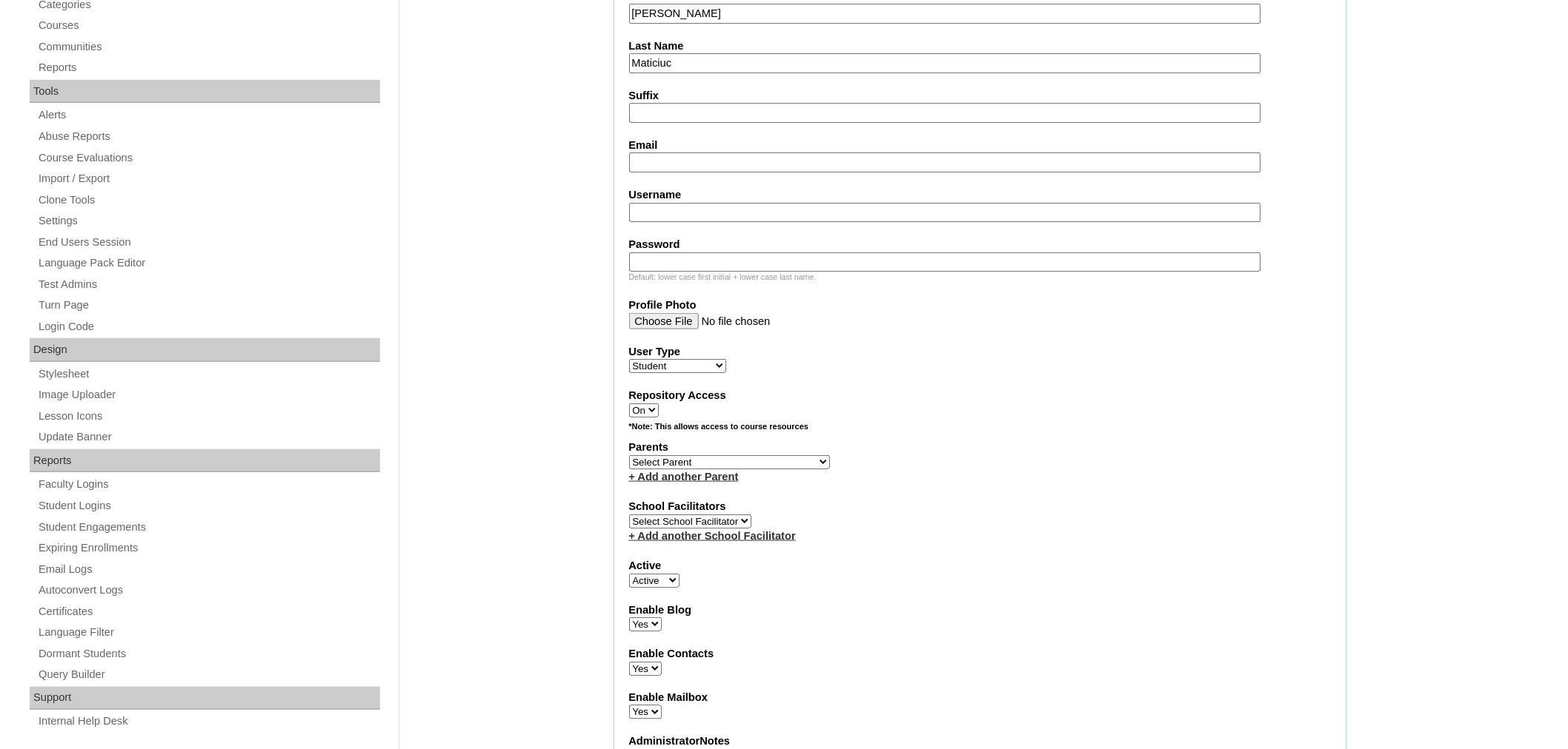
scroll to position [484, 0]
type input "Ballard"
click at [658, 151] on input "Email" at bounding box center [944, 161] width 632 height 20
type input "dina.maticiuc@gmail.com"
click at [670, 201] on input "Username" at bounding box center [944, 211] width 632 height 20
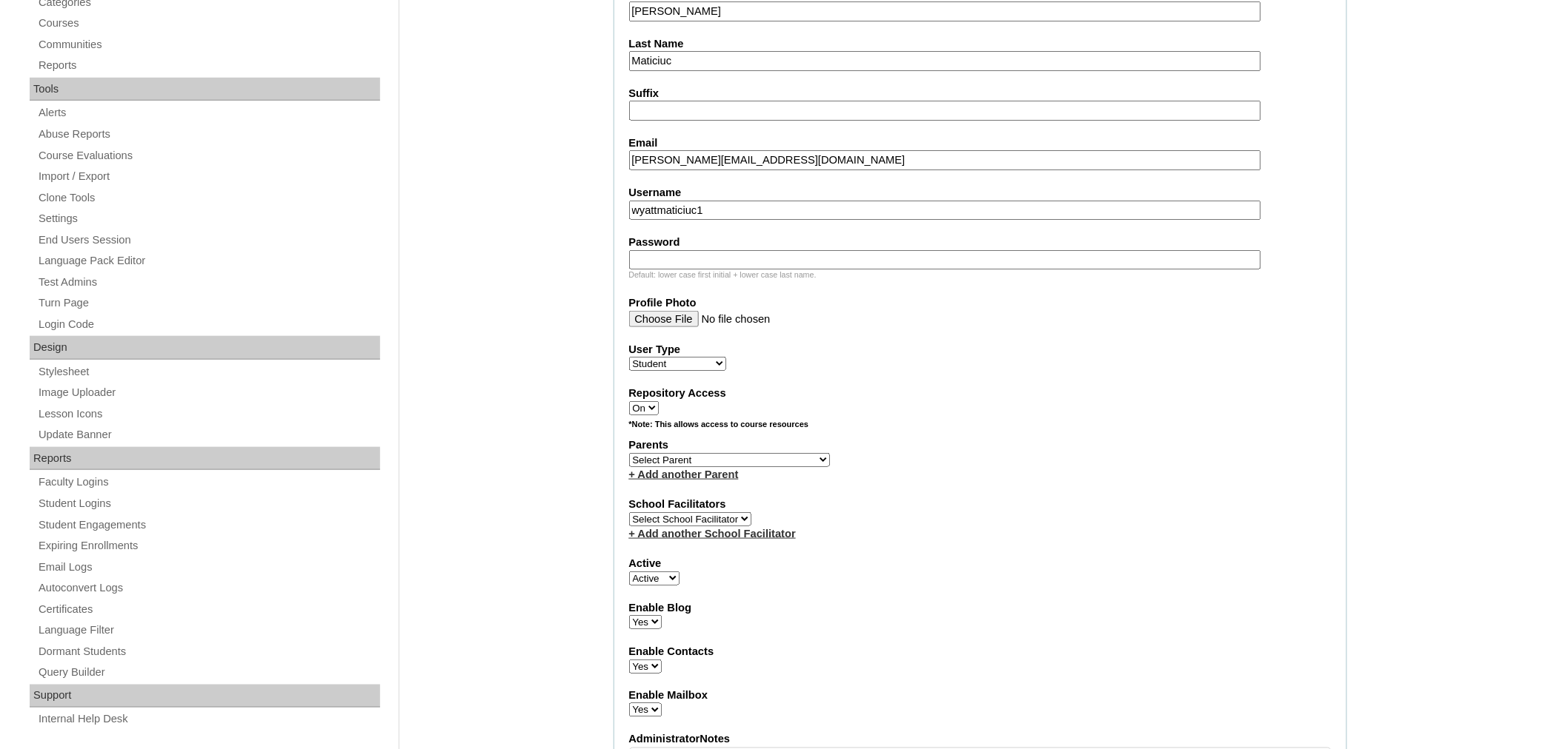
type input "wyattmaticiuc1"
click at [674, 250] on input "Password" at bounding box center [944, 260] width 632 height 20
type input "Logos123"
click at [670, 453] on select "Select Parent Astalus, Eliza Bertagnolio, Filippo Brehar, Radu Buzdugan, Cristi…" at bounding box center [729, 459] width 201 height 14
select select "98898"
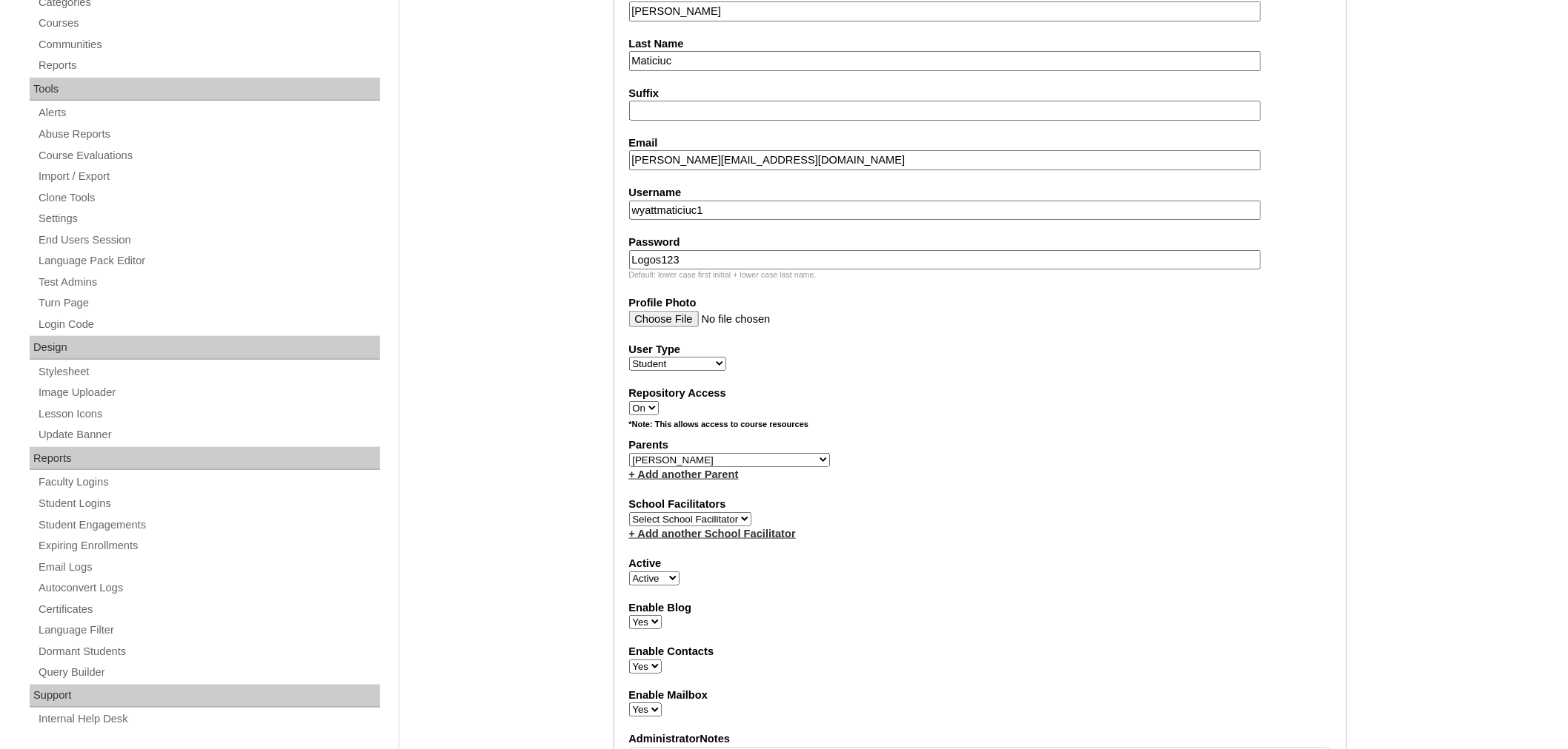
click at [629, 453] on select "Select Parent Astalus, Eliza Bertagnolio, Filippo Brehar, Radu Buzdugan, Cristi…" at bounding box center [729, 459] width 201 height 14
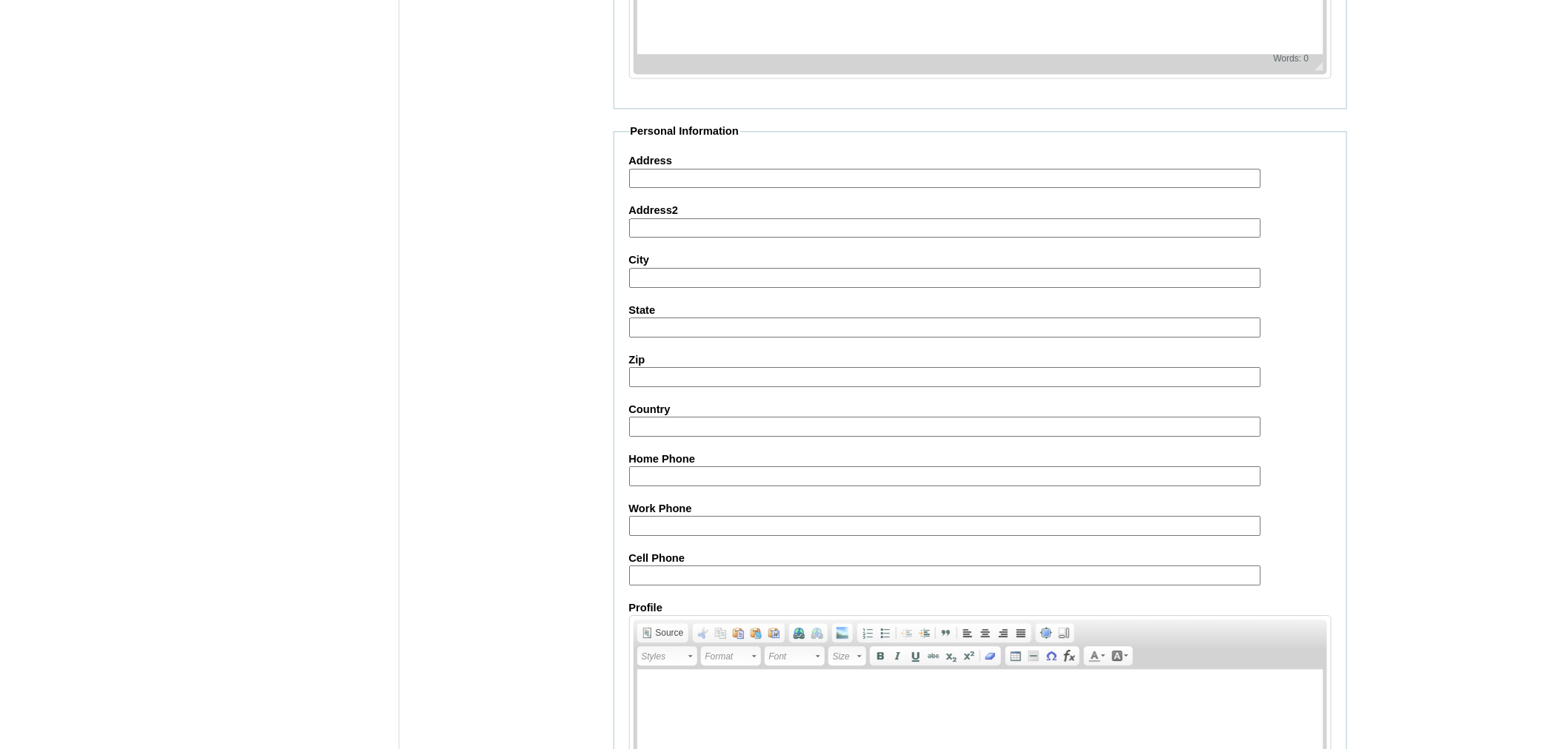
scroll to position [1514, 0]
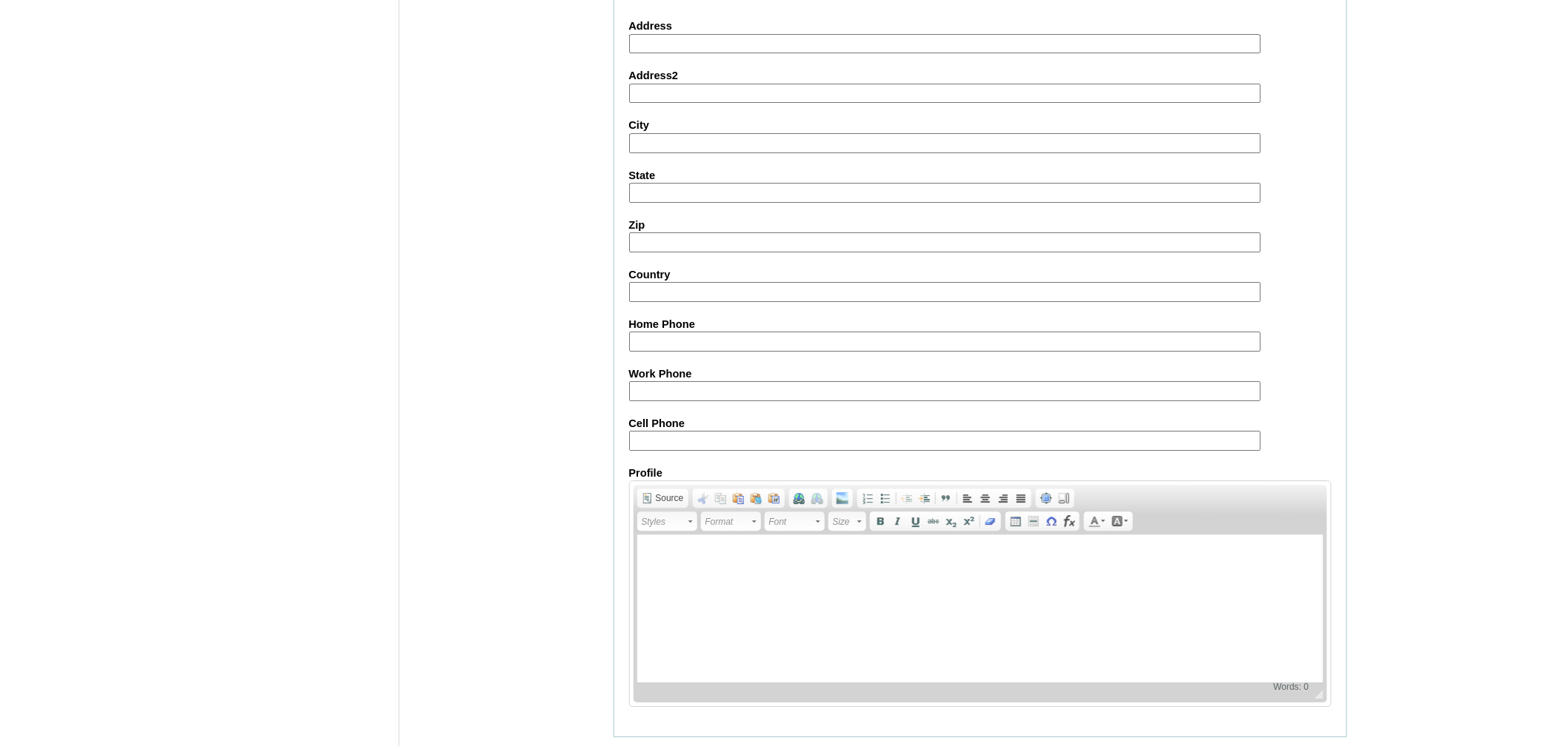
click at [652, 748] on input "Submit" at bounding box center [636, 761] width 46 height 17
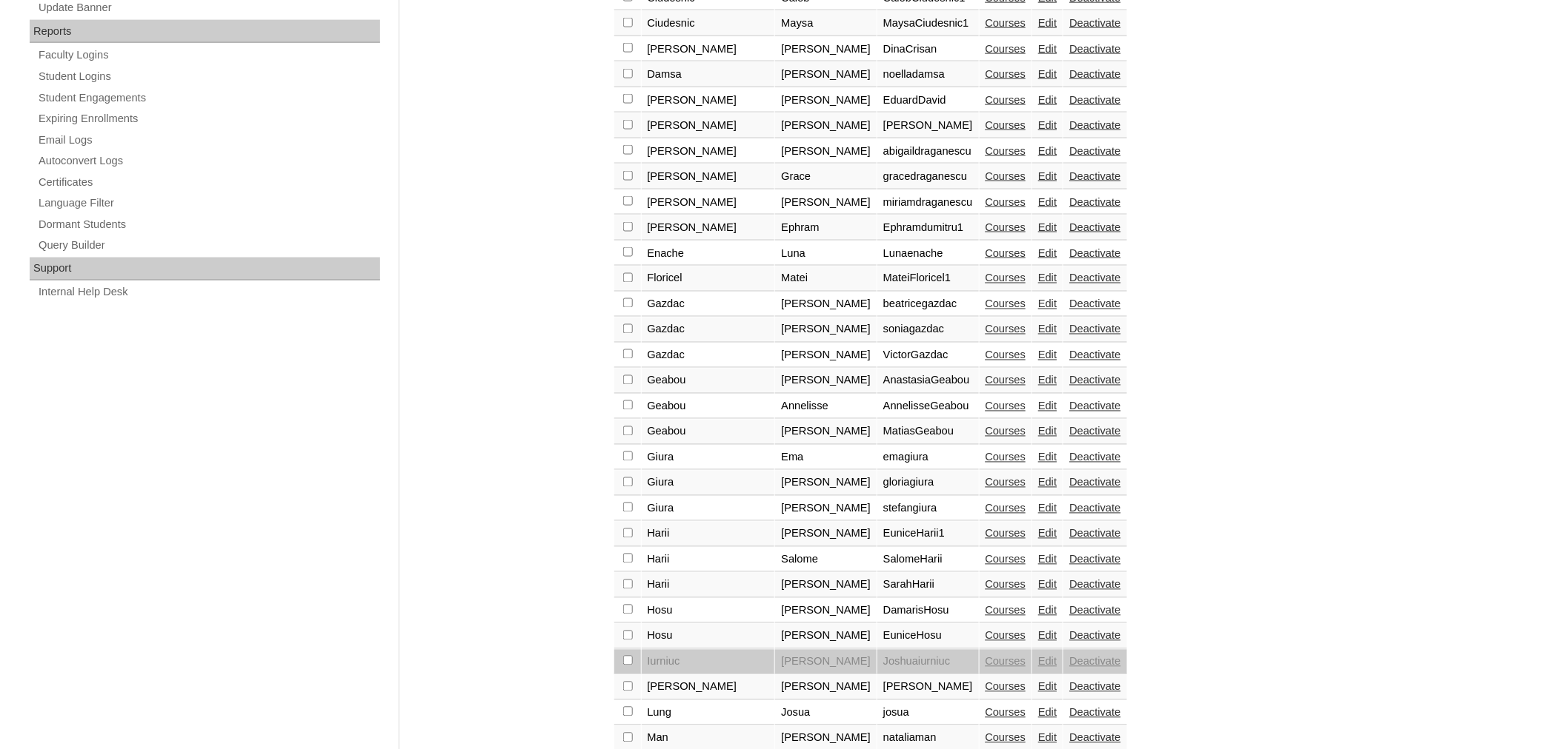
scroll to position [943, 0]
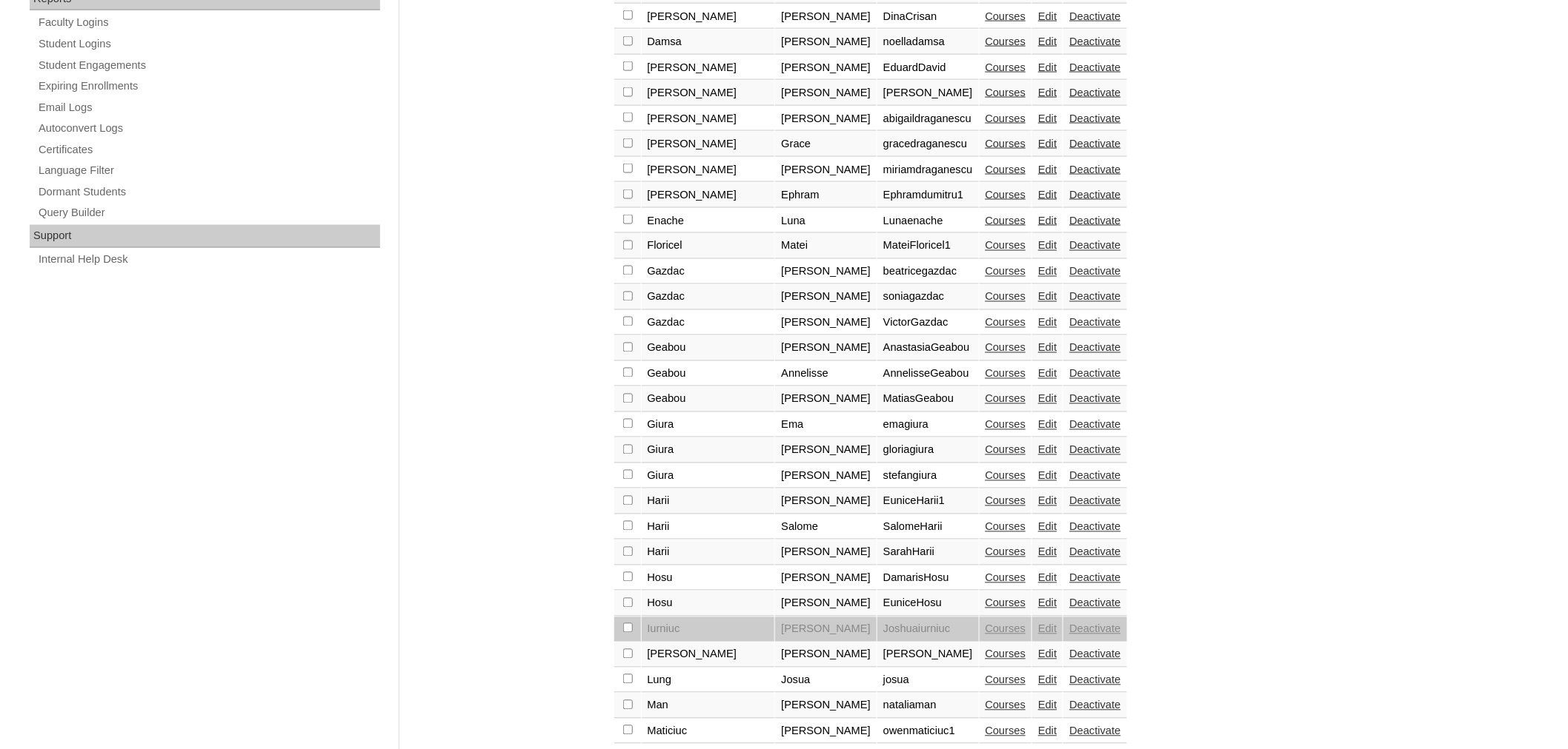
checkbox input "false"
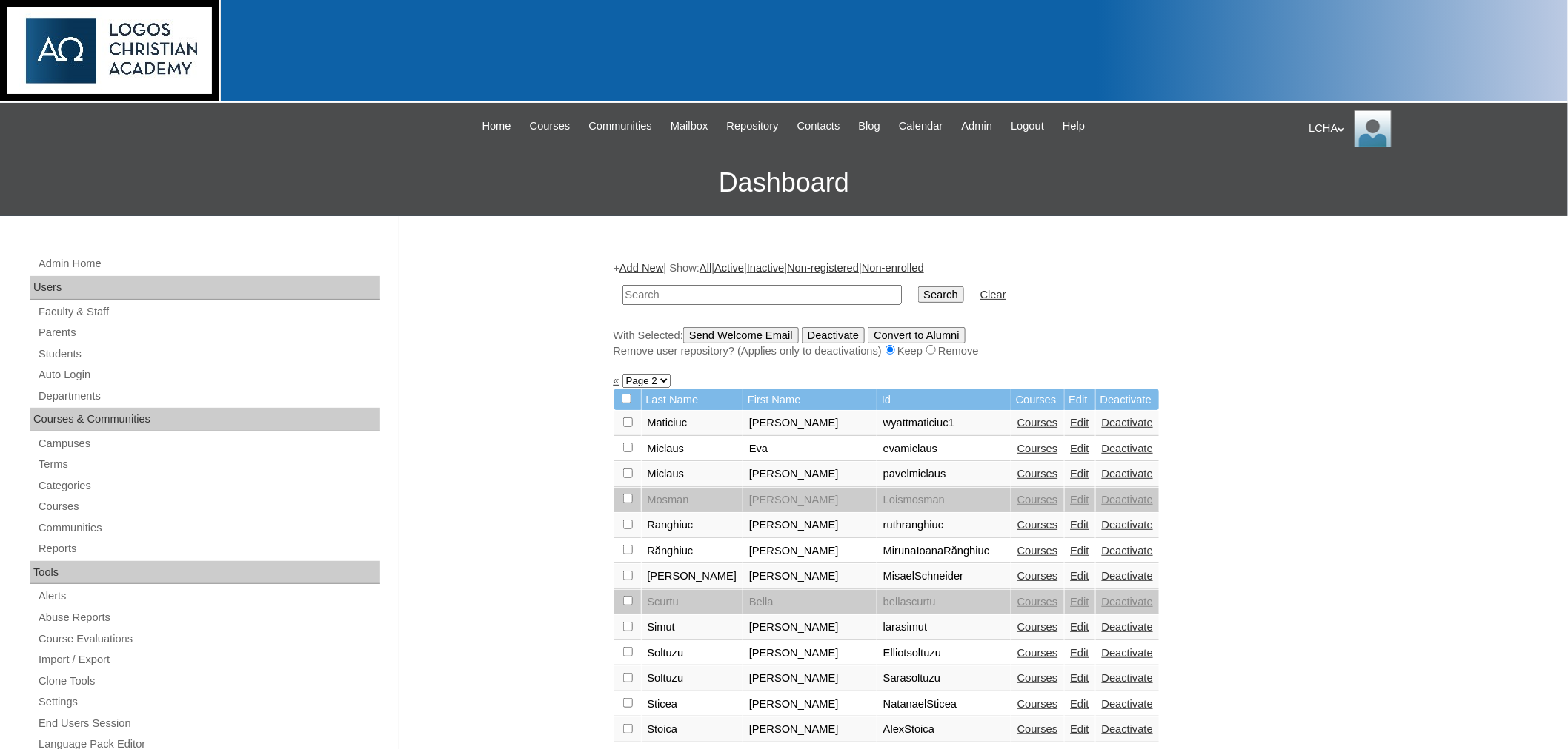
click at [628, 420] on input "checkbox" at bounding box center [628, 423] width 10 height 10
checkbox input "true"
click at [742, 327] on input "Send Welcome Email" at bounding box center [740, 335] width 116 height 17
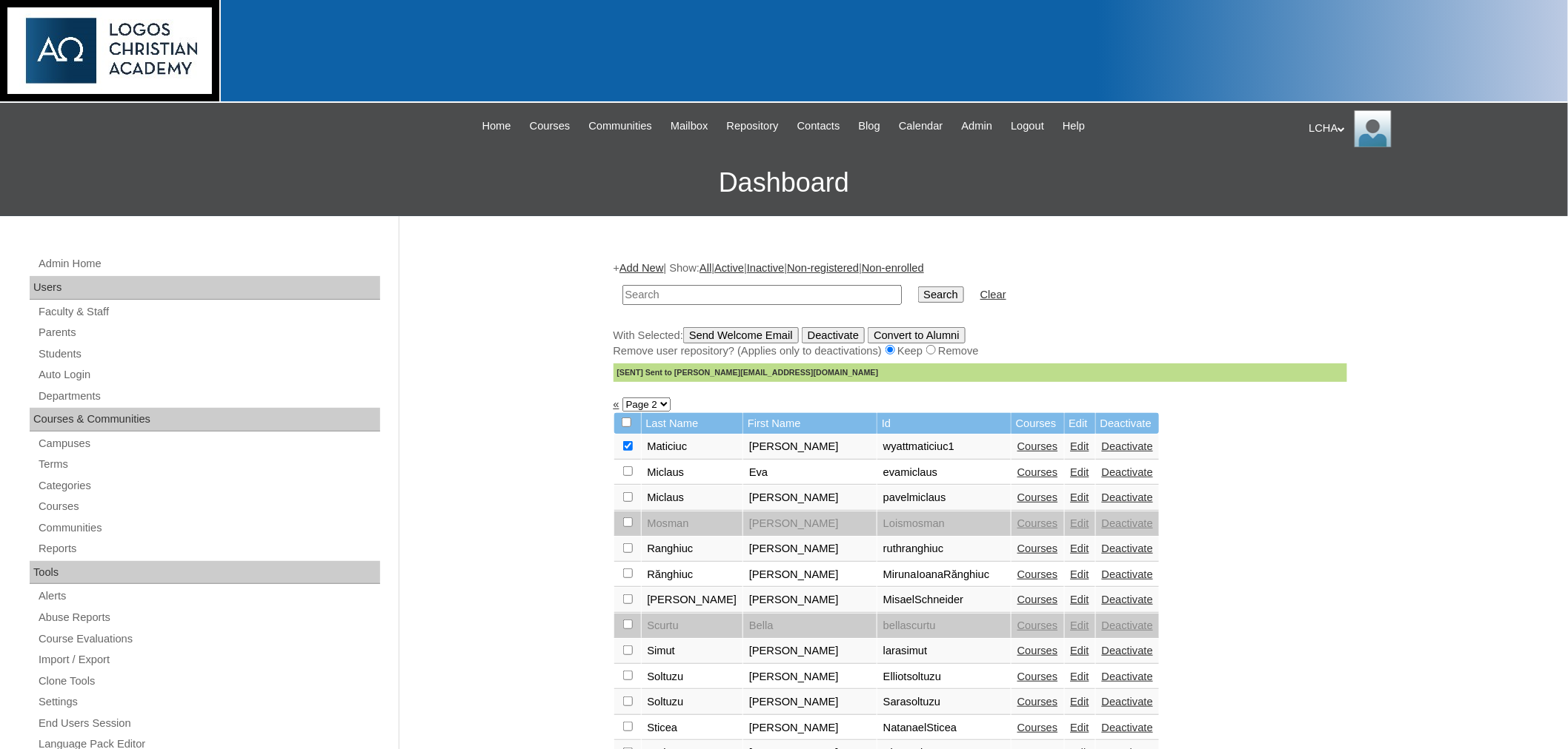
click at [1018, 440] on link "Courses" at bounding box center [1038, 446] width 41 height 12
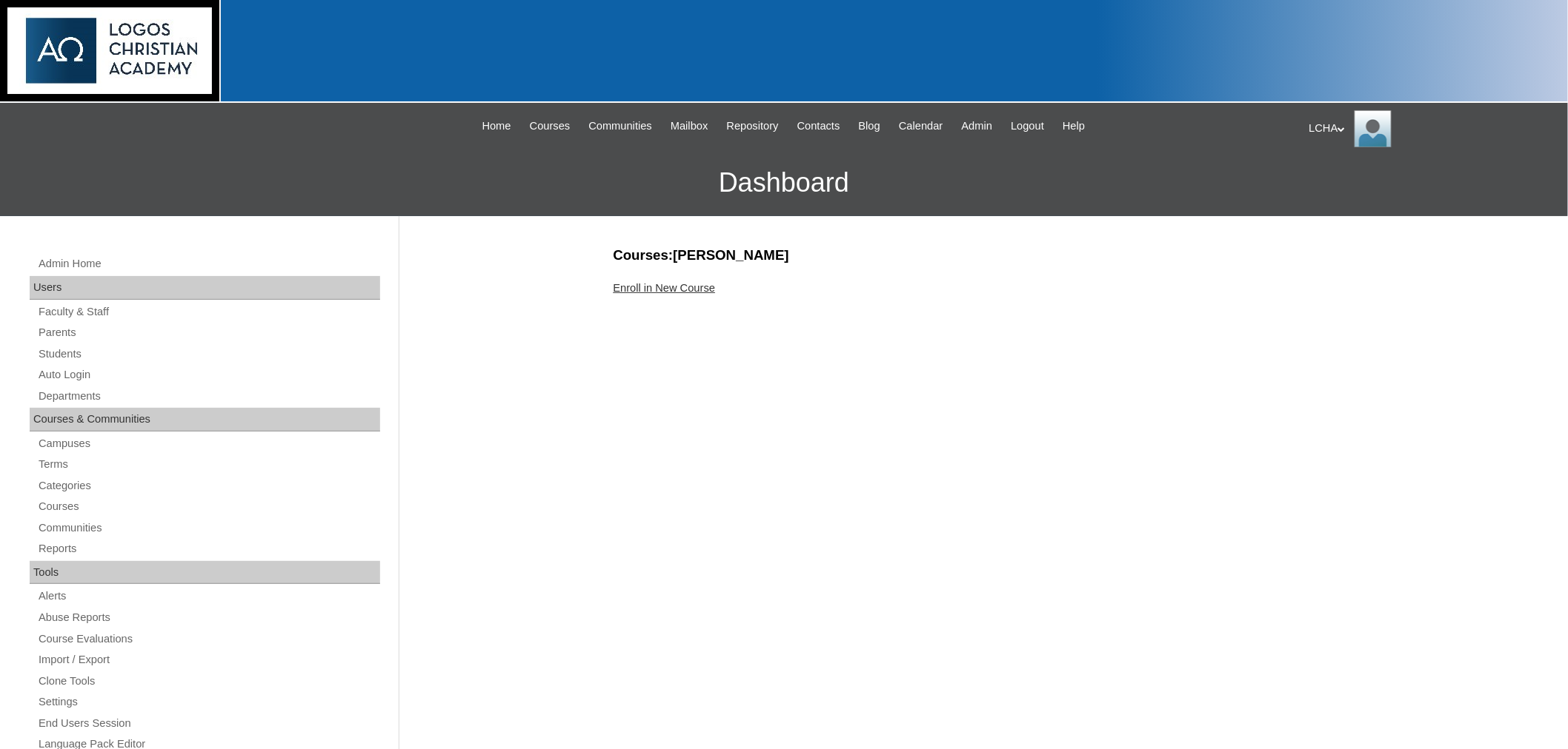
click at [686, 284] on link "Enroll in New Course" at bounding box center [665, 288] width 102 height 12
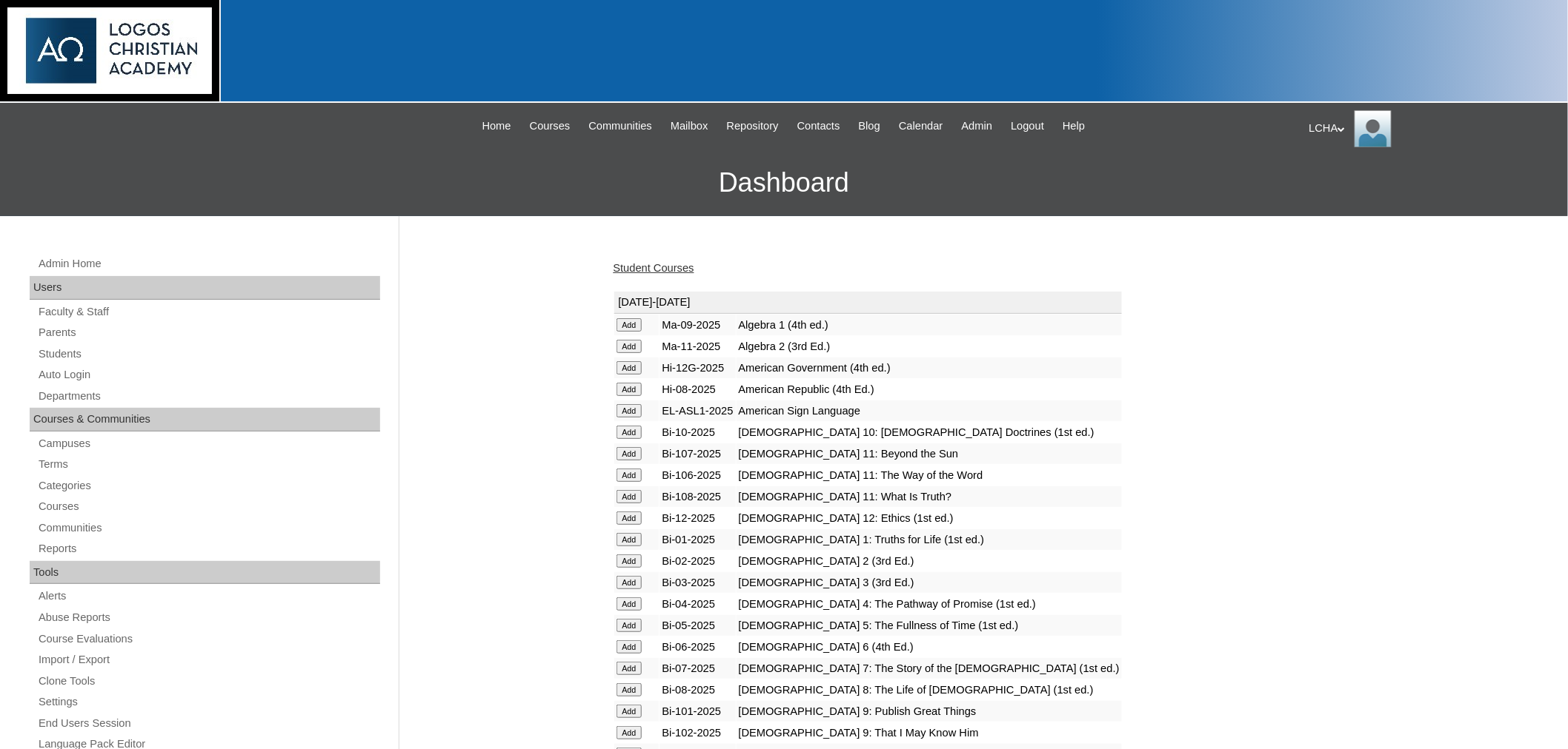
click at [635, 332] on input "Add" at bounding box center [629, 325] width 26 height 13
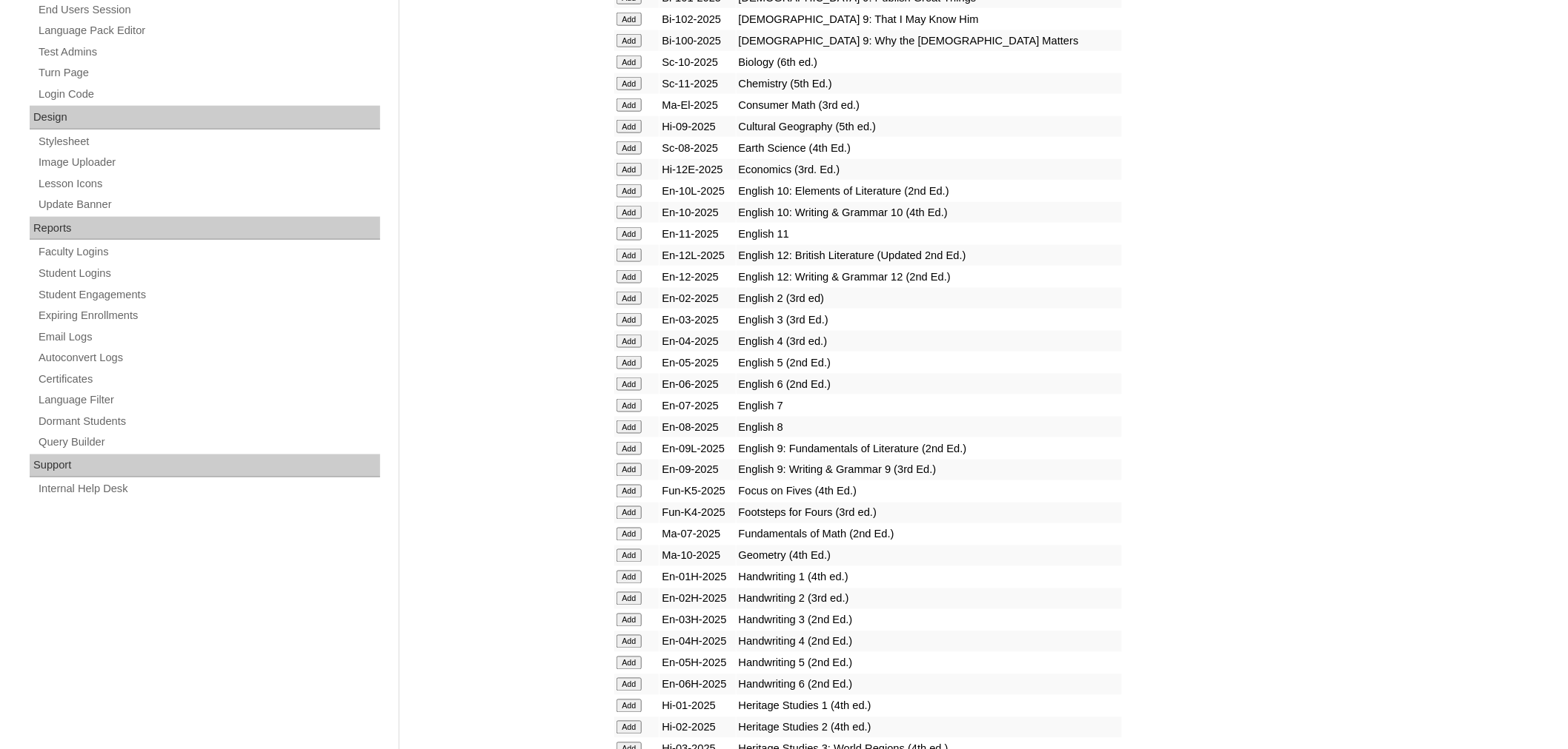
scroll to position [719, 0]
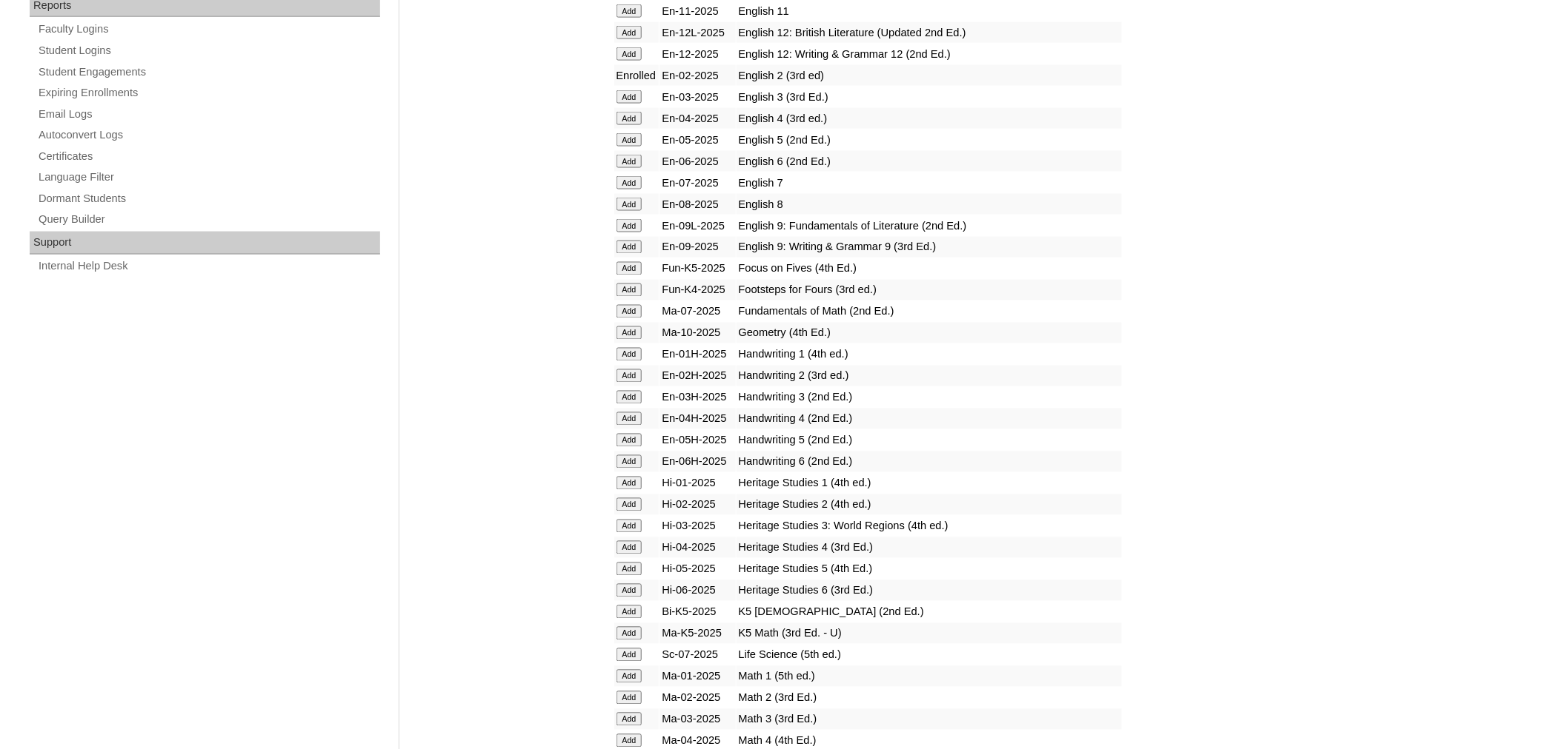
scroll to position [942, 0]
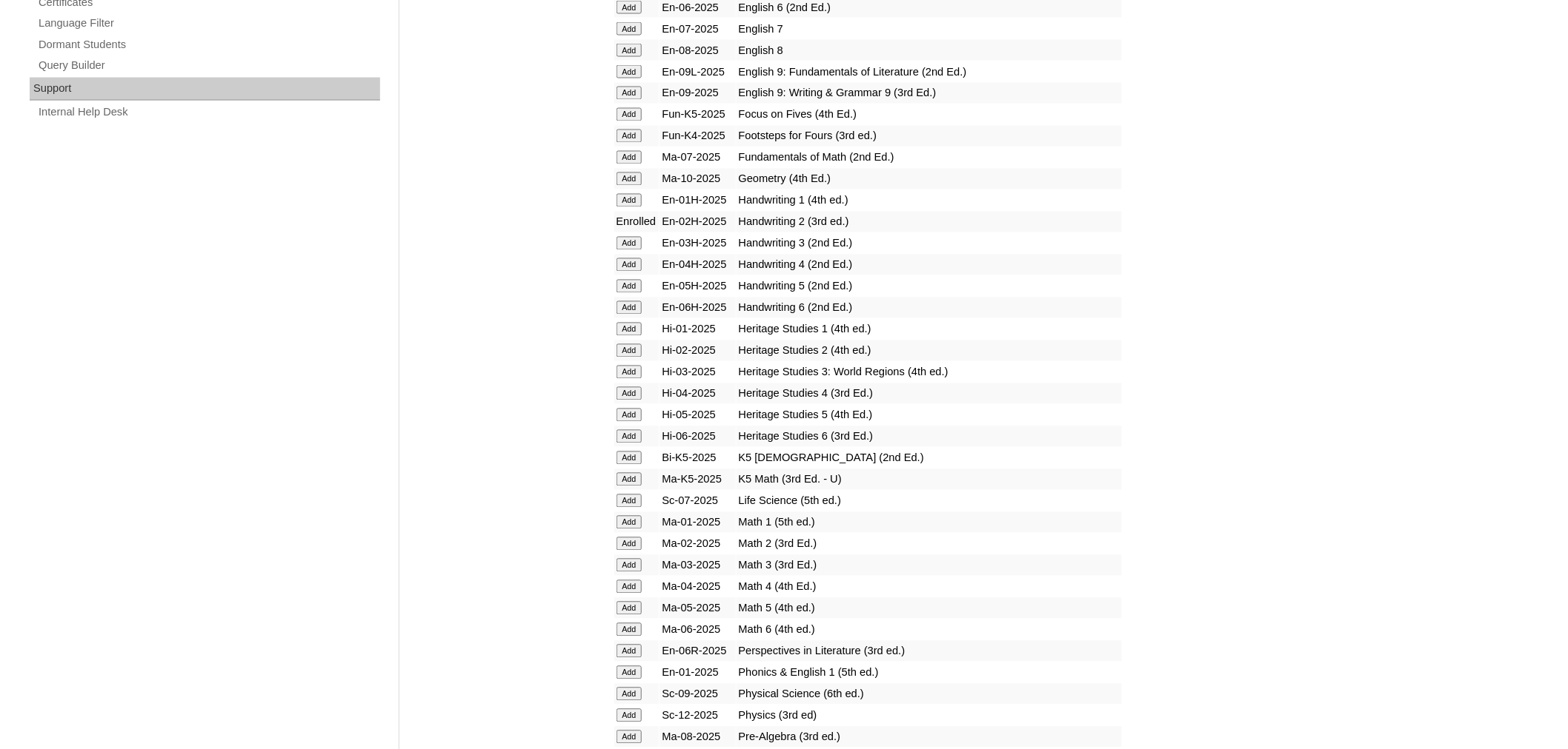
scroll to position [1105, 0]
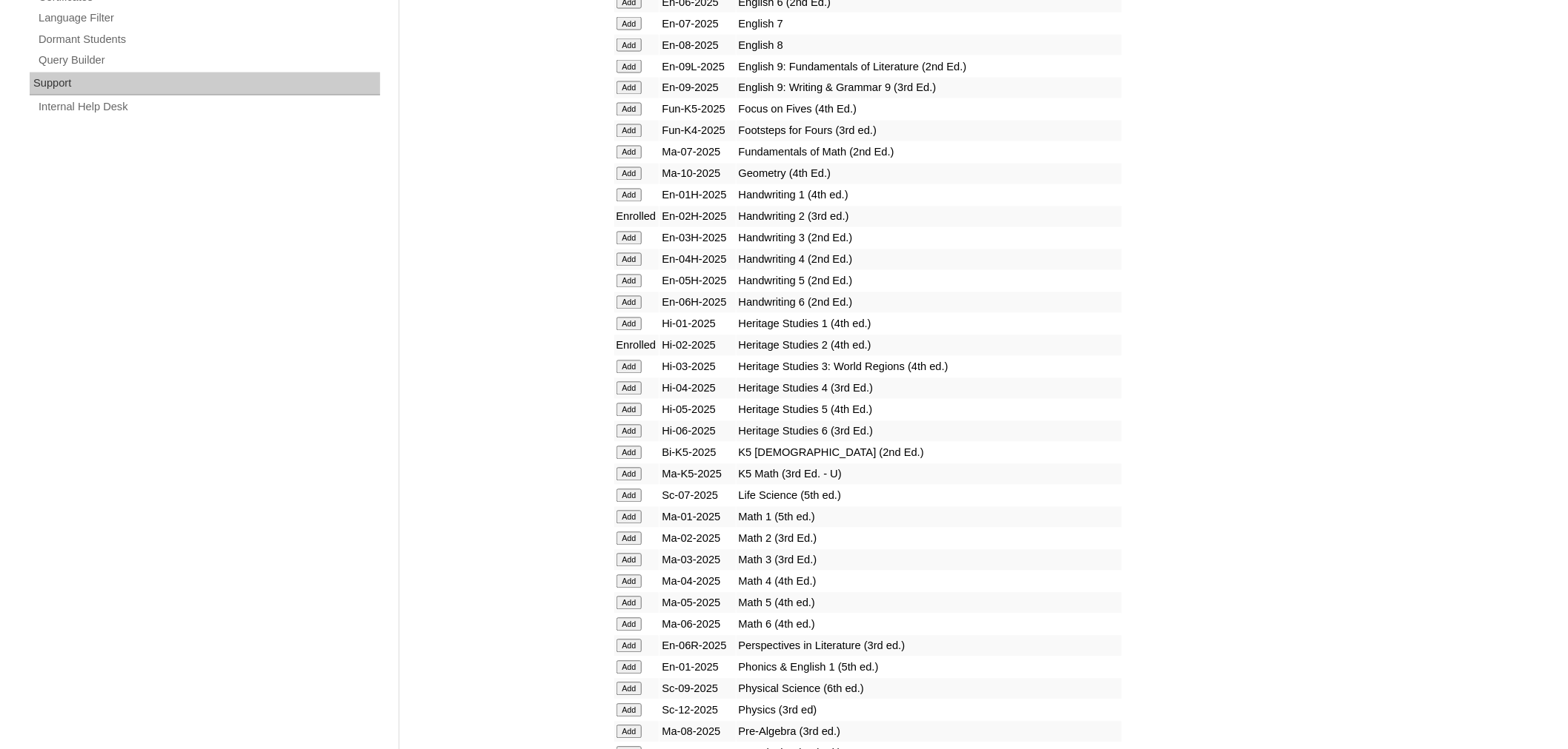
scroll to position [1120, 0]
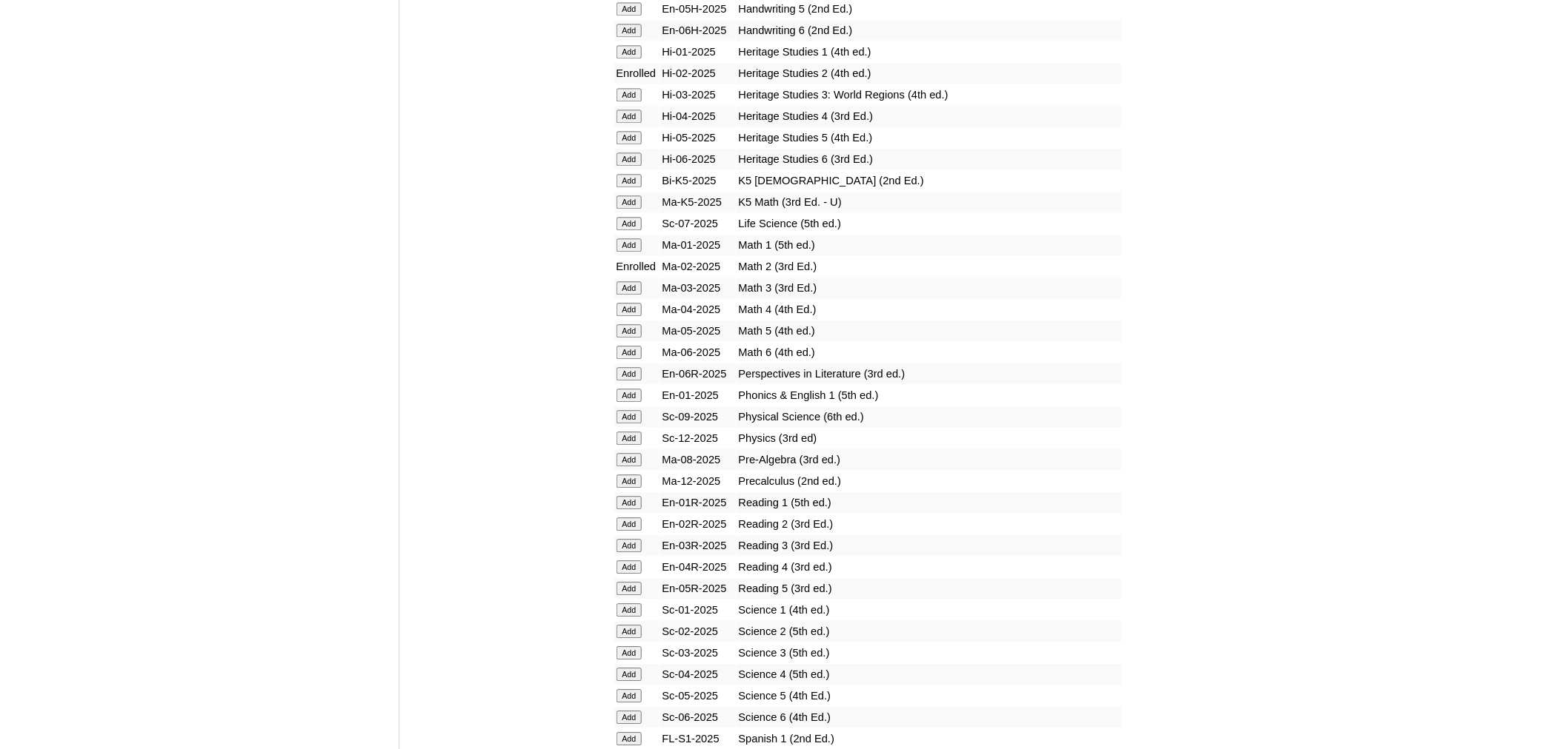
scroll to position [1393, 0]
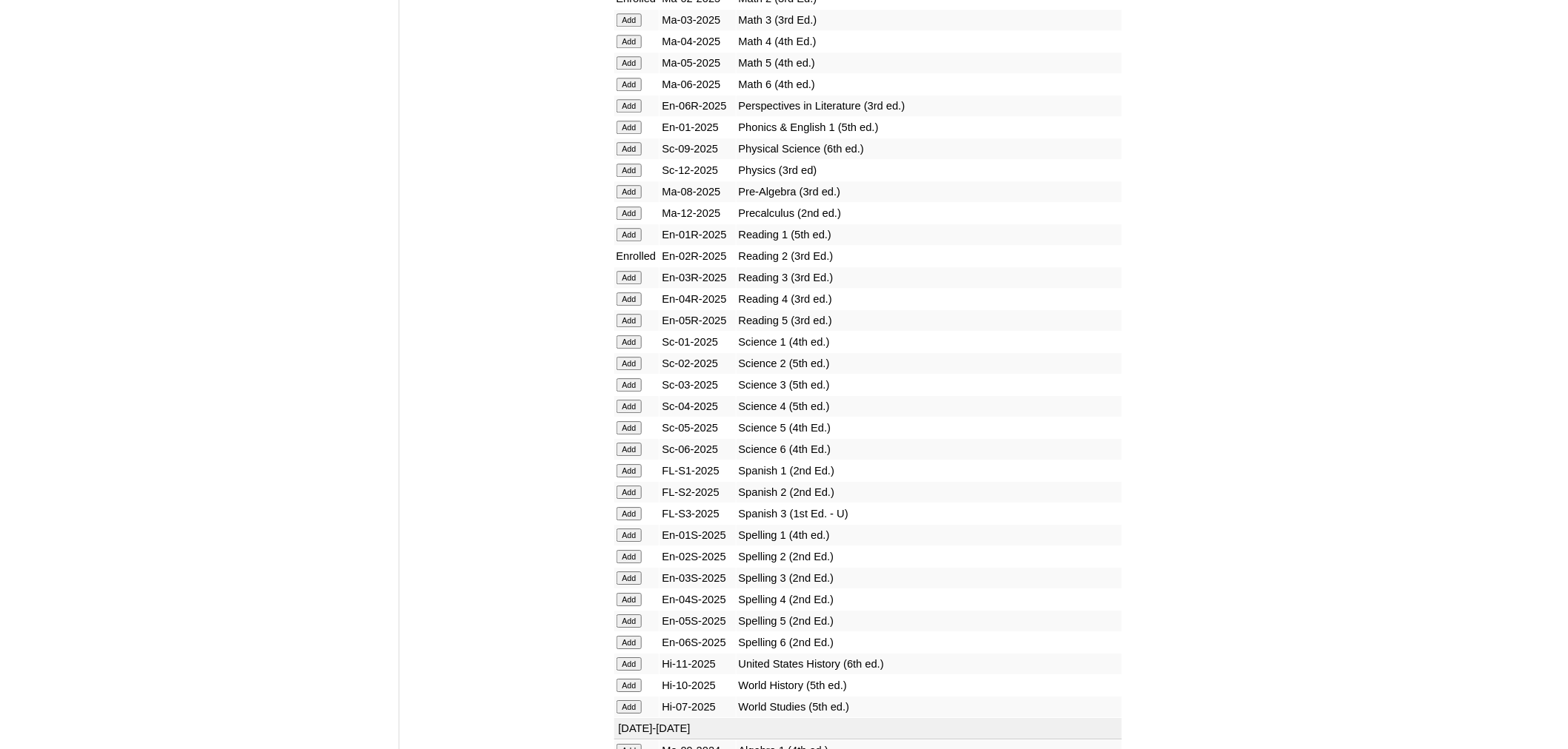
scroll to position [1640, 0]
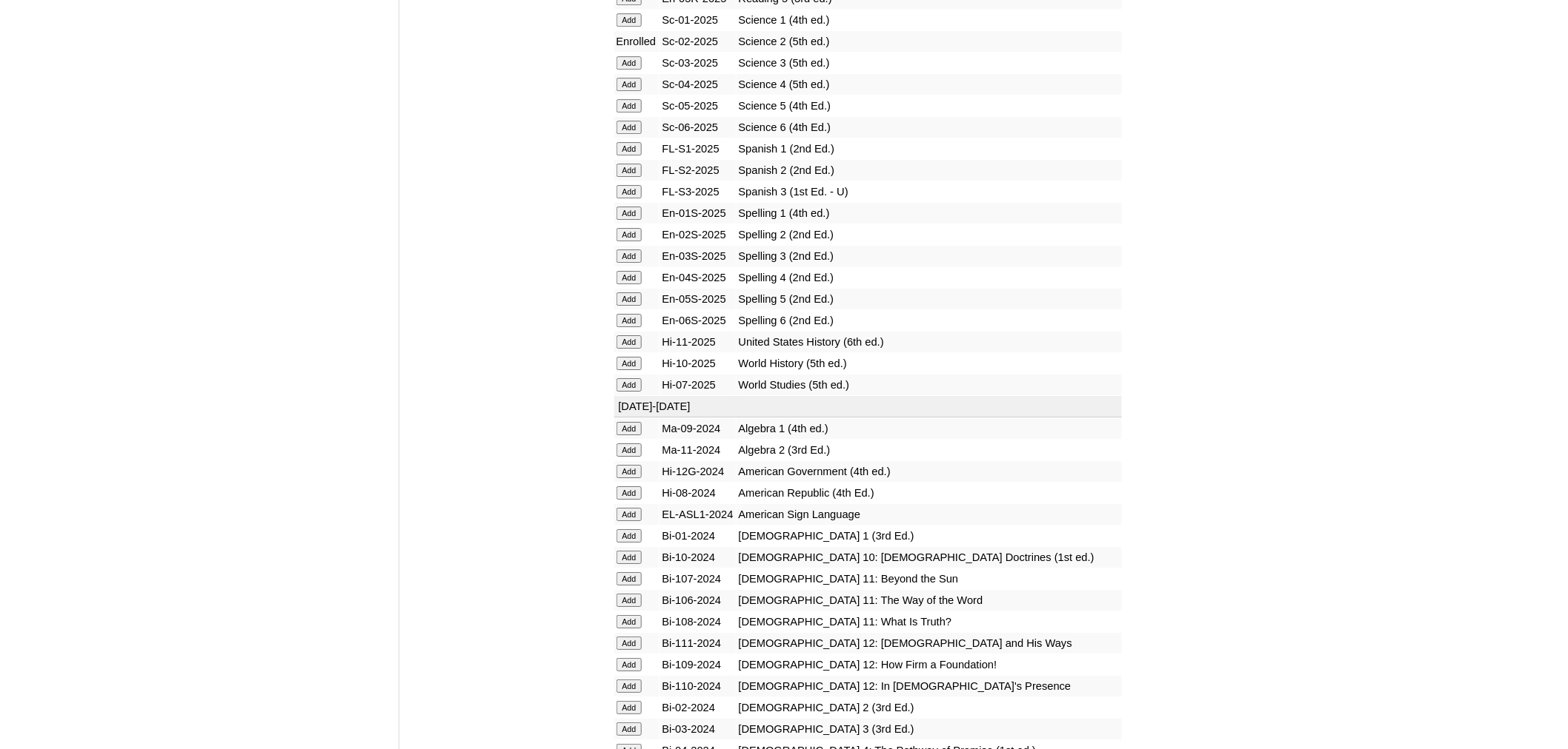
scroll to position [1929, 0]
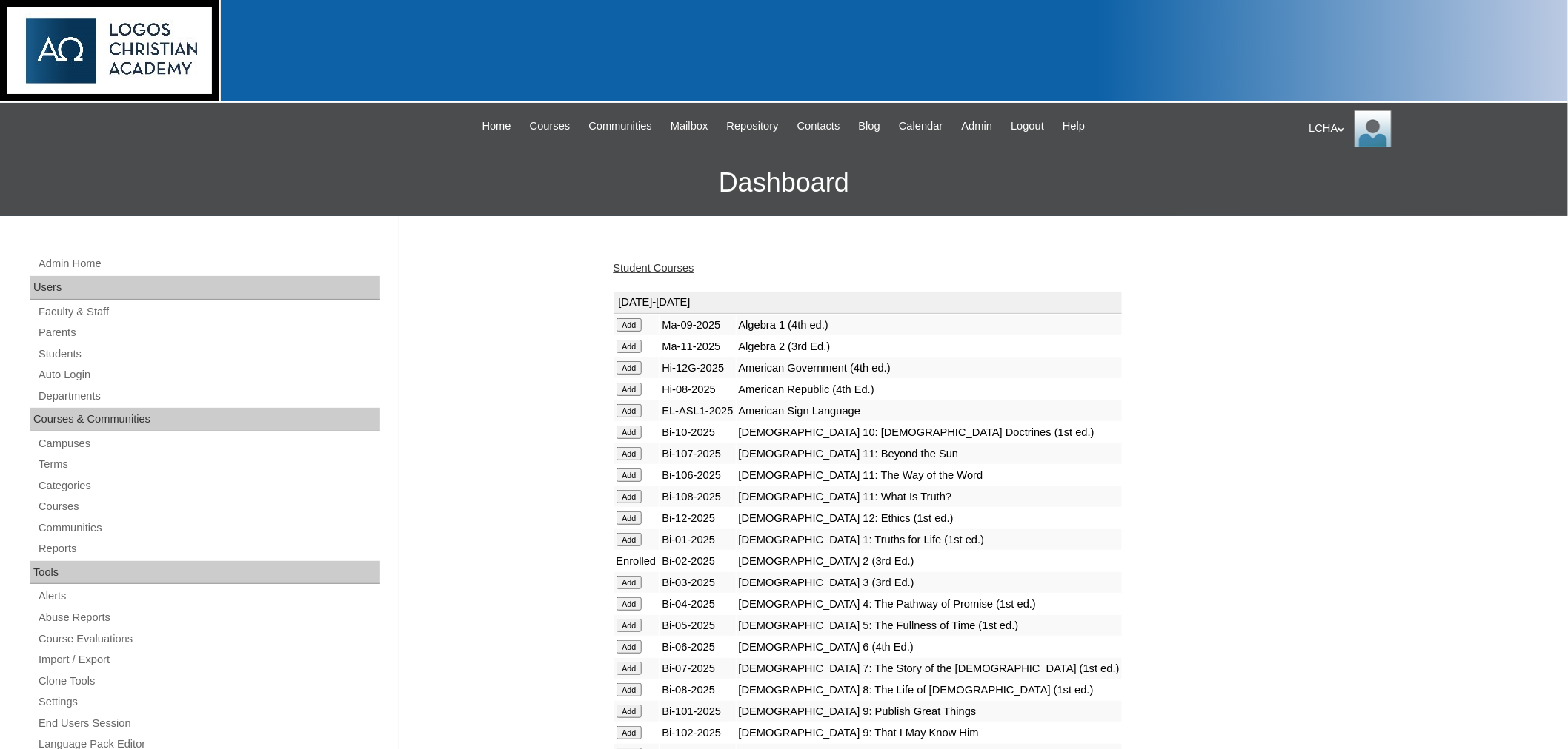
click at [670, 266] on link "Student Courses" at bounding box center [654, 268] width 81 height 12
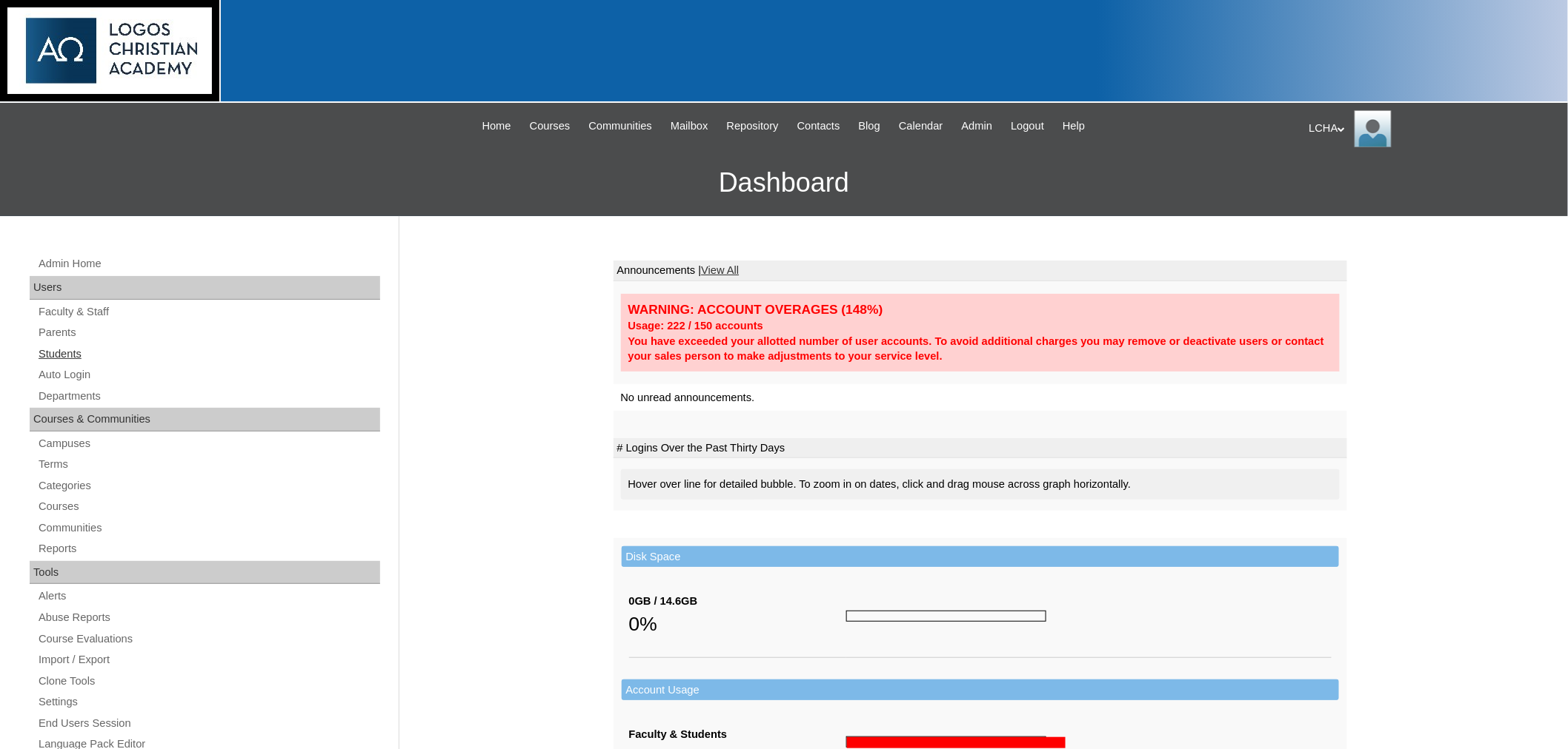
click at [53, 354] on link "Students" at bounding box center [208, 355] width 343 height 18
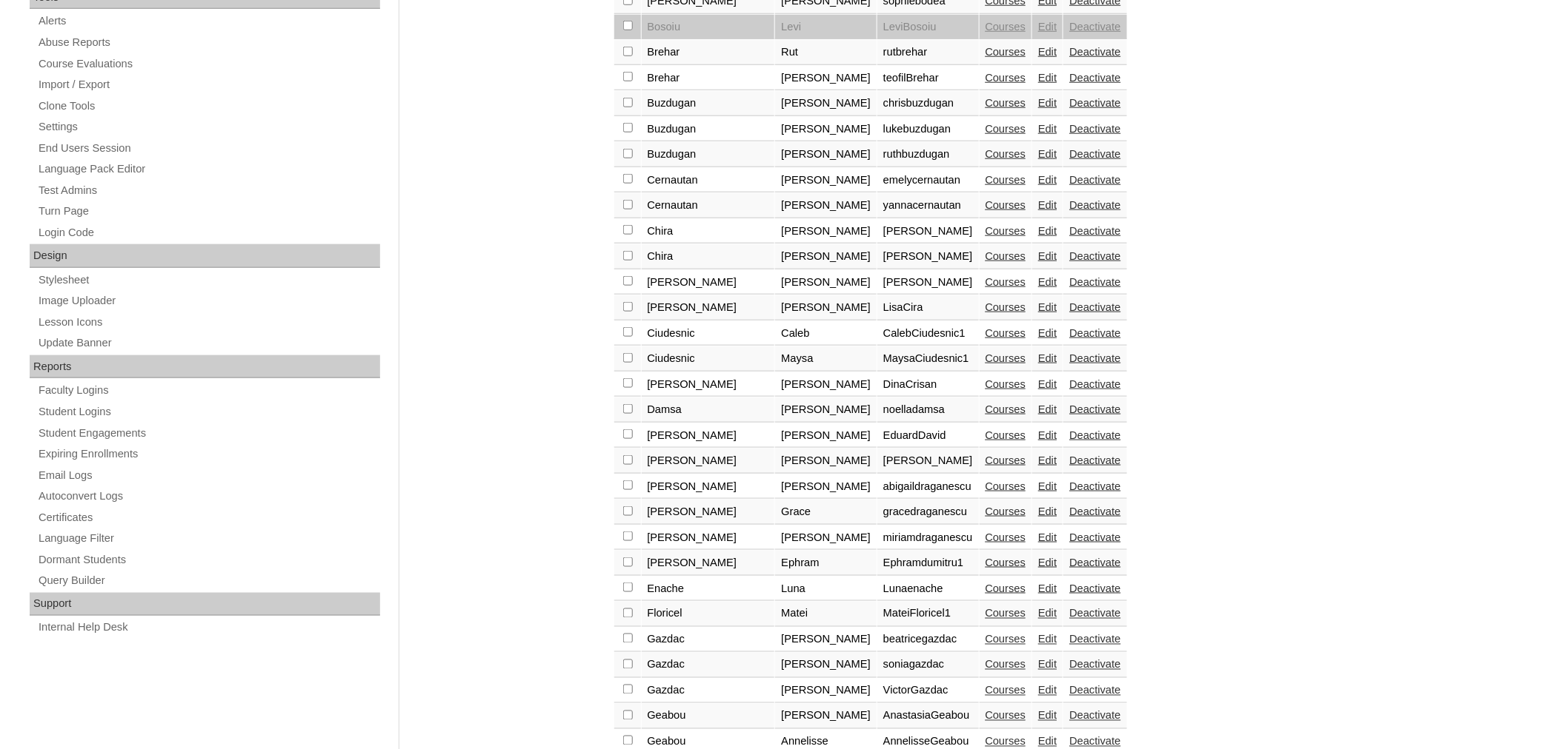
scroll to position [591, 0]
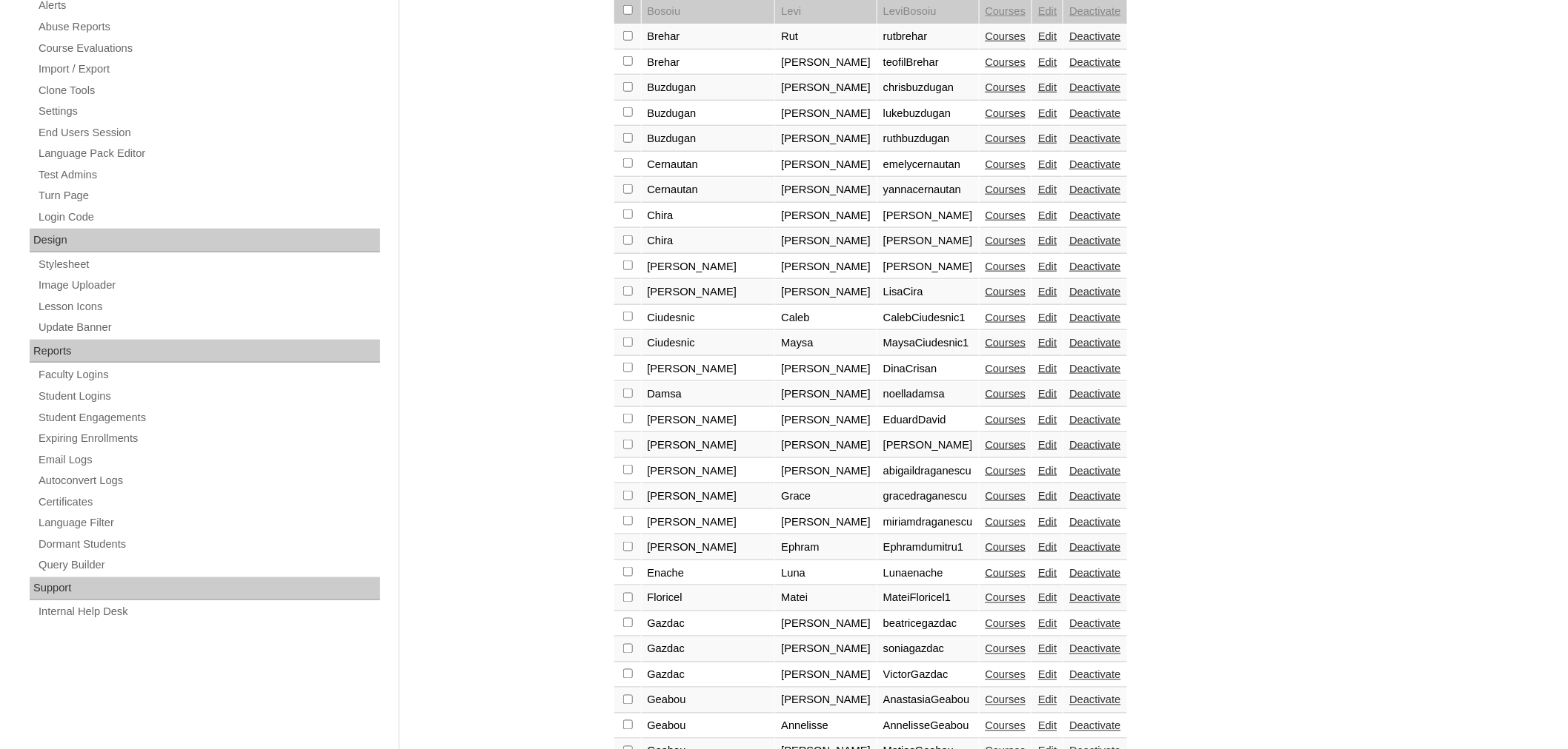
click at [985, 414] on link "Courses" at bounding box center [1005, 419] width 41 height 12
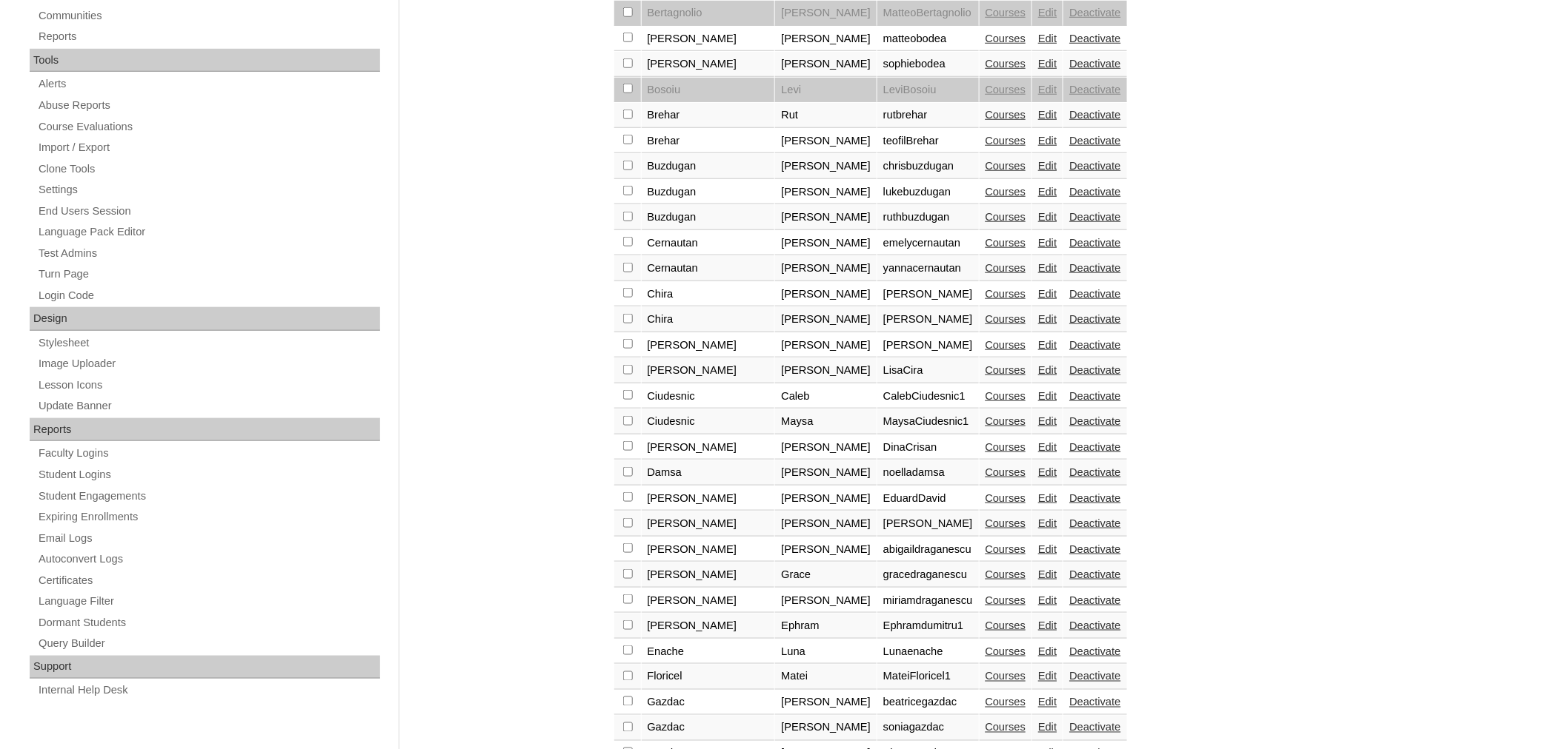
scroll to position [518, 0]
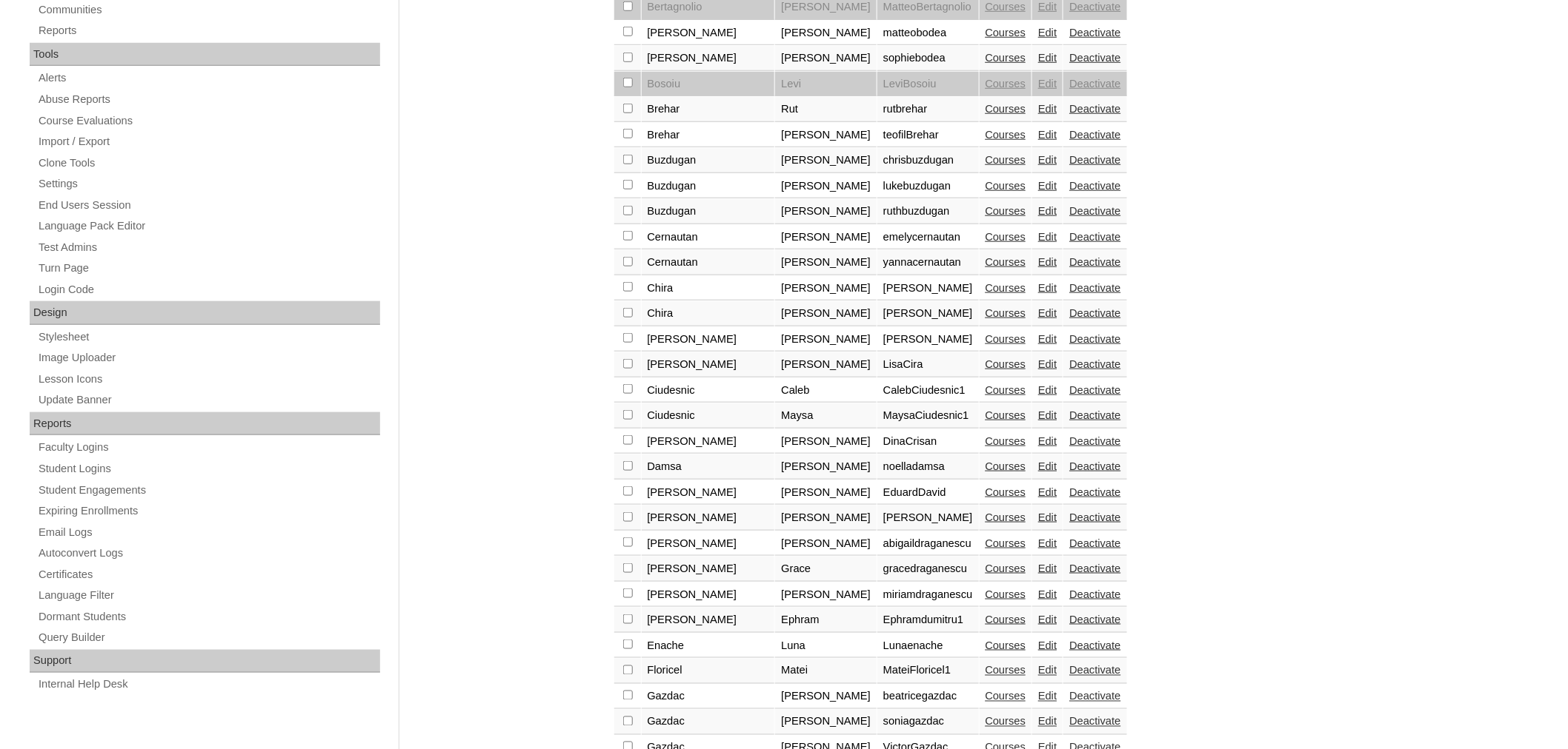
click at [985, 512] on link "Courses" at bounding box center [1005, 518] width 41 height 12
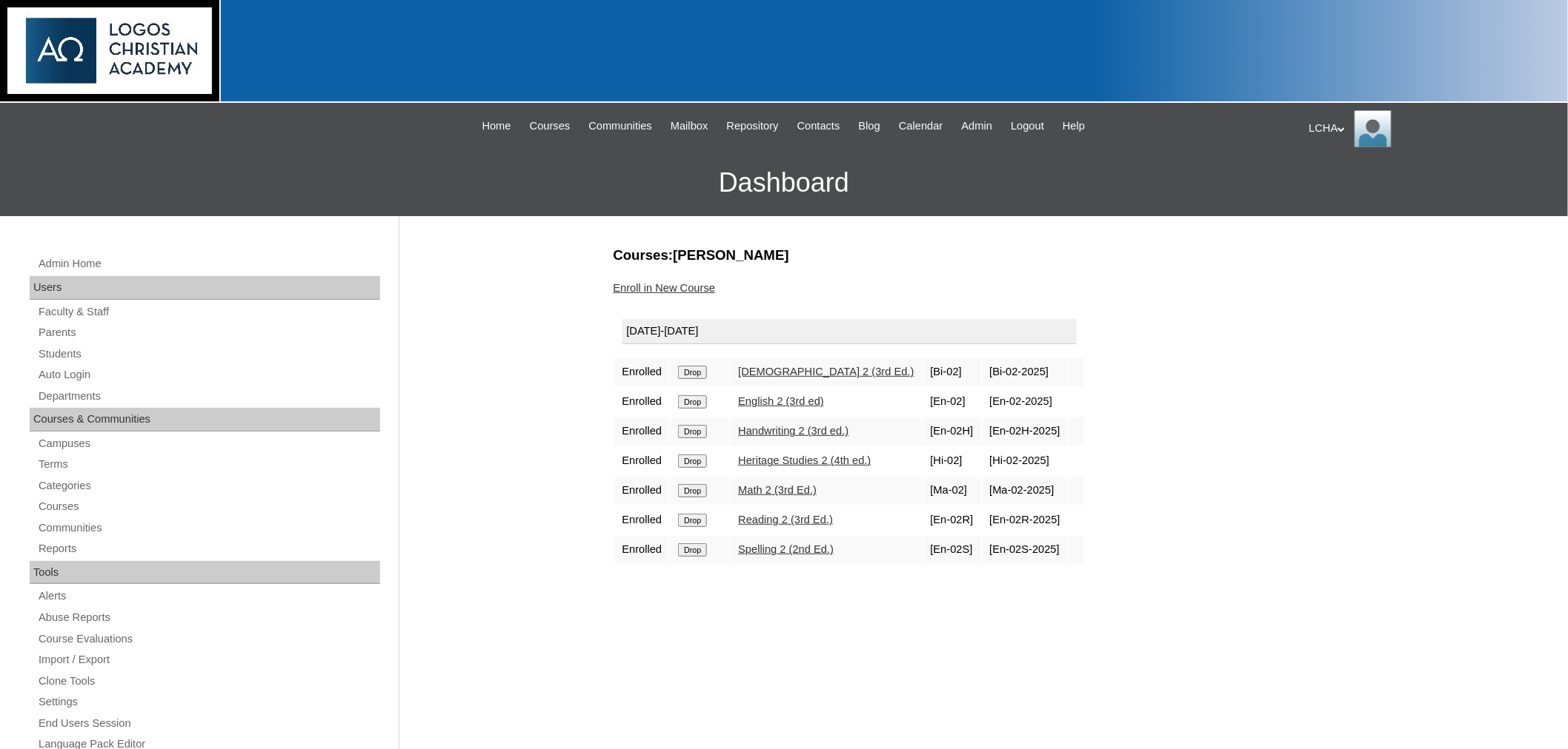
click at [698, 285] on link "Enroll in New Course" at bounding box center [665, 288] width 102 height 12
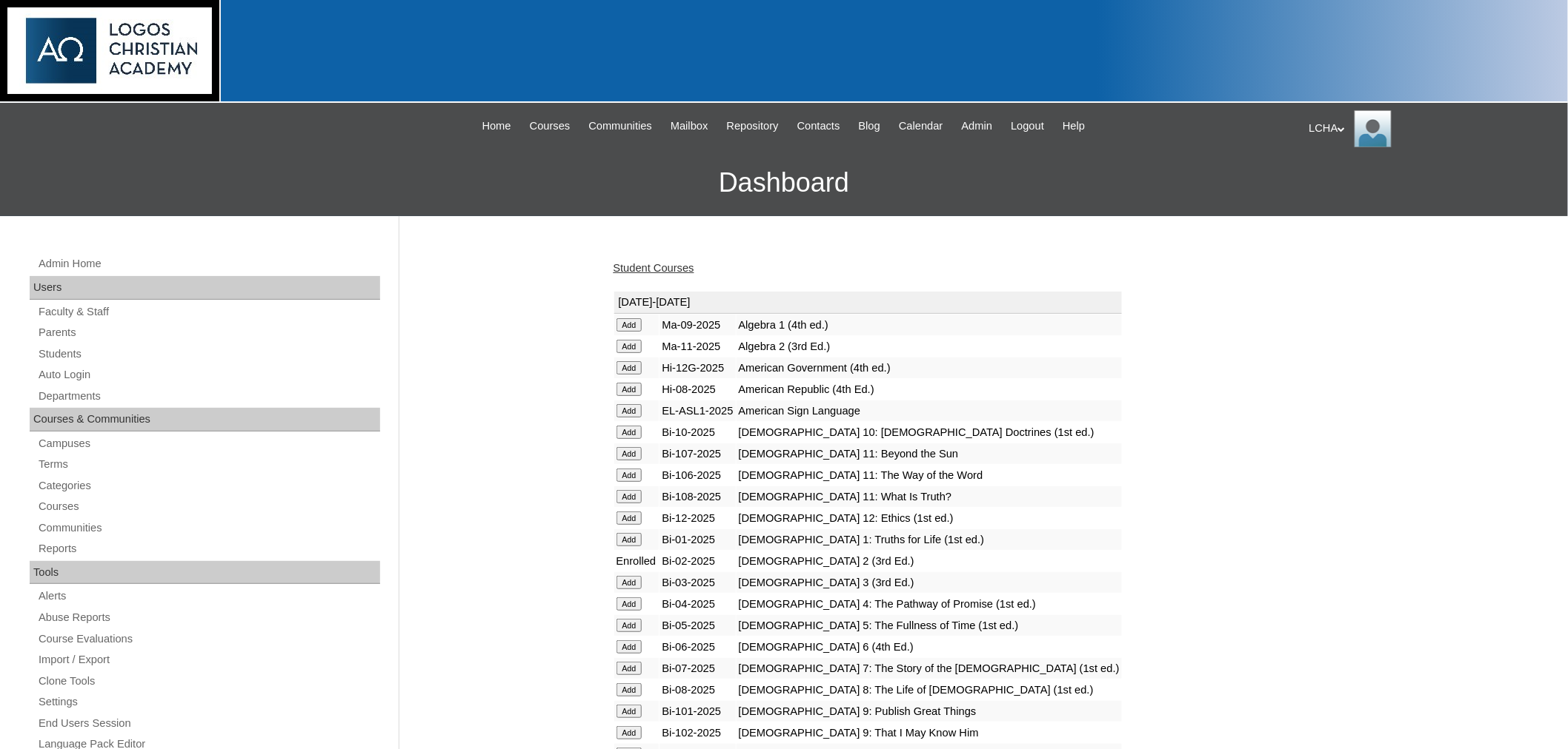
click at [657, 267] on link "Student Courses" at bounding box center [654, 268] width 81 height 12
click at [62, 349] on link "Students" at bounding box center [208, 355] width 343 height 18
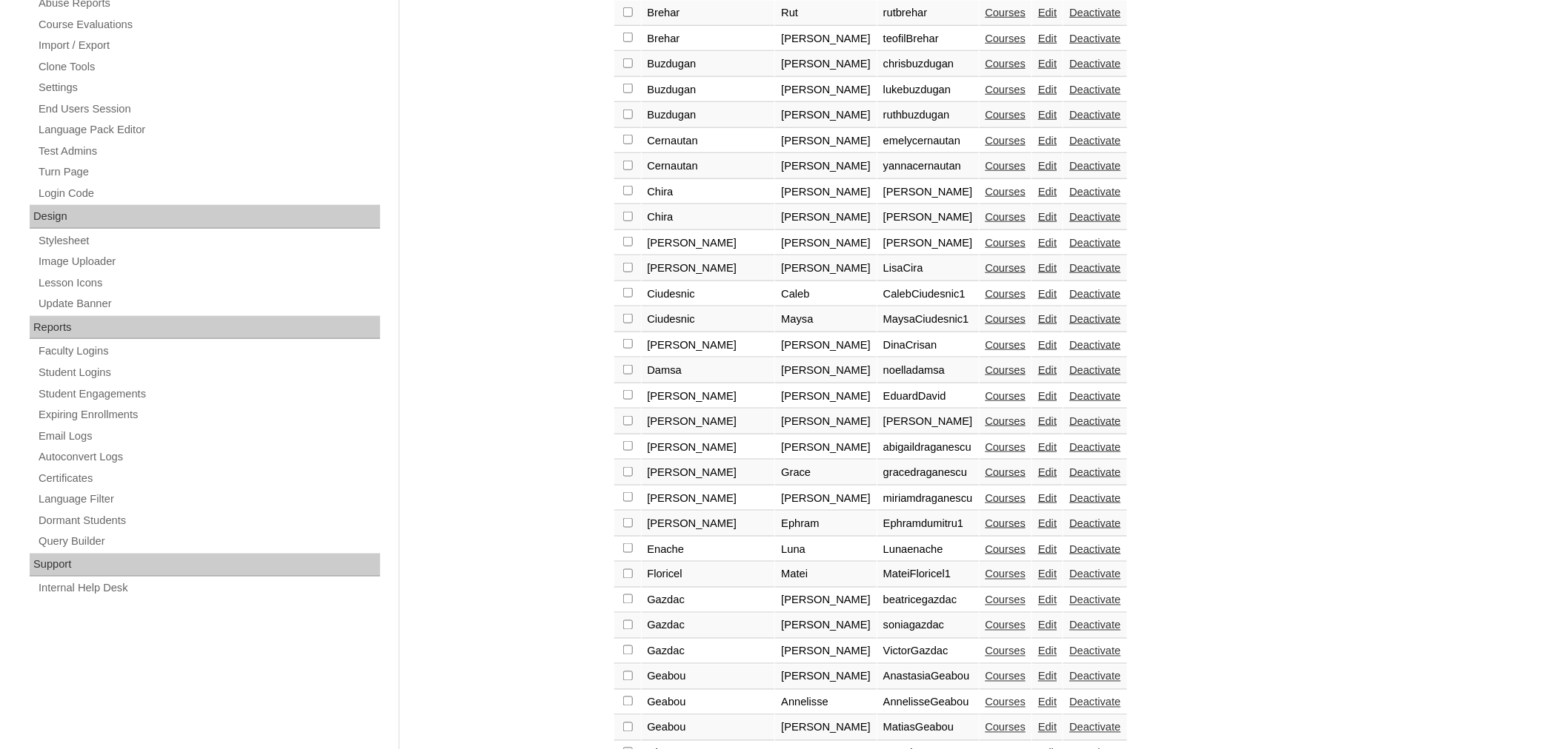
scroll to position [618, 0]
click at [985, 412] on link "Courses" at bounding box center [1005, 418] width 41 height 12
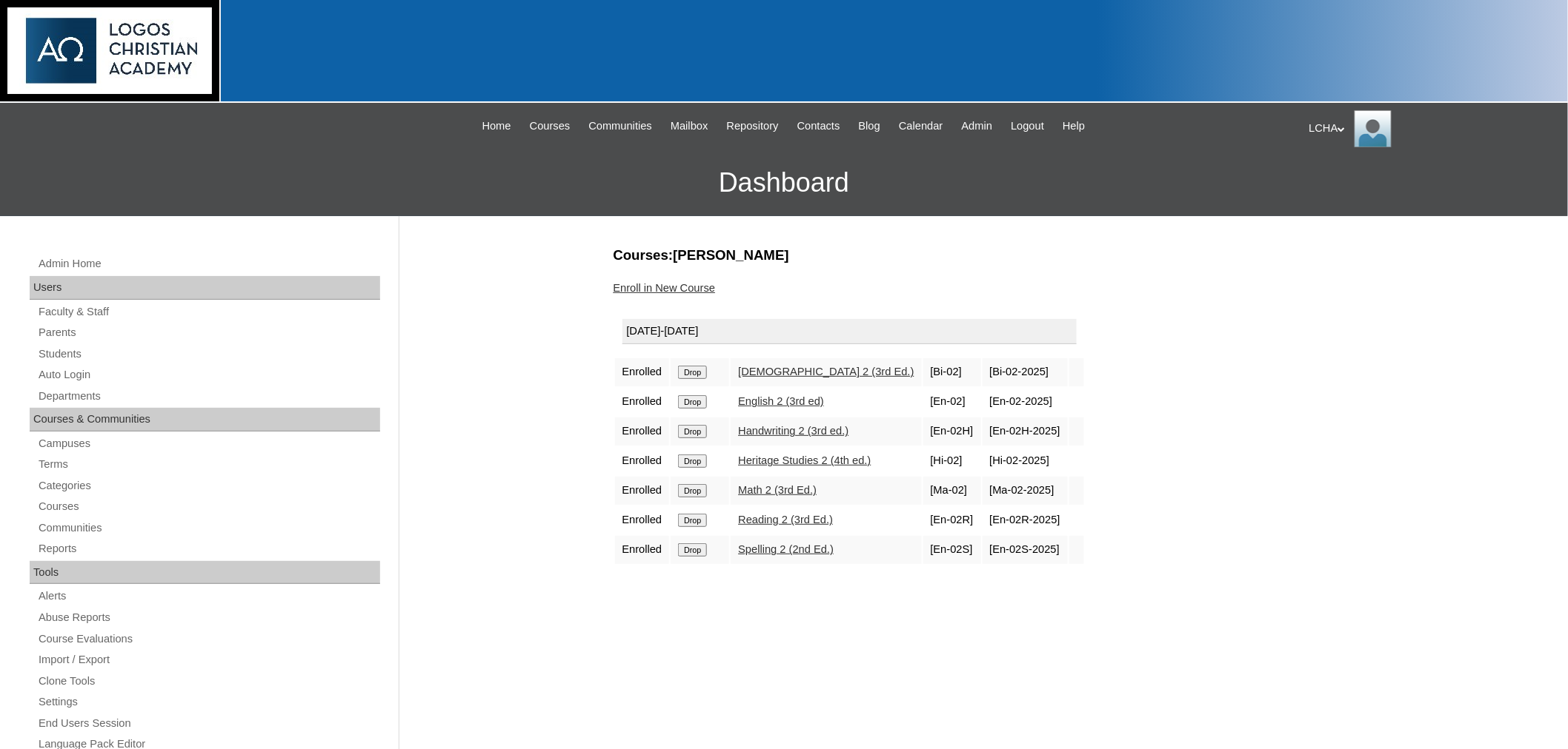
click at [674, 285] on link "Enroll in New Course" at bounding box center [665, 288] width 102 height 12
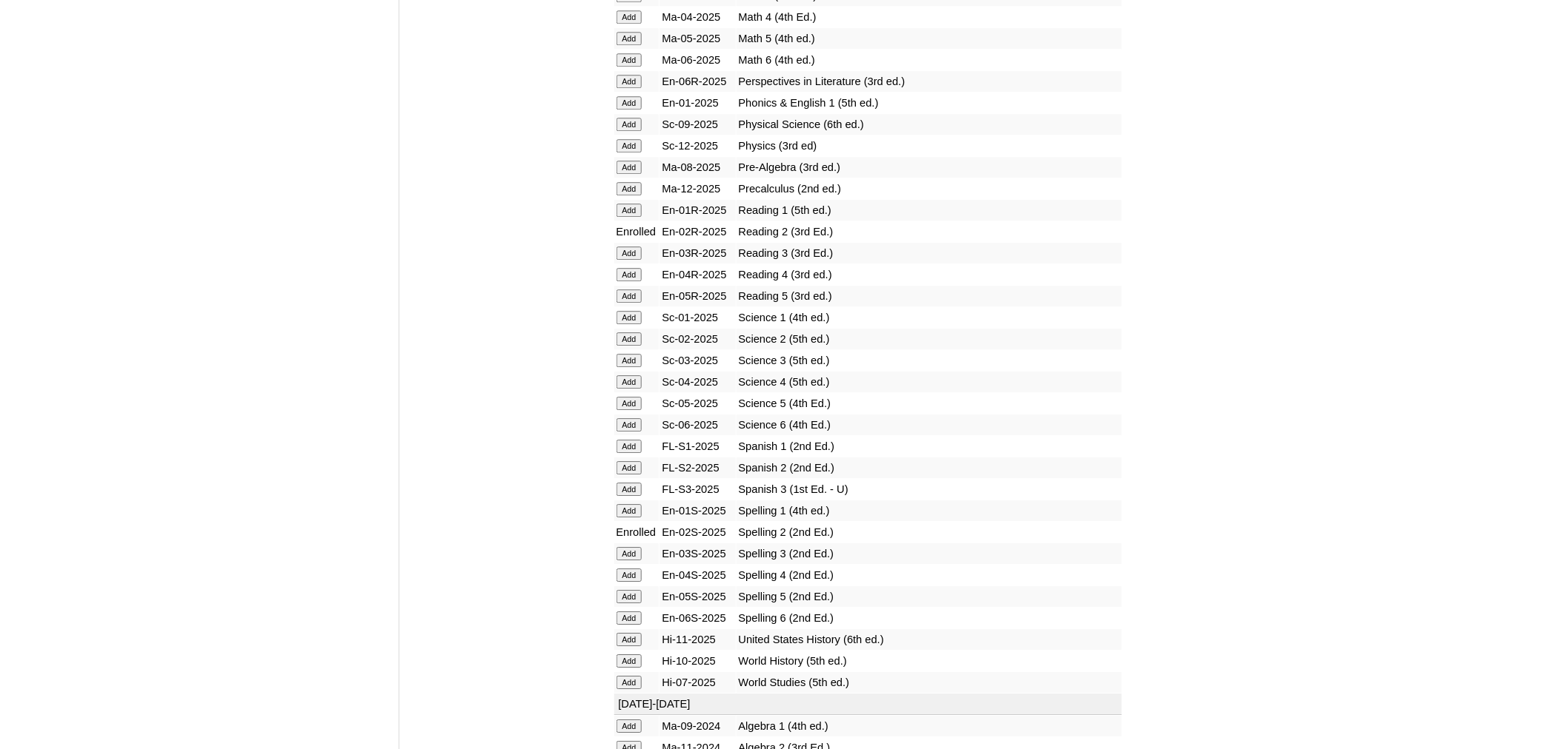
scroll to position [1681, 0]
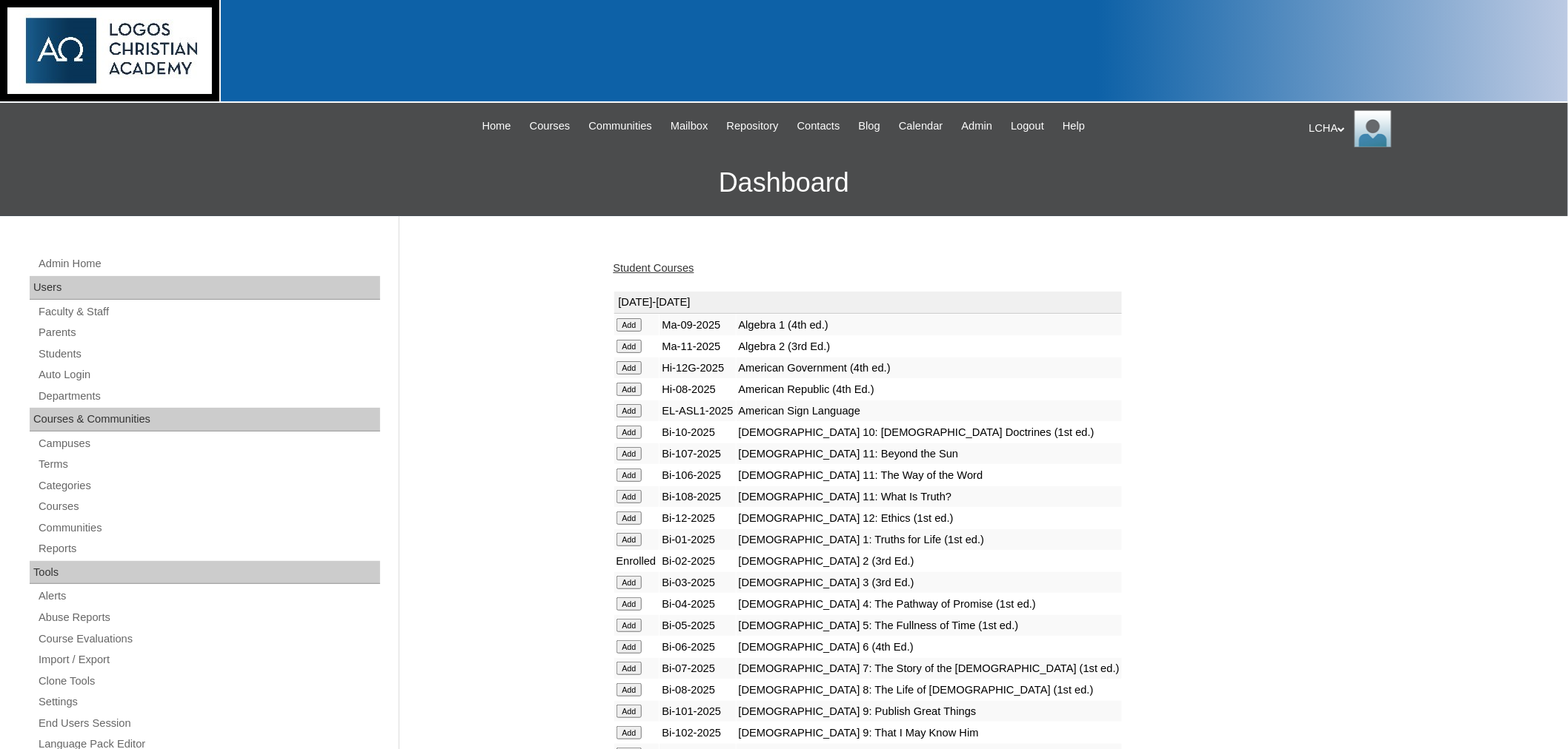
click at [668, 269] on link "Student Courses" at bounding box center [654, 268] width 81 height 12
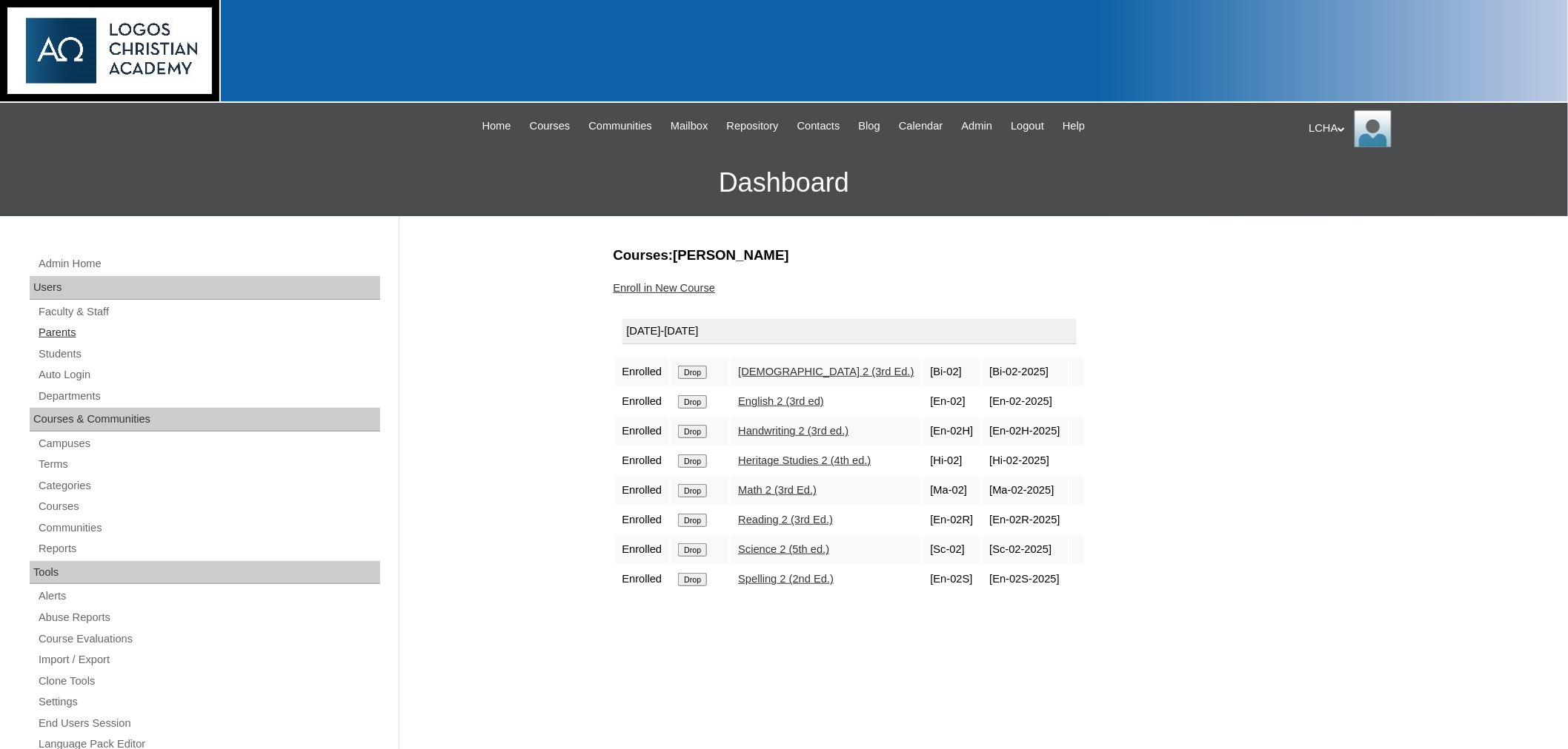
click at [61, 330] on link "Parents" at bounding box center [208, 333] width 343 height 18
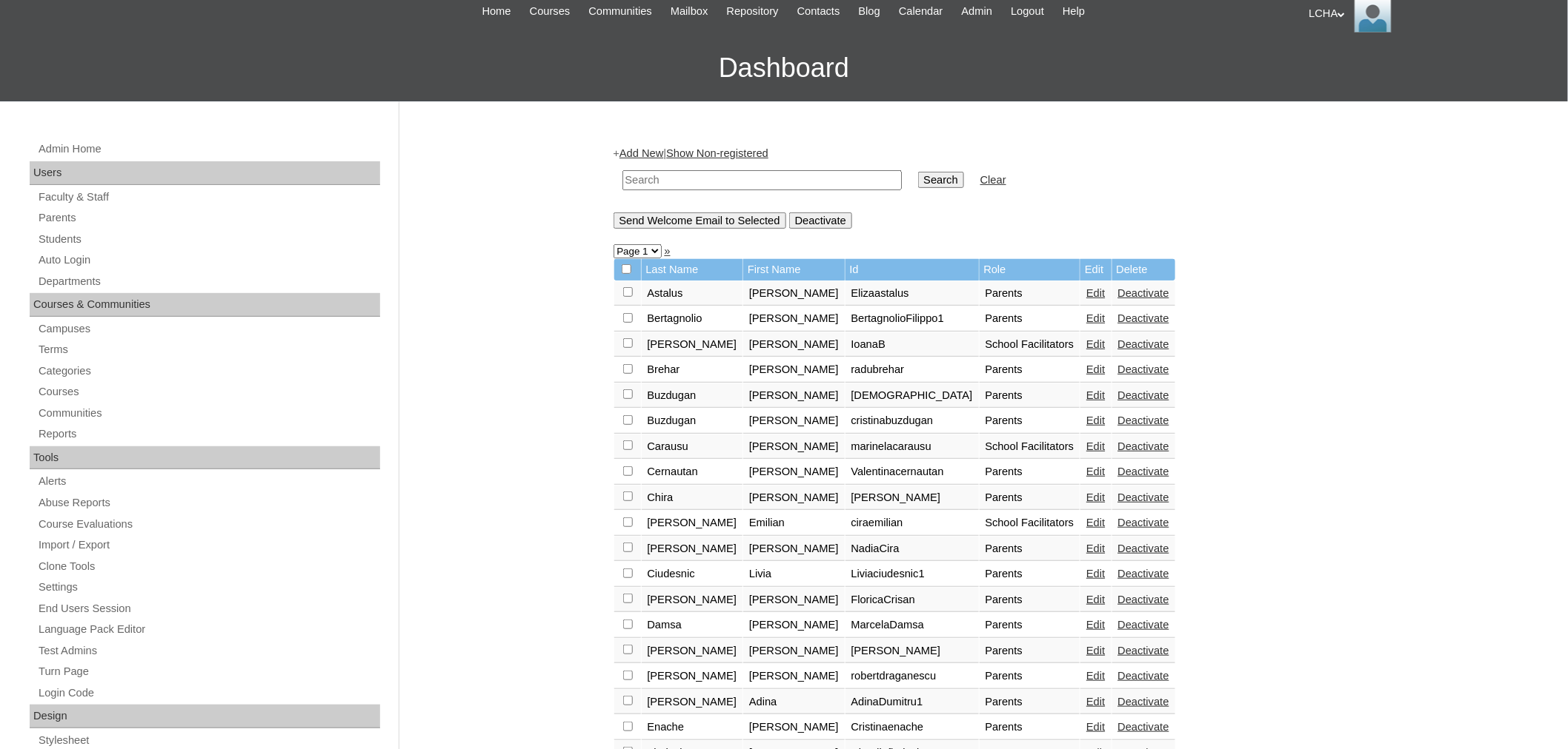
scroll to position [141, 0]
